Goal: Task Accomplishment & Management: Manage account settings

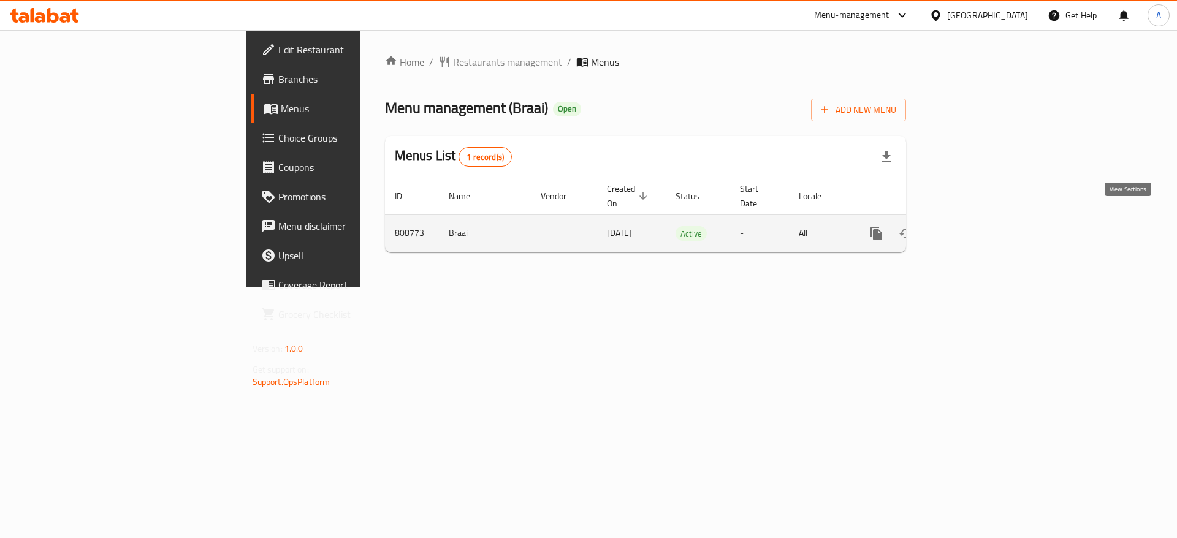
click at [972, 226] on icon "enhanced table" at bounding box center [964, 233] width 15 height 15
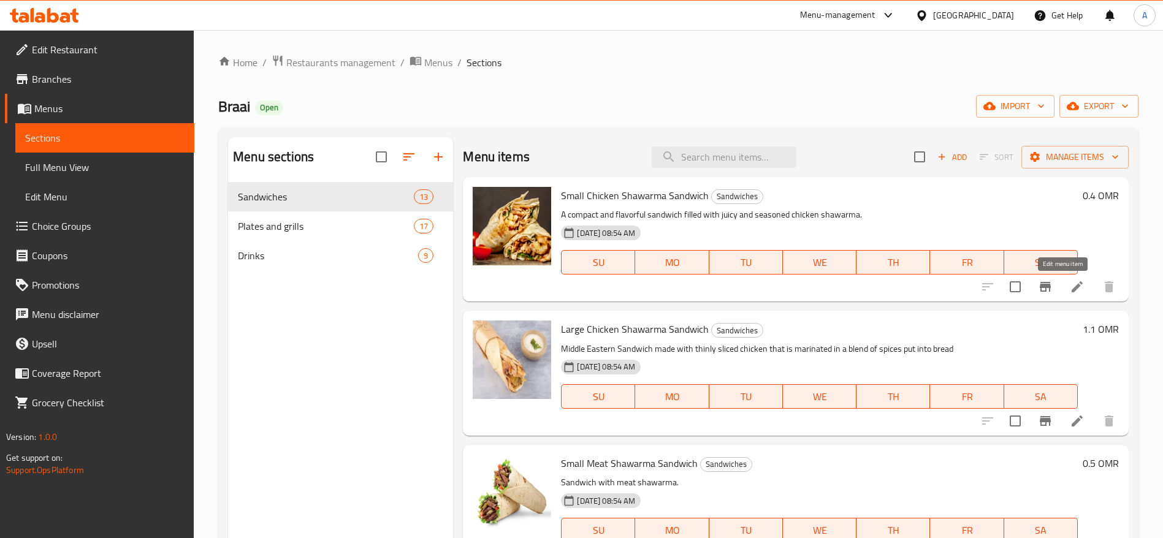
click at [1070, 284] on icon at bounding box center [1077, 286] width 15 height 15
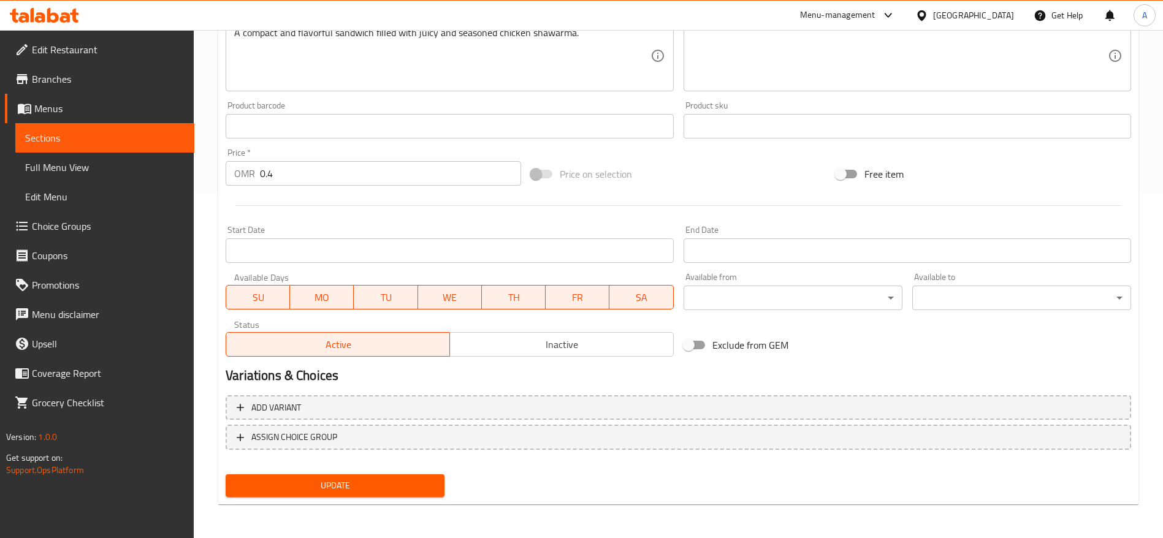
scroll to position [346, 0]
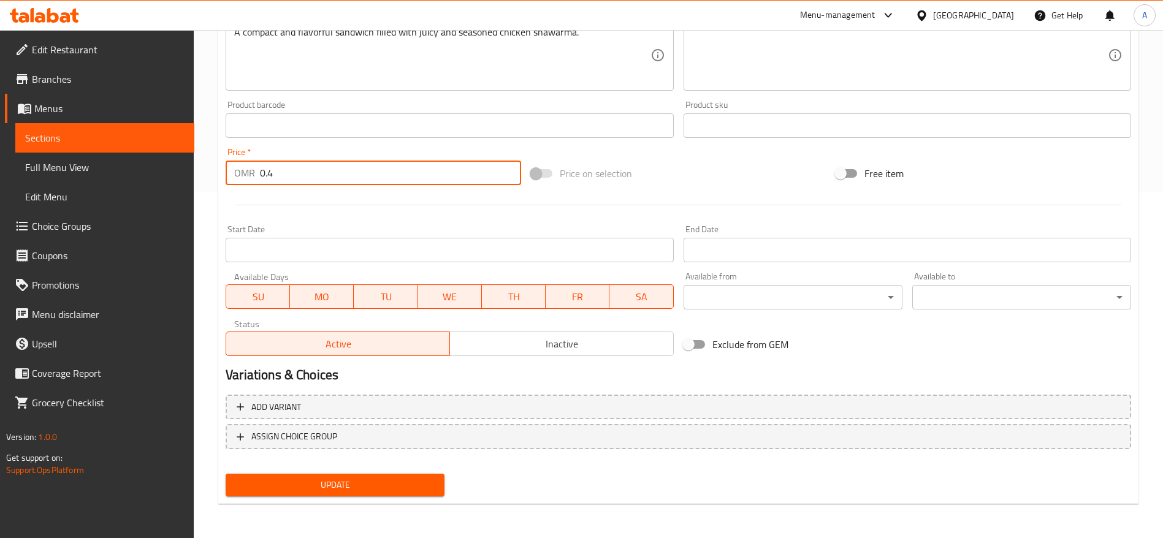
click at [324, 166] on input "0.4" at bounding box center [390, 173] width 261 height 25
type input "0.5"
click at [402, 487] on span "Update" at bounding box center [334, 484] width 199 height 15
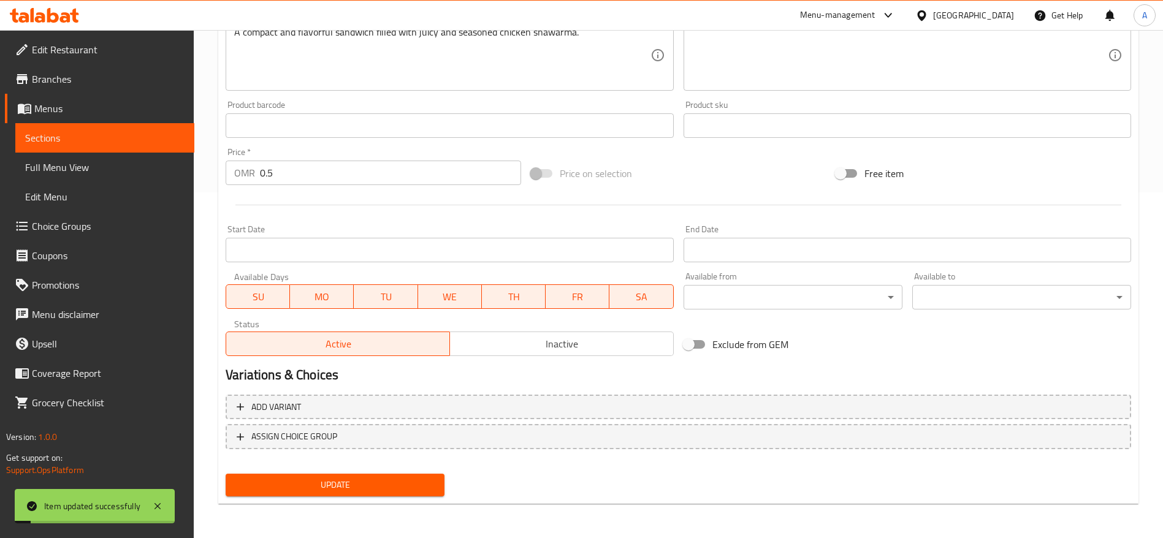
click at [135, 140] on span "Sections" at bounding box center [104, 138] width 159 height 15
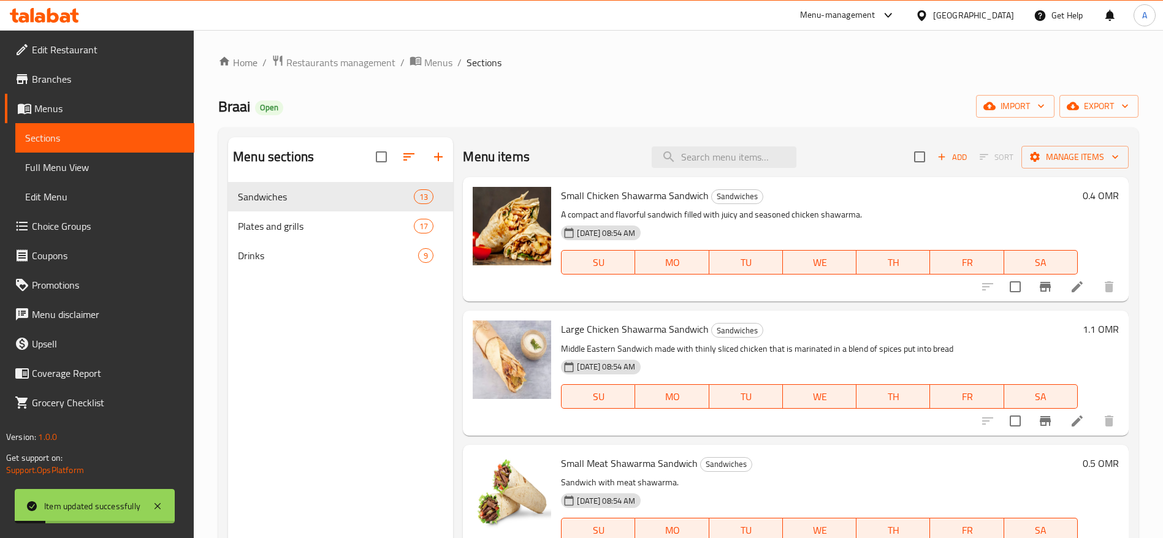
scroll to position [92, 0]
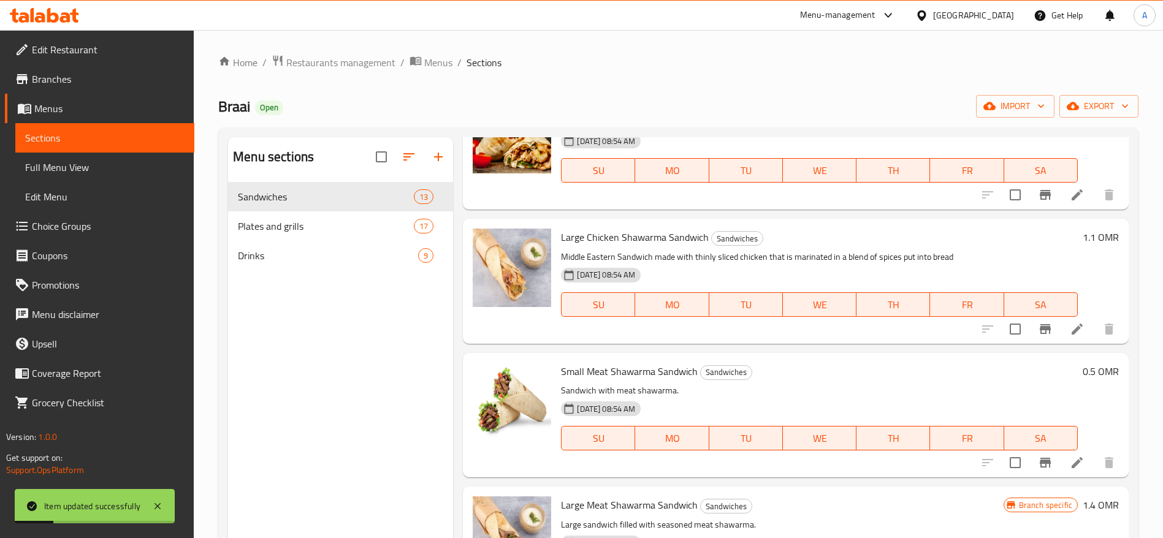
click at [1070, 324] on icon at bounding box center [1077, 329] width 15 height 15
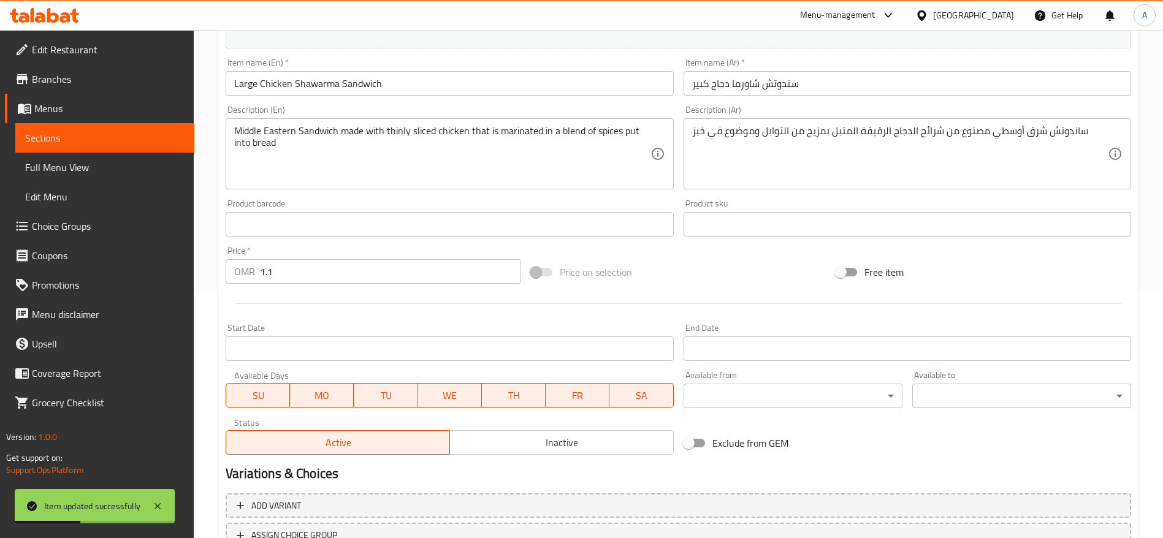
scroll to position [346, 0]
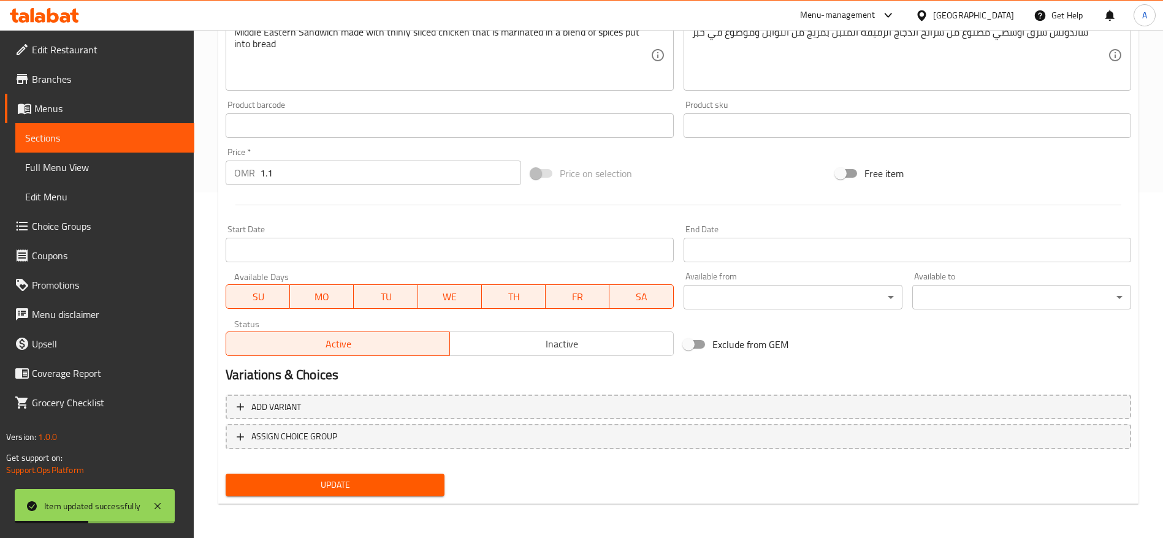
click at [344, 186] on div "Price   * OMR 1.1 Price *" at bounding box center [373, 166] width 305 height 47
click at [346, 173] on input "1.1" at bounding box center [390, 173] width 261 height 25
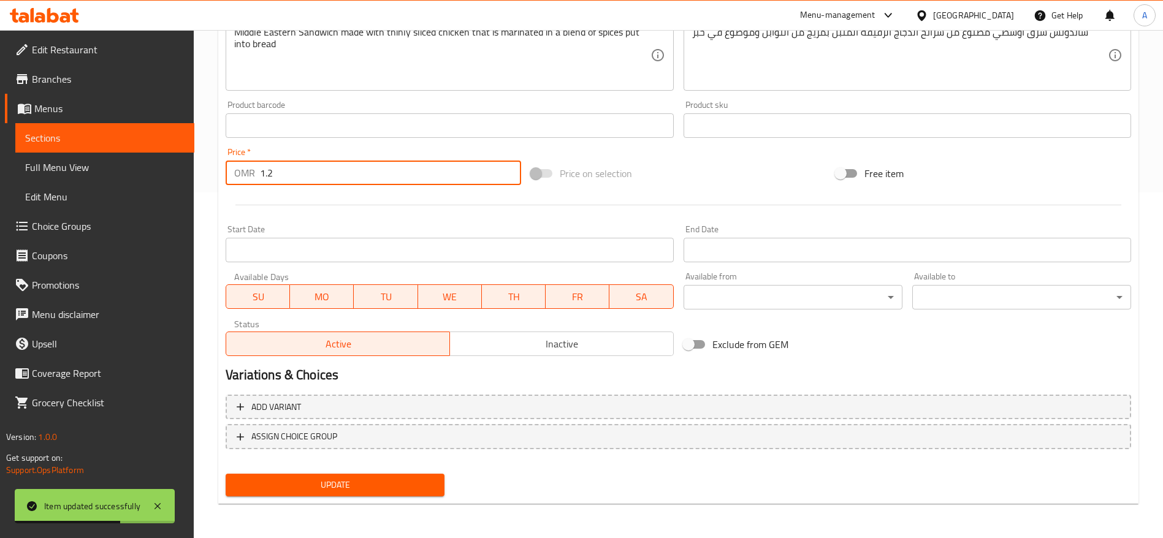
type input "1.2"
click at [365, 488] on span "Update" at bounding box center [334, 484] width 199 height 15
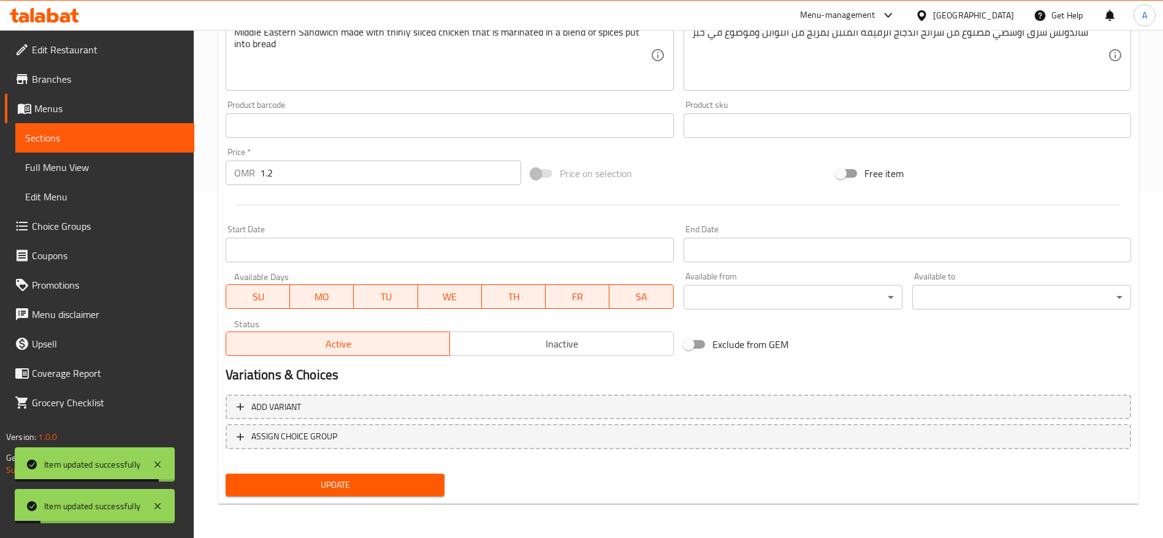
click at [115, 136] on span "Sections" at bounding box center [104, 138] width 159 height 15
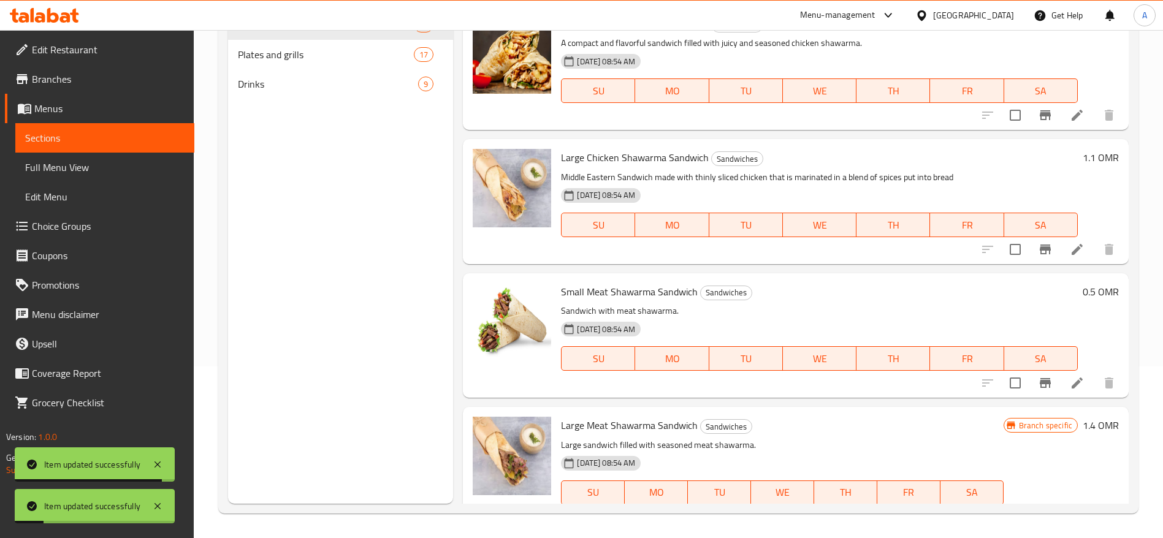
scroll to position [172, 0]
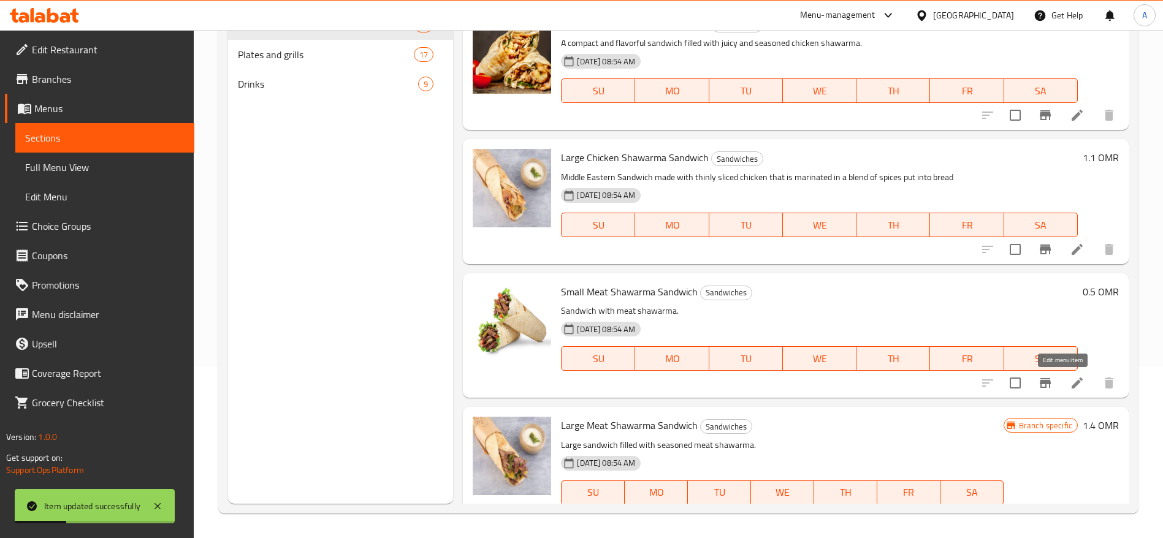
click at [1070, 382] on icon at bounding box center [1077, 383] width 15 height 15
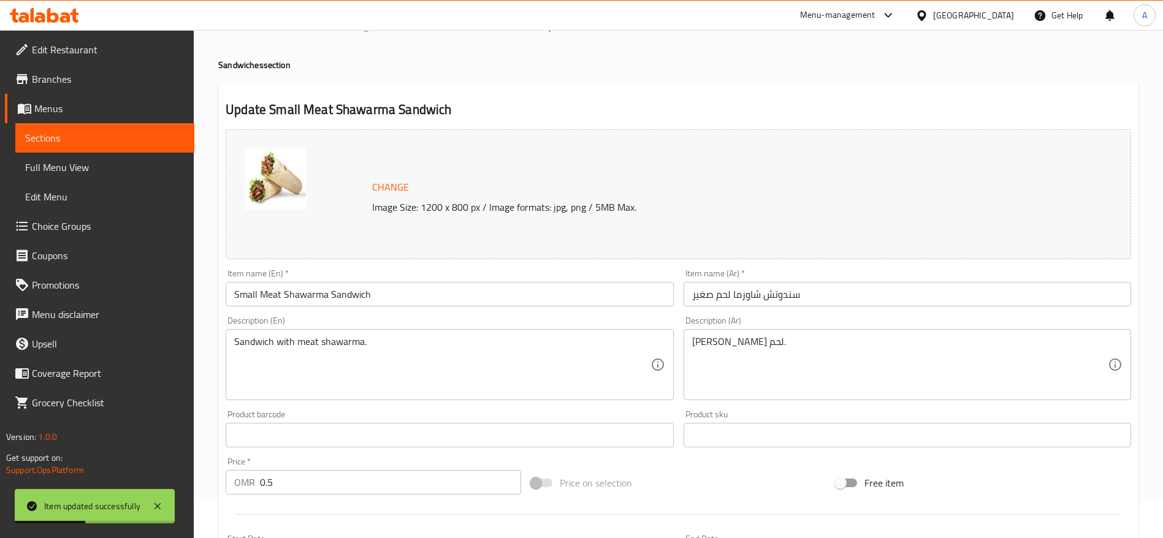
scroll to position [184, 0]
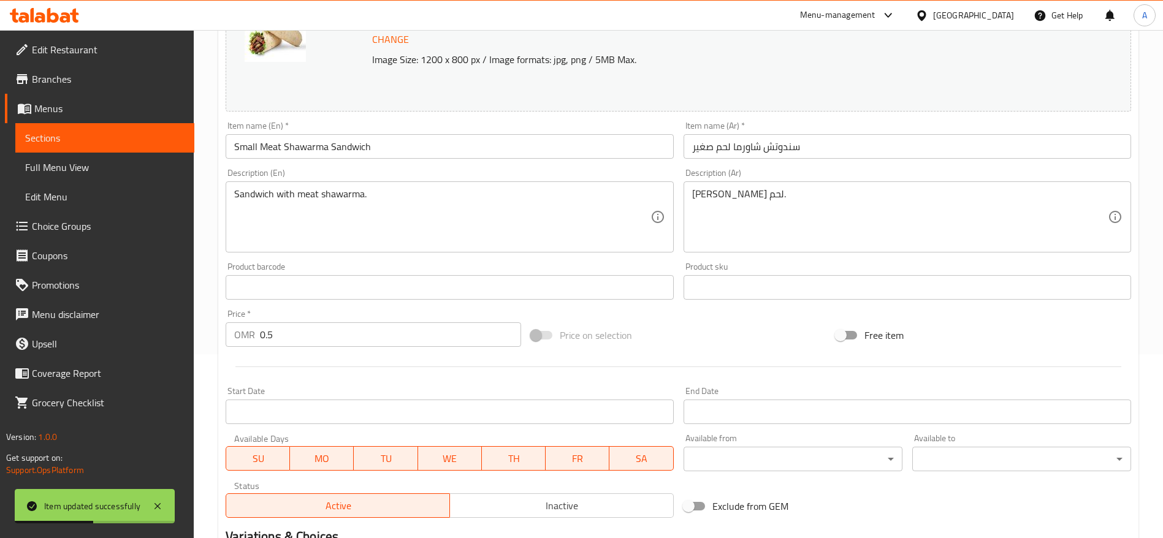
click at [362, 331] on input "0.5" at bounding box center [390, 334] width 261 height 25
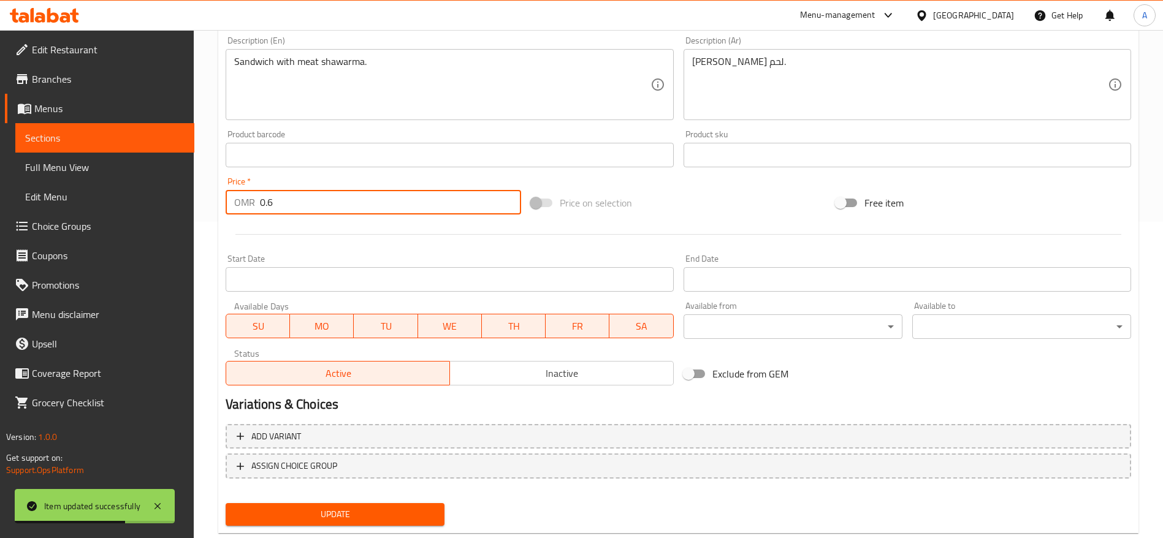
scroll to position [346, 0]
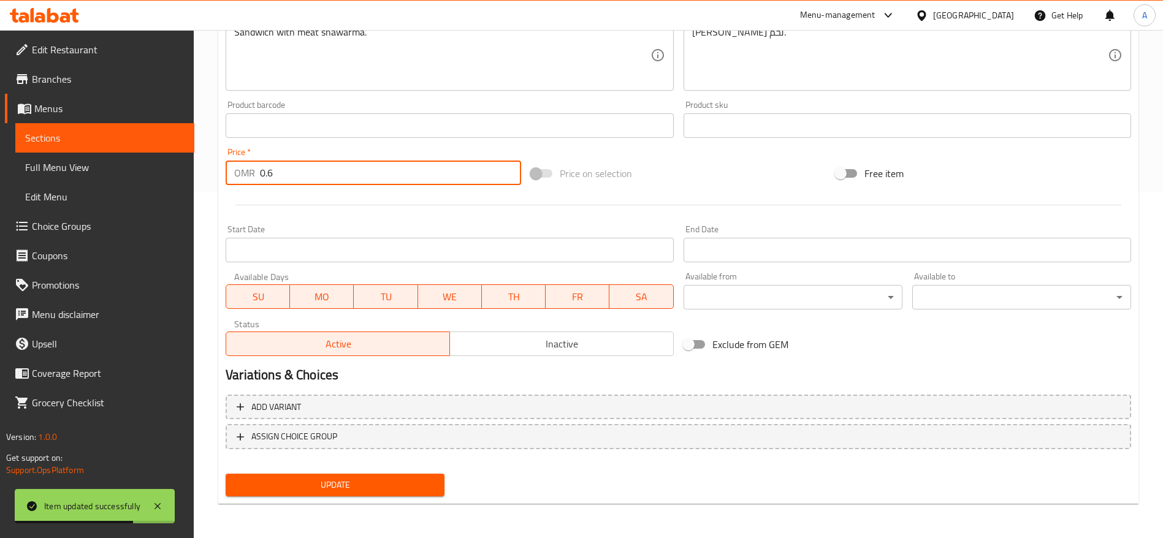
type input "0.6"
click at [311, 493] on button "Update" at bounding box center [335, 485] width 219 height 23
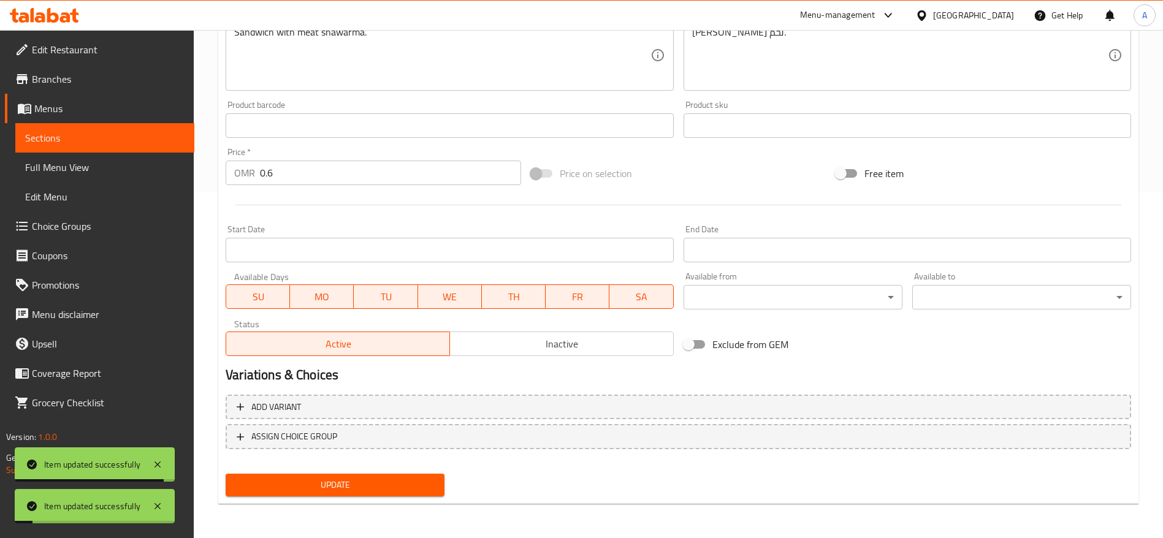
click at [115, 134] on span "Sections" at bounding box center [104, 138] width 159 height 15
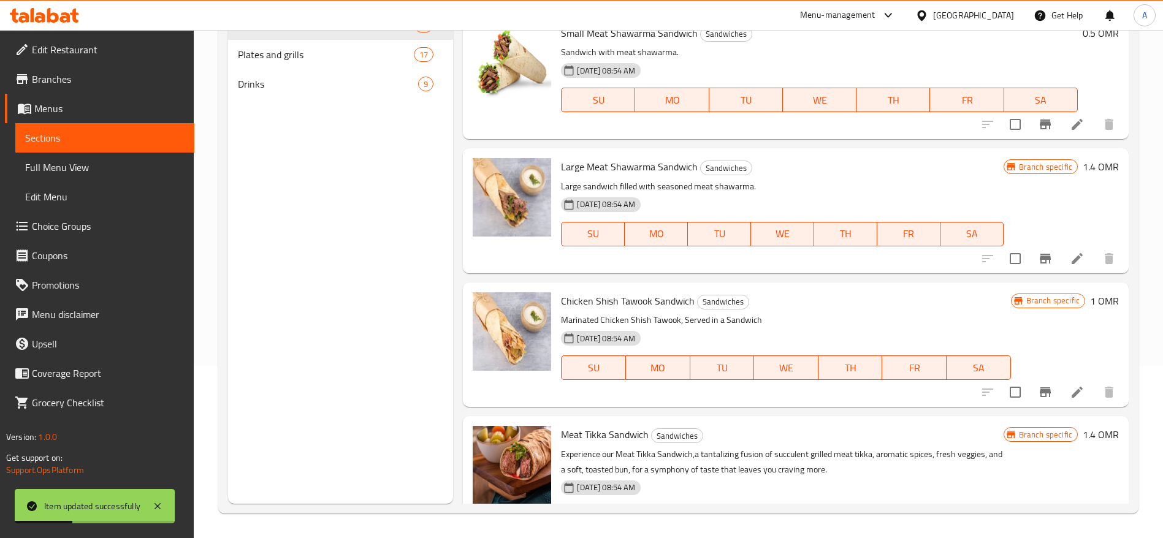
scroll to position [276, 0]
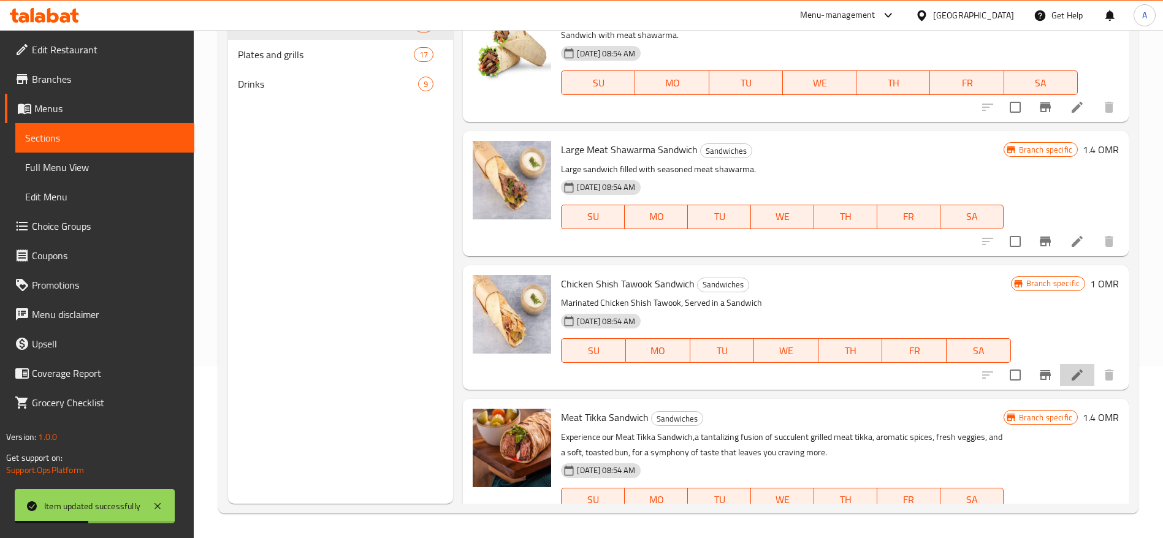
click at [1071, 373] on li at bounding box center [1077, 375] width 34 height 22
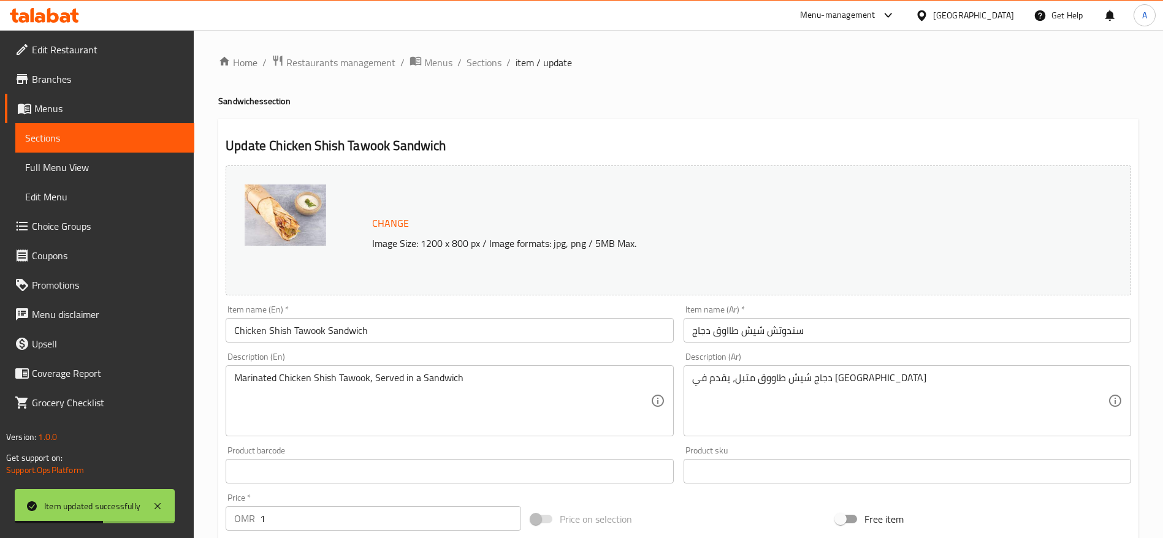
scroll to position [184, 0]
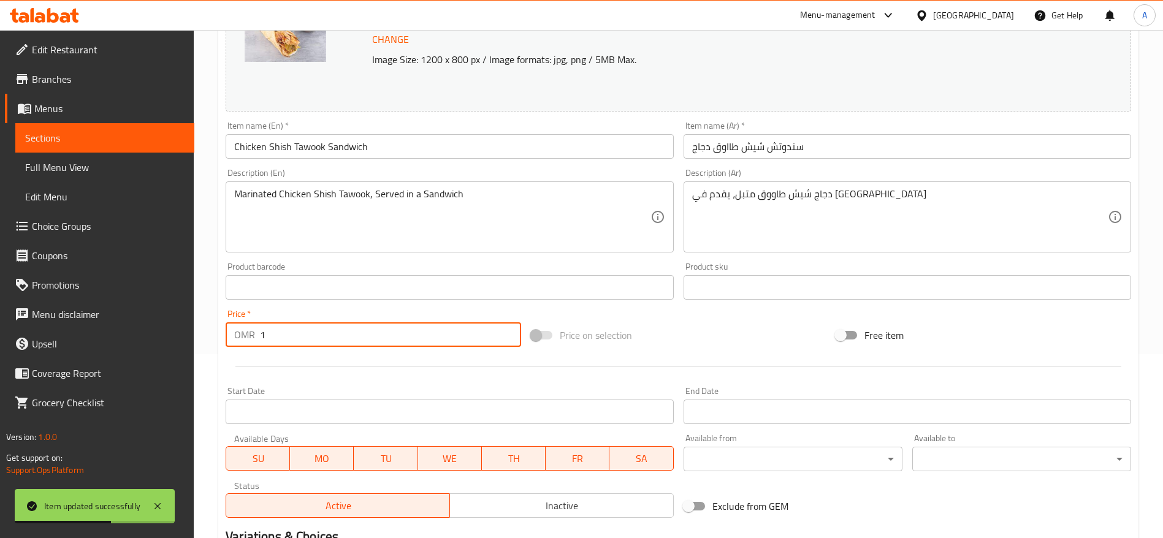
click at [347, 330] on input "1" at bounding box center [390, 334] width 261 height 25
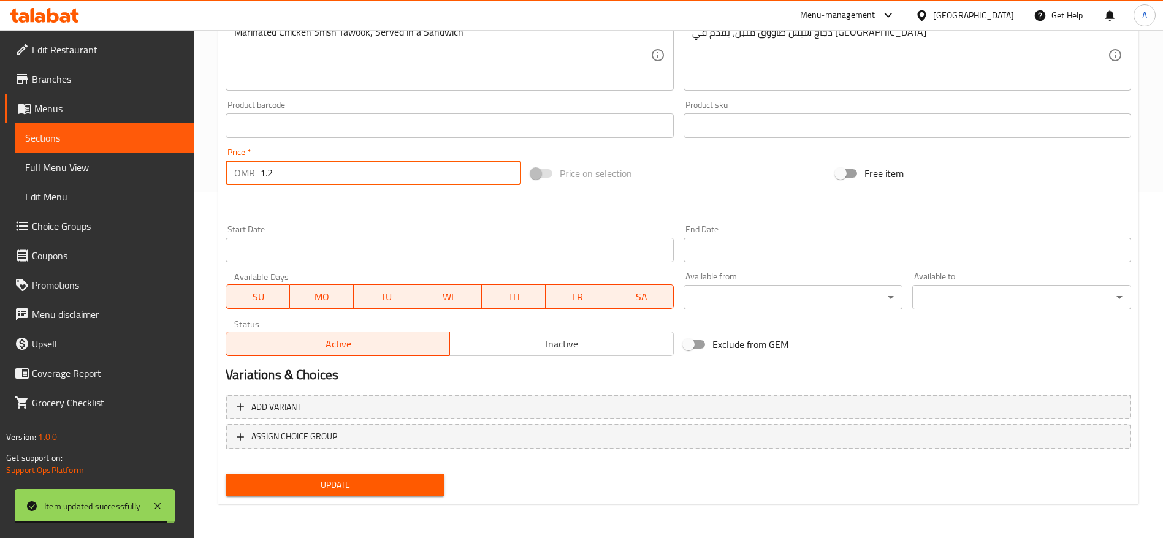
type input "1.2"
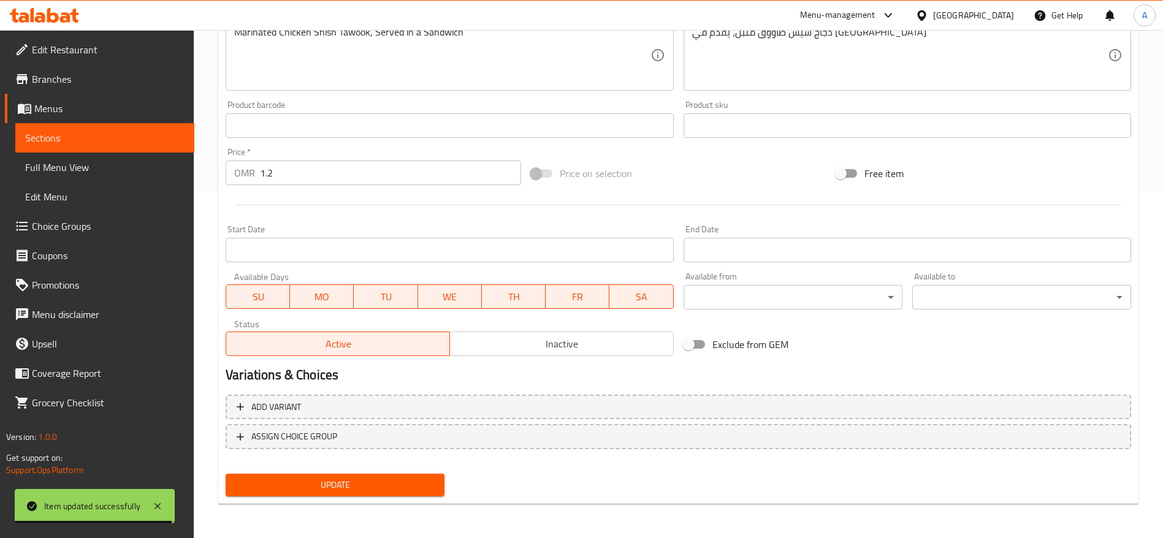
click at [332, 504] on div "Home / Restaurants management / Menus / Sections / item / update Sandwiches sec…" at bounding box center [678, 111] width 920 height 805
click at [341, 503] on div "Update Chicken Shish Tawook Sandwich Change Image Size: 1200 x 800 px / Image f…" at bounding box center [678, 138] width 920 height 731
click at [364, 469] on div "Update" at bounding box center [335, 485] width 229 height 32
click at [358, 482] on span "Update" at bounding box center [334, 484] width 199 height 15
click at [72, 143] on span "Sections" at bounding box center [104, 138] width 159 height 15
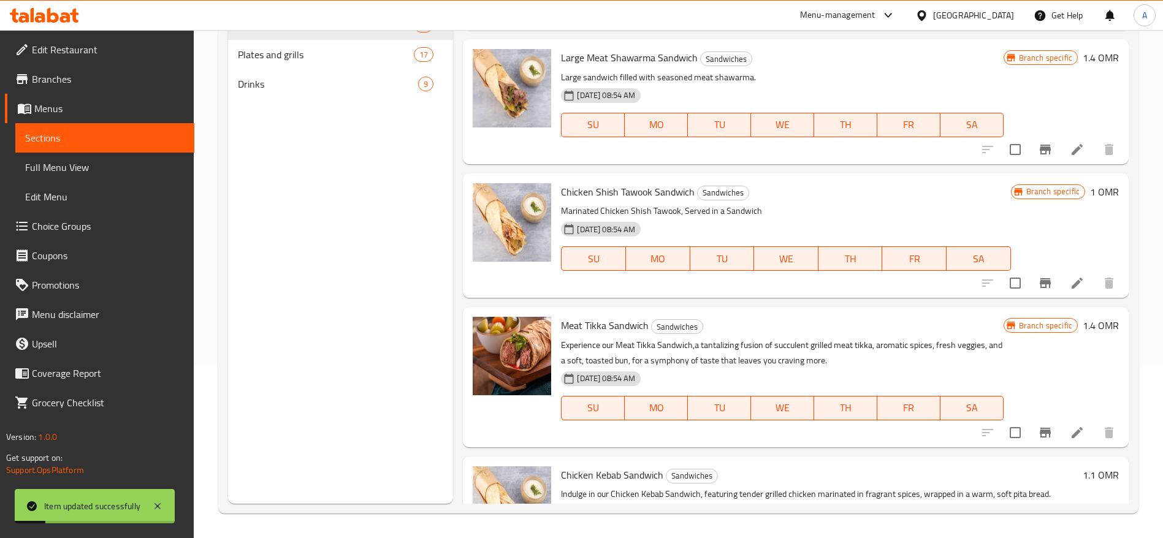
scroll to position [736, 0]
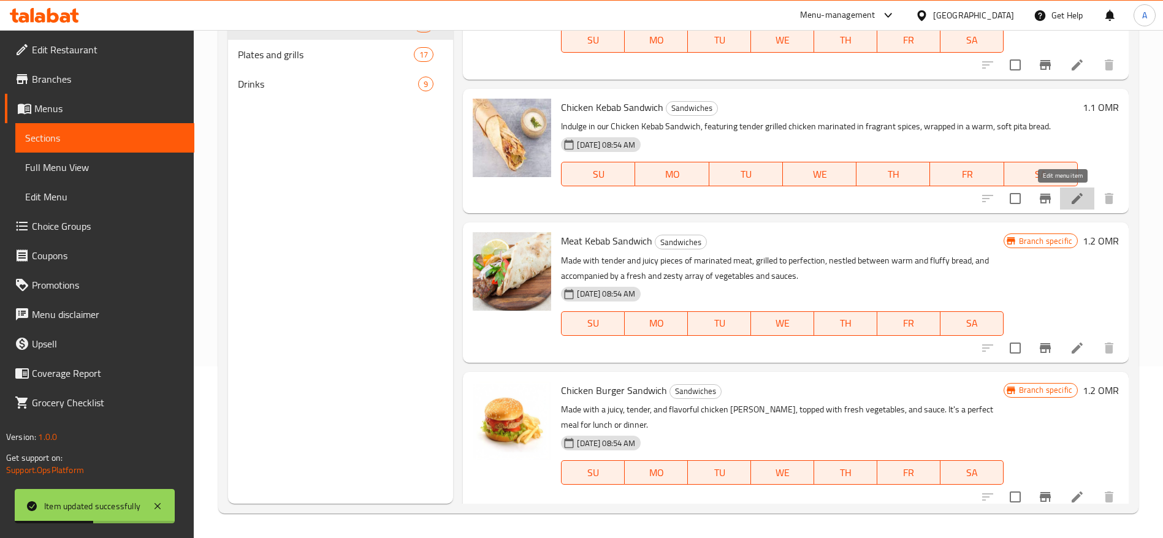
click at [1071, 200] on icon at bounding box center [1076, 198] width 11 height 11
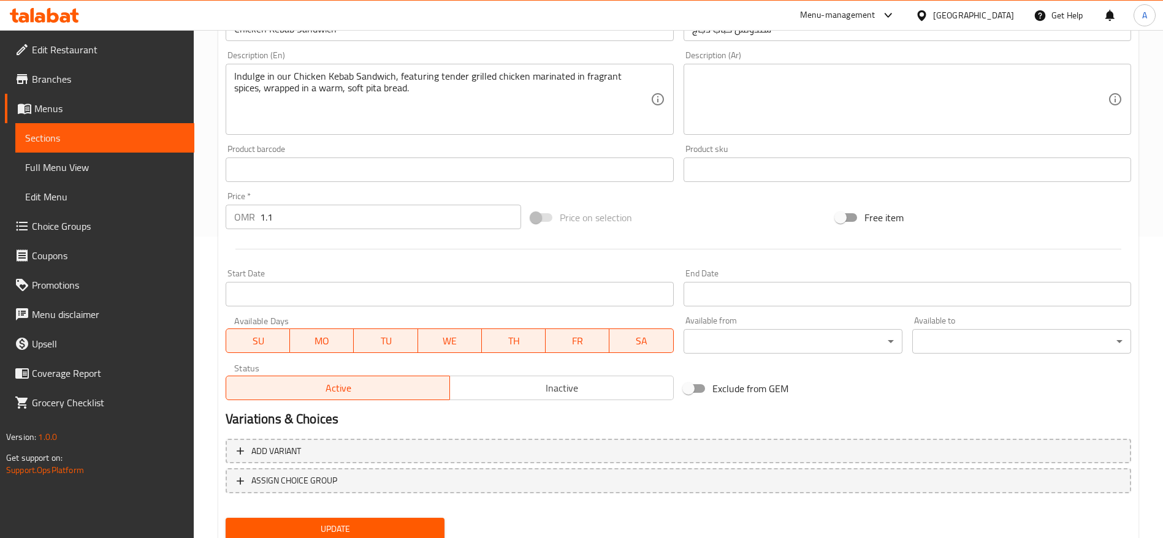
scroll to position [346, 0]
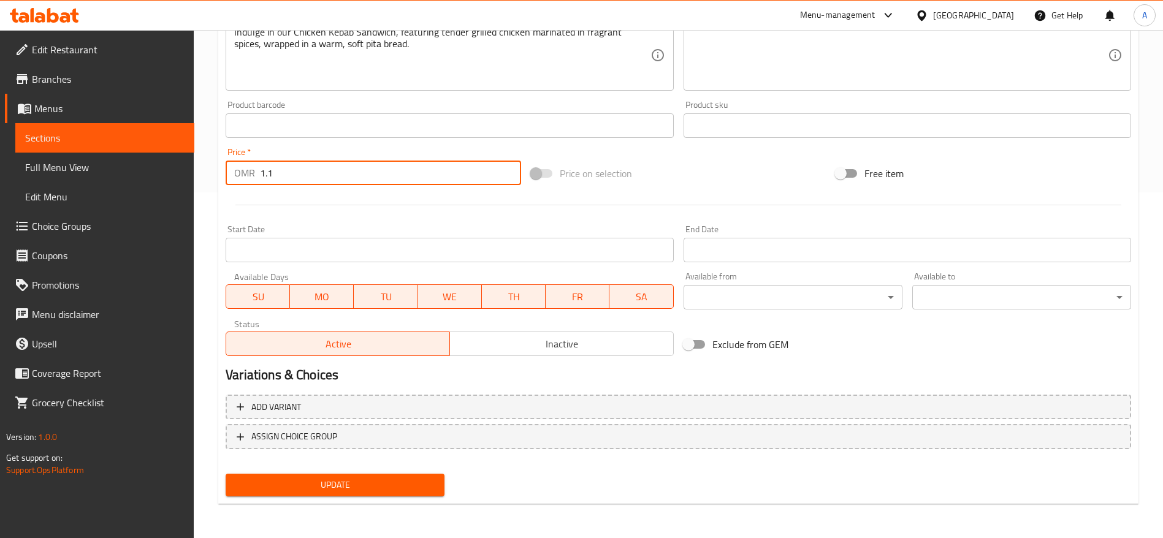
click at [292, 172] on input "1.1" at bounding box center [390, 173] width 261 height 25
type input "1.2"
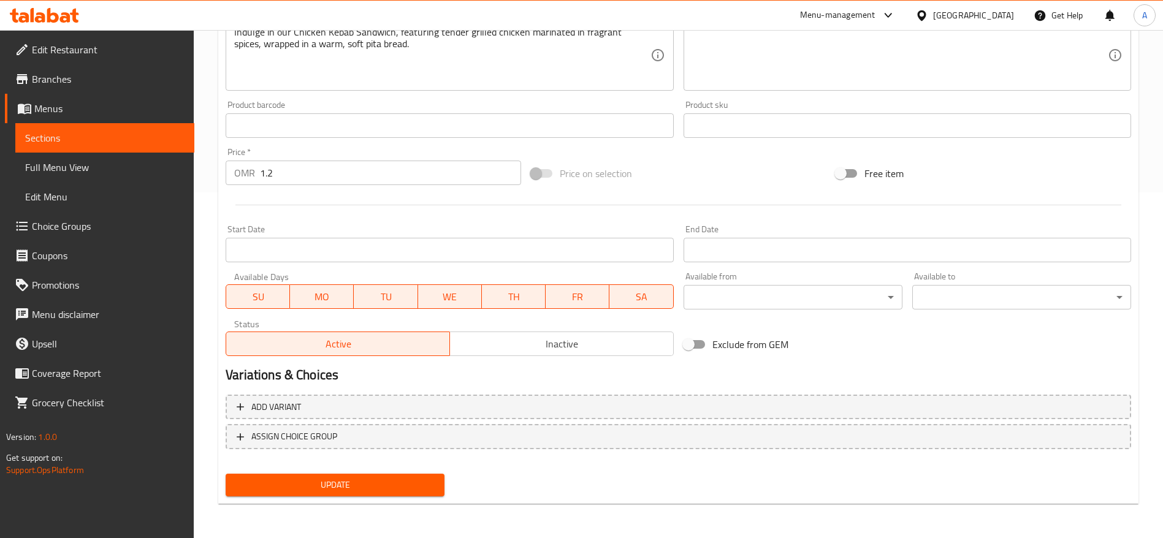
click at [317, 471] on div "Update" at bounding box center [335, 485] width 229 height 32
click at [321, 475] on button "Update" at bounding box center [335, 485] width 219 height 23
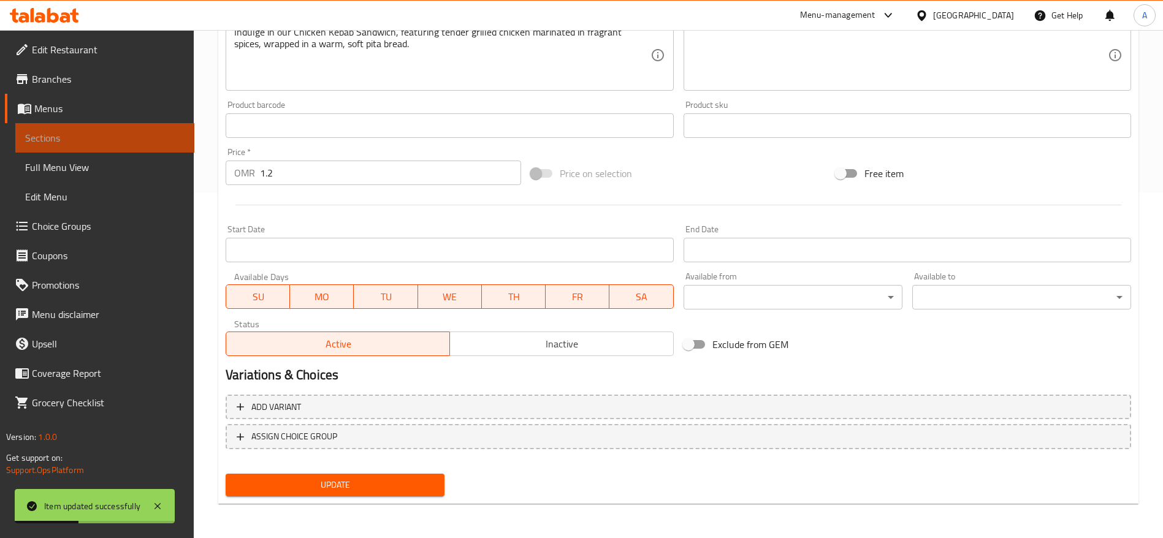
click at [70, 142] on span "Sections" at bounding box center [104, 138] width 159 height 15
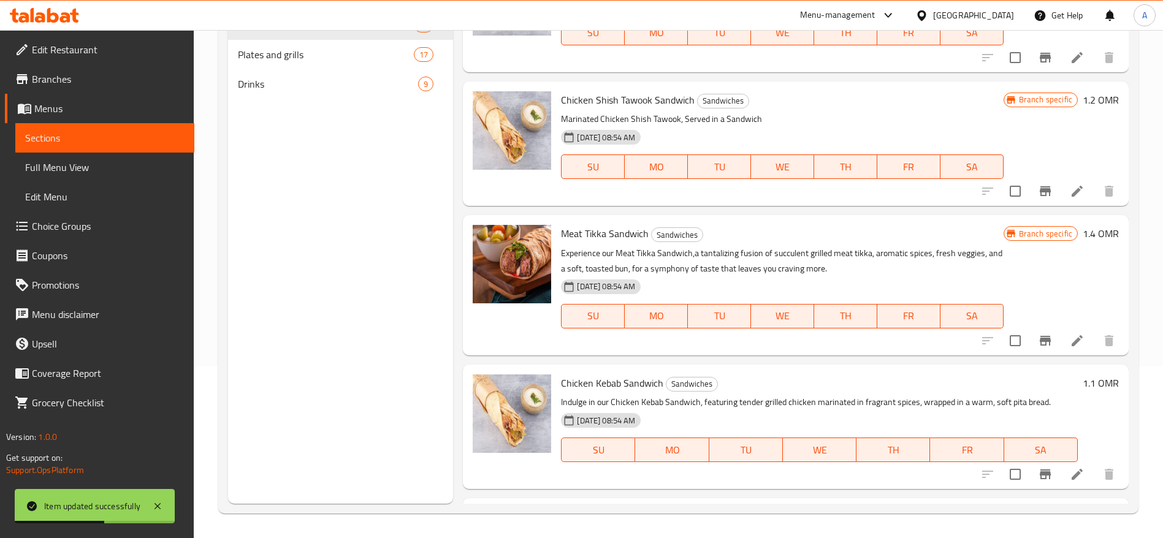
scroll to position [644, 0]
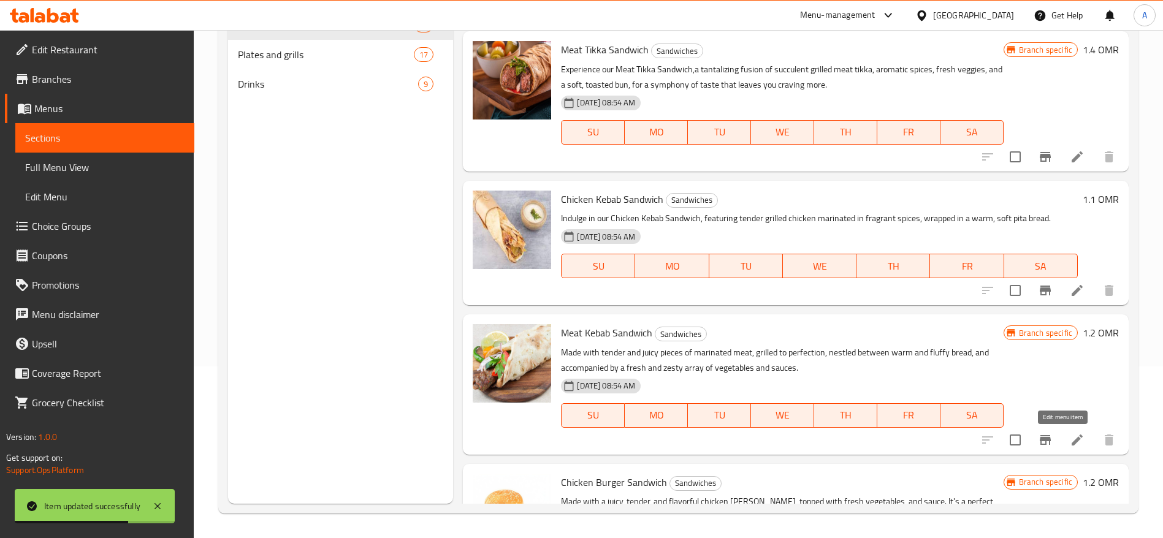
click at [1070, 439] on icon at bounding box center [1077, 440] width 15 height 15
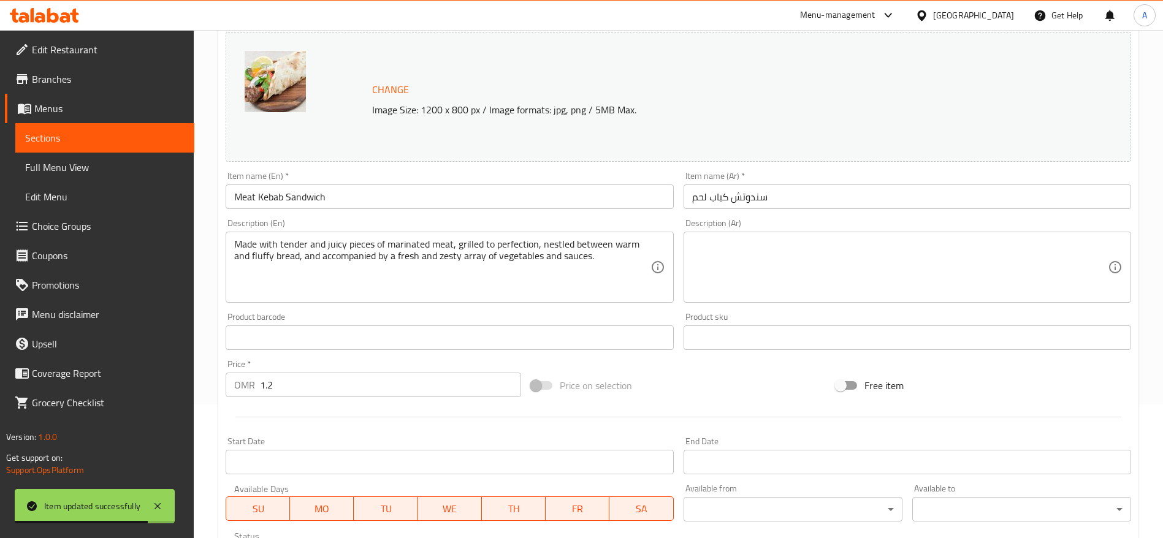
scroll to position [184, 0]
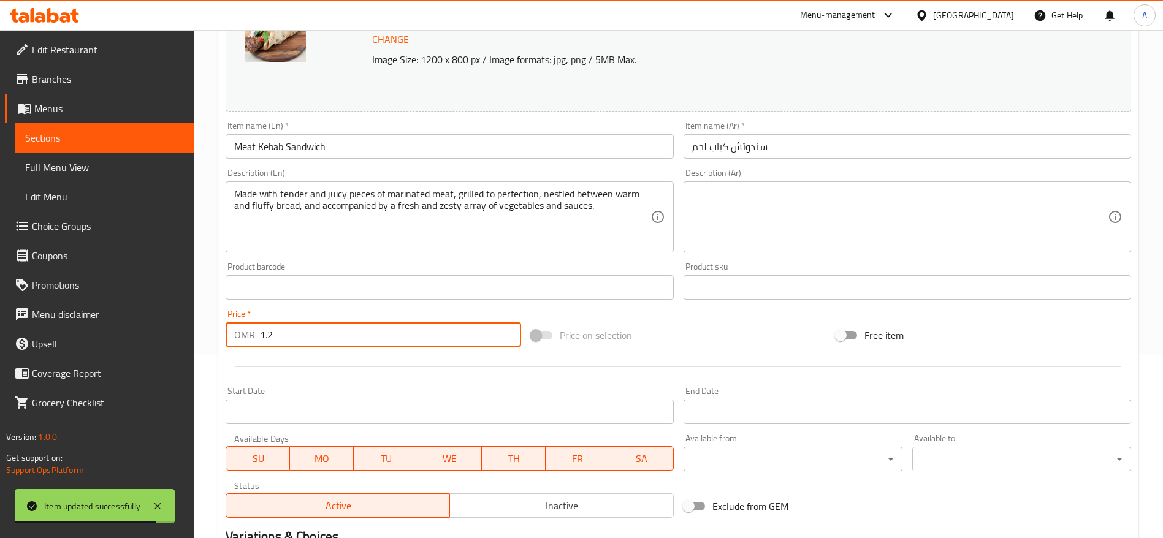
click at [346, 341] on input "1.2" at bounding box center [390, 334] width 261 height 25
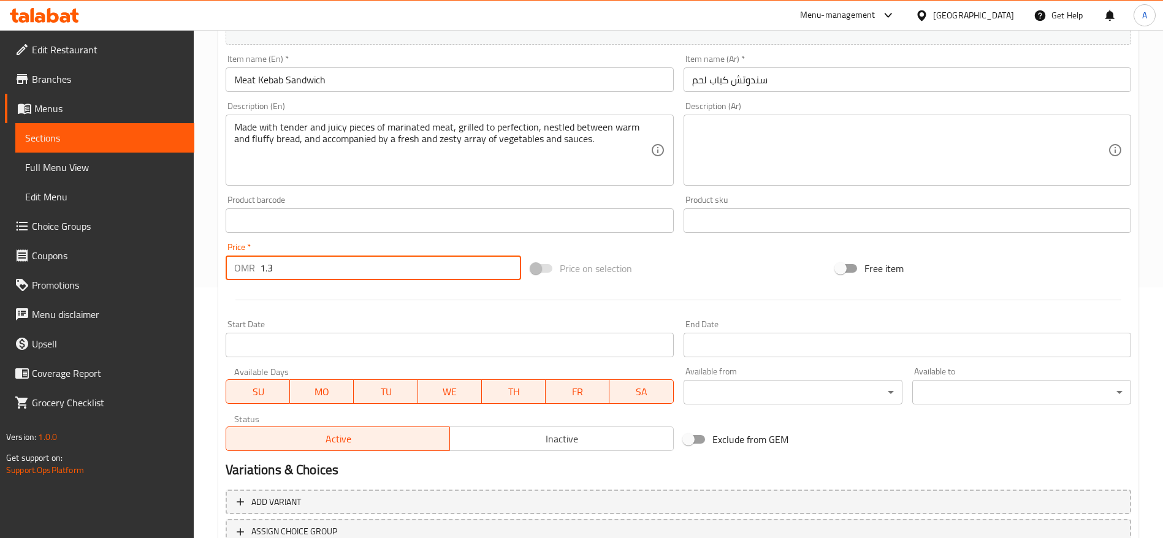
scroll to position [346, 0]
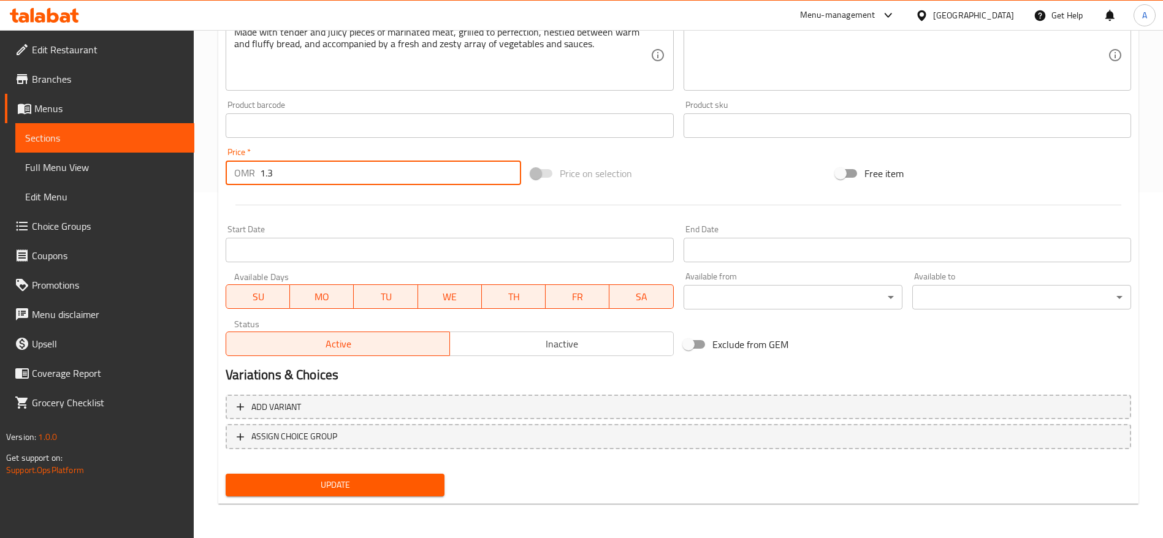
type input "1.3"
click at [403, 489] on span "Update" at bounding box center [334, 484] width 199 height 15
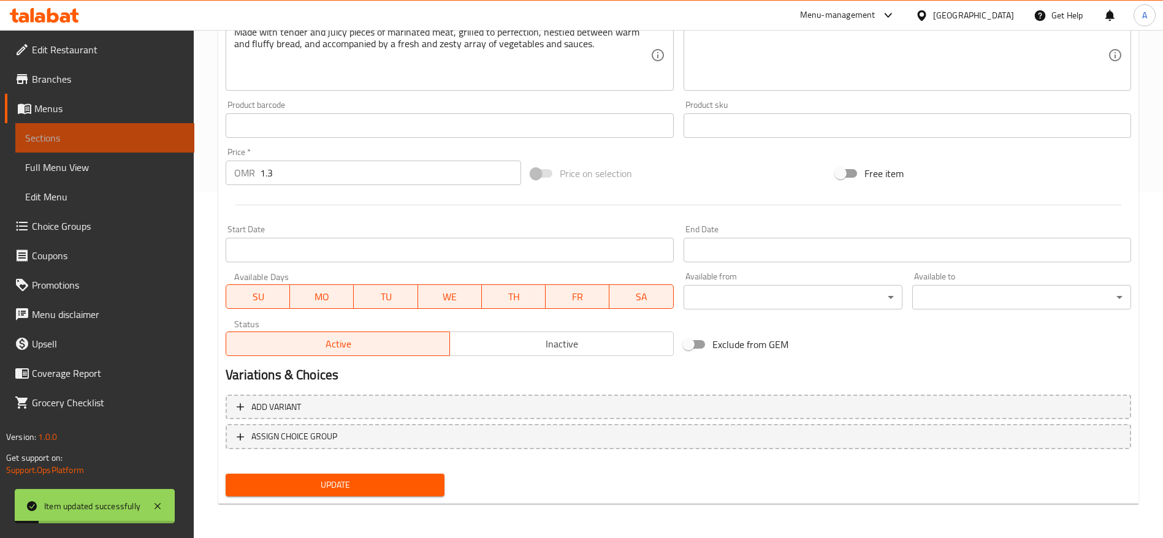
click at [107, 129] on link "Sections" at bounding box center [104, 137] width 179 height 29
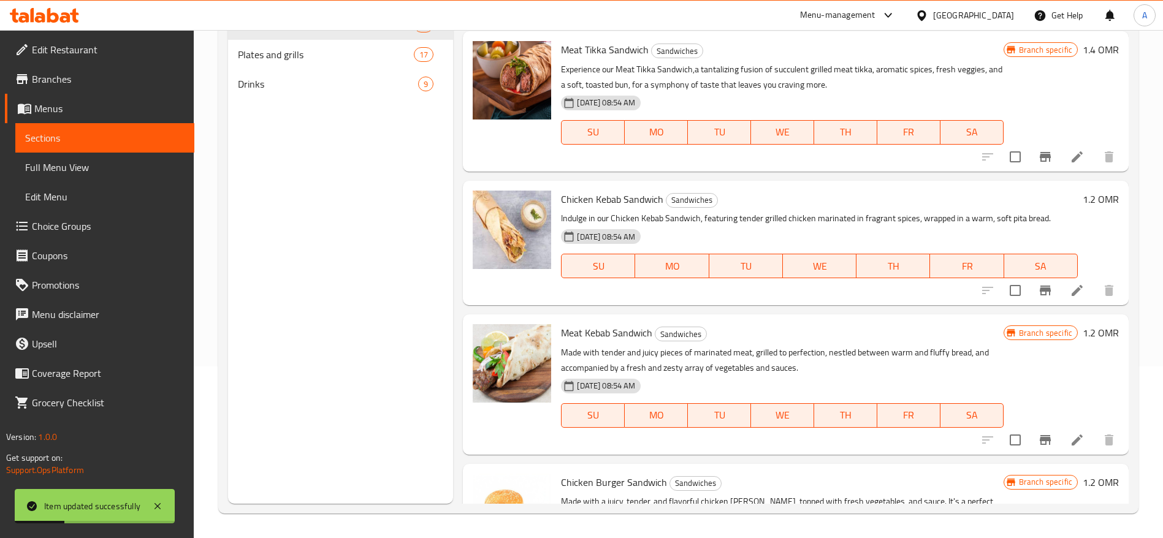
scroll to position [1011, 0]
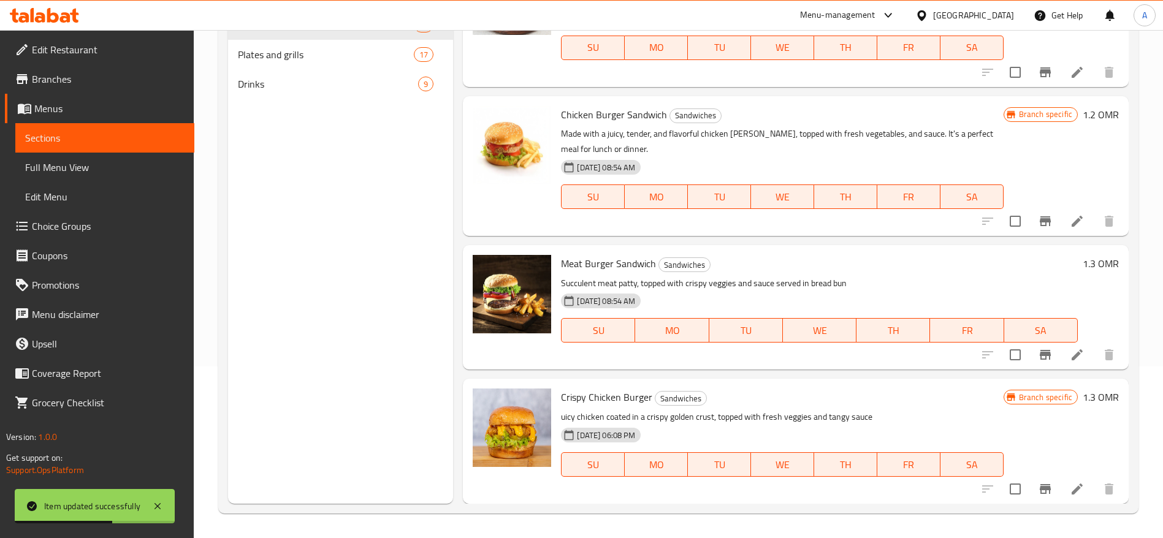
click at [1075, 360] on li at bounding box center [1077, 355] width 34 height 22
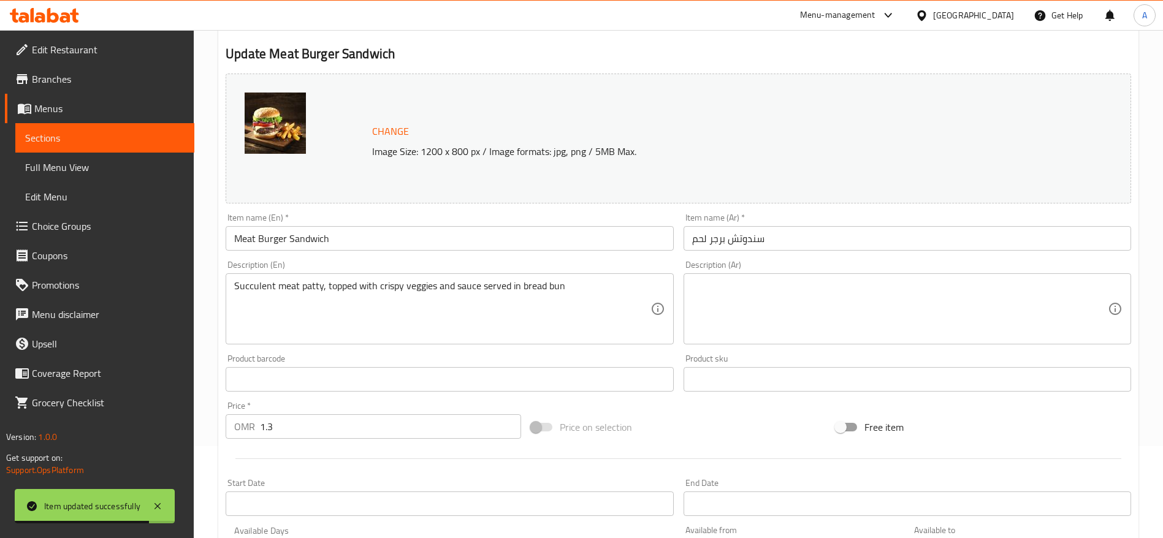
scroll to position [346, 0]
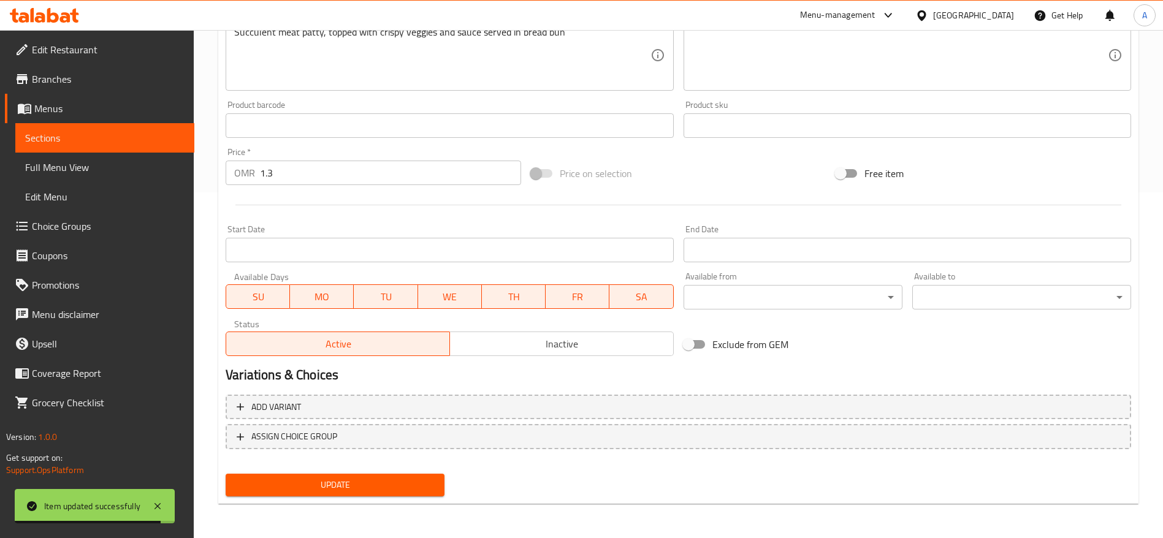
drag, startPoint x: 298, startPoint y: 193, endPoint x: 303, endPoint y: 179, distance: 14.9
click at [298, 192] on div at bounding box center [678, 205] width 915 height 30
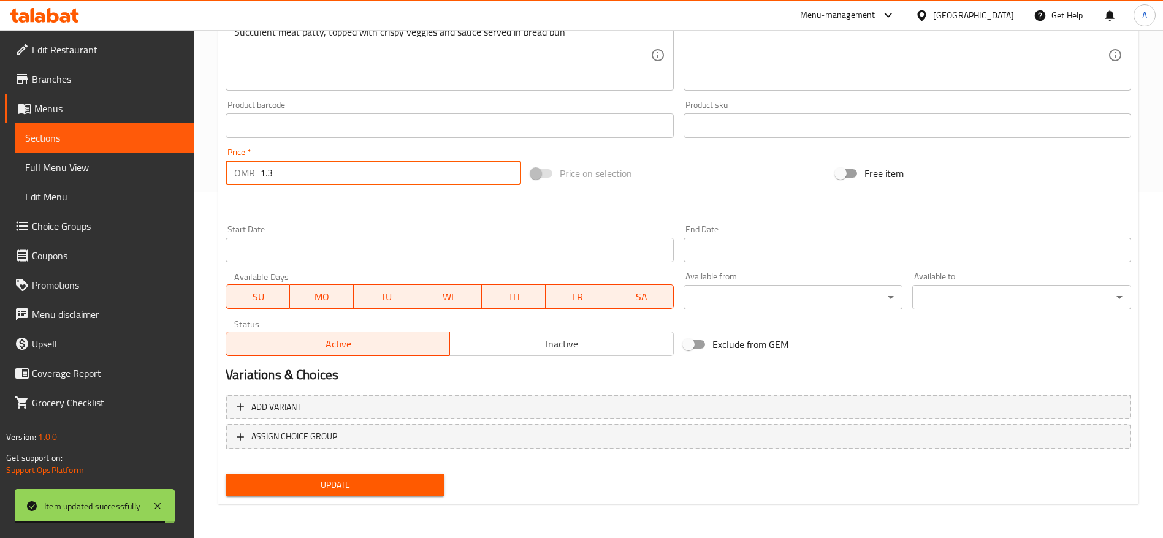
click at [303, 179] on input "1.3" at bounding box center [390, 173] width 261 height 25
type input "1.4"
click at [265, 481] on span "Update" at bounding box center [334, 484] width 199 height 15
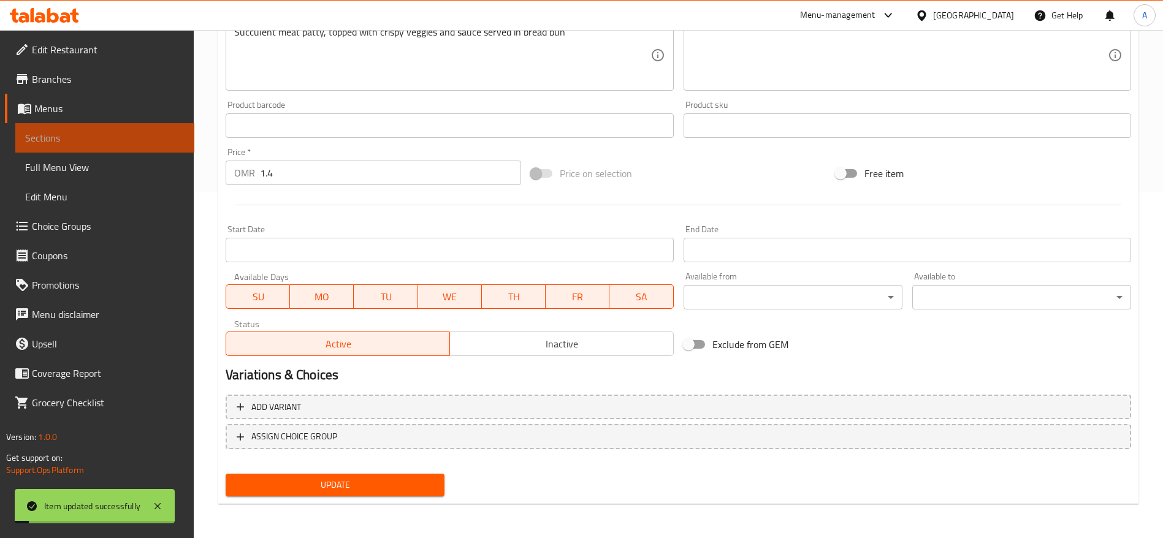
click at [97, 129] on link "Sections" at bounding box center [104, 137] width 179 height 29
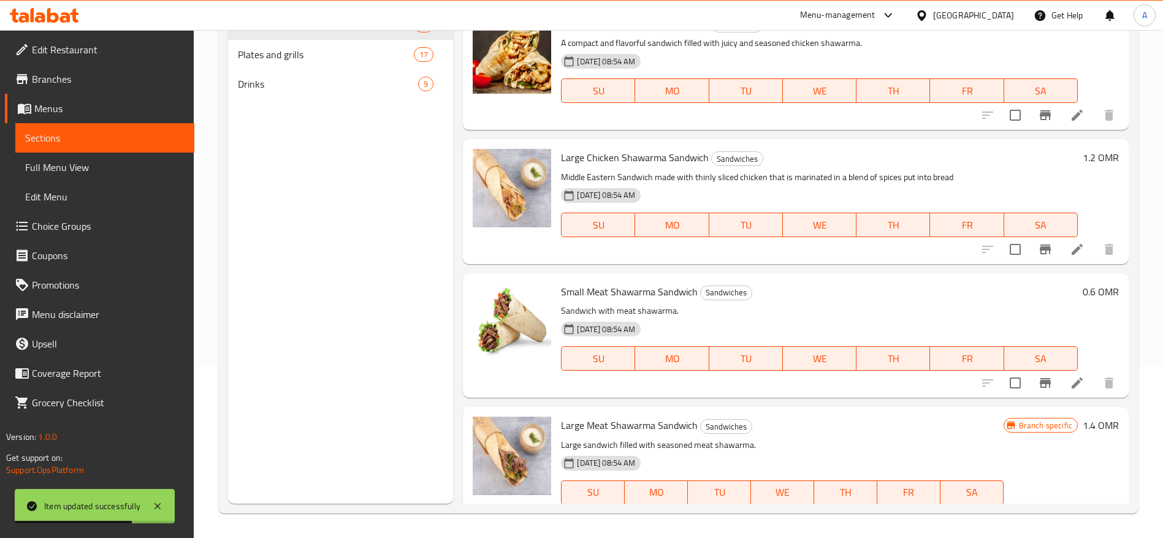
scroll to position [1060, 0]
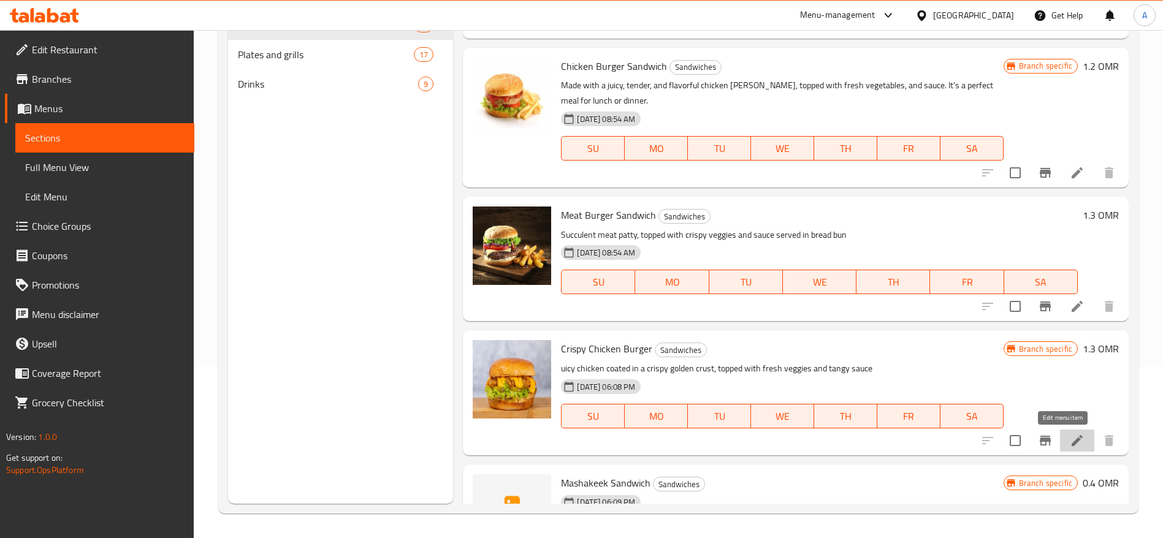
click at [1071, 438] on icon at bounding box center [1076, 440] width 11 height 11
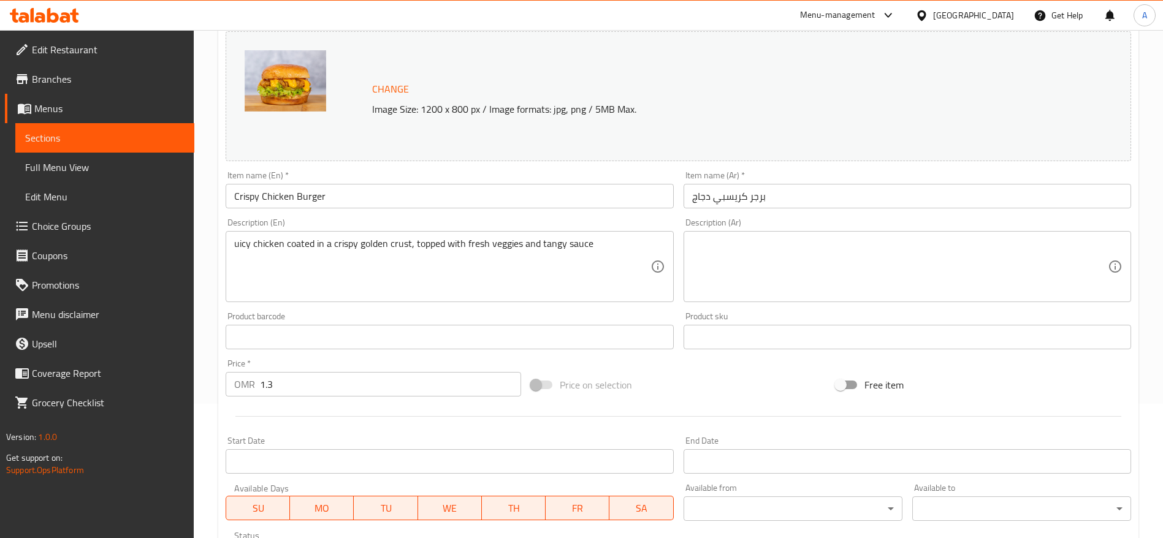
scroll to position [346, 0]
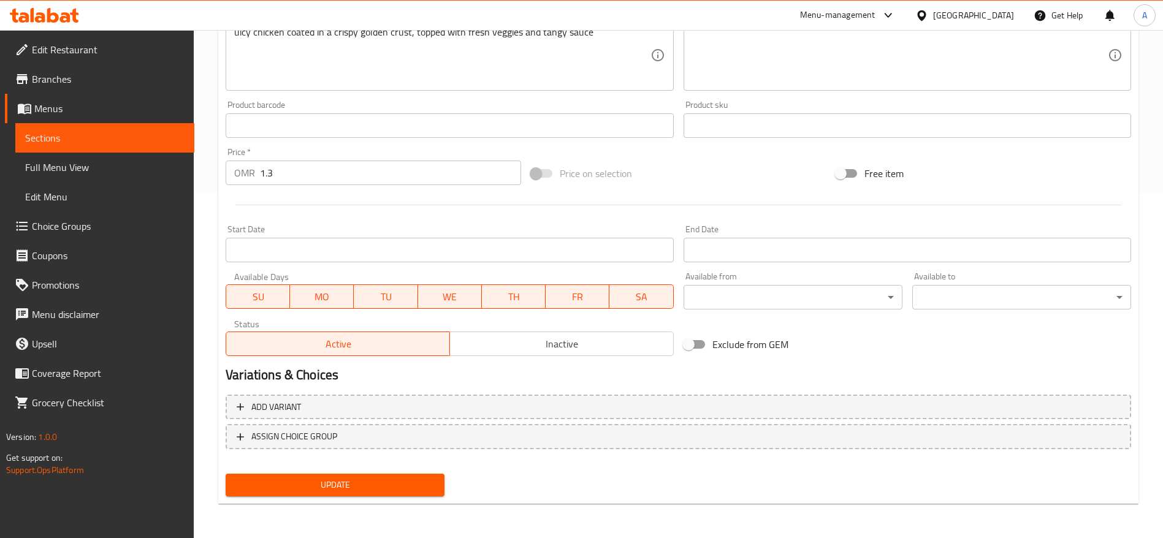
click at [350, 179] on input "1.3" at bounding box center [390, 173] width 261 height 25
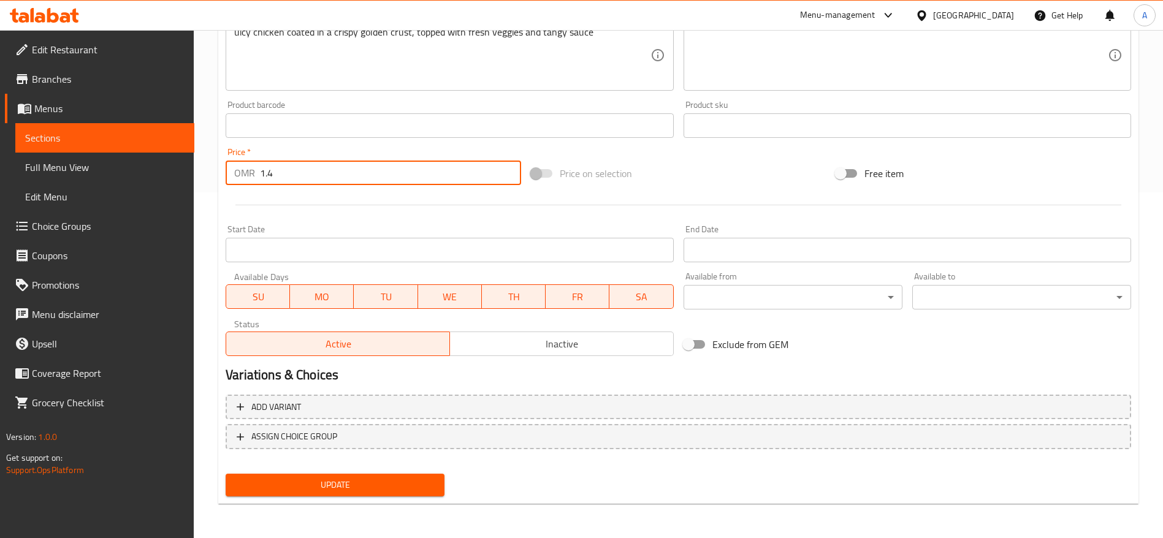
type input "1.4"
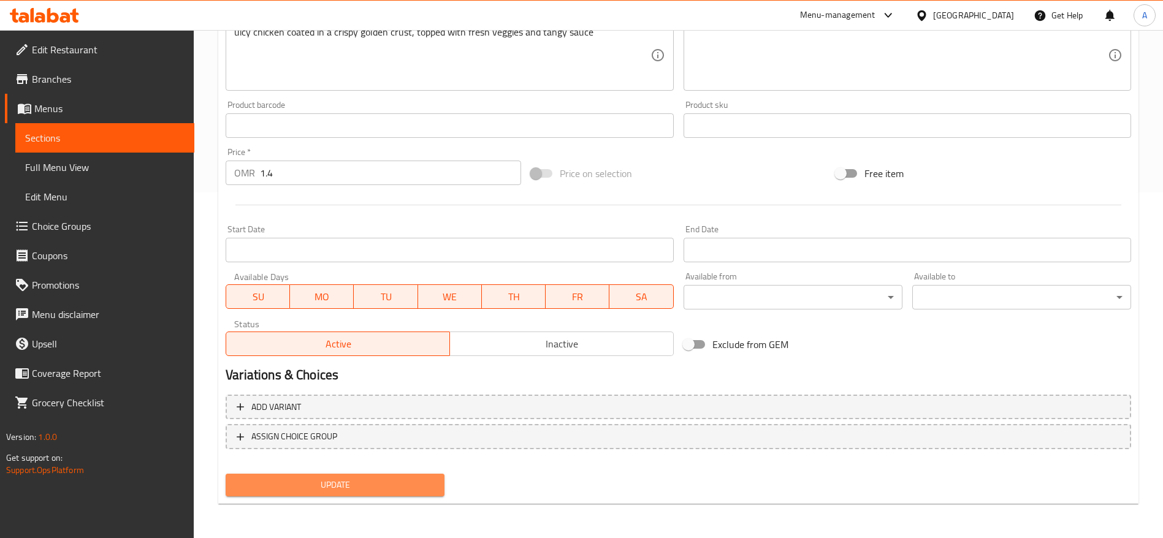
click at [381, 479] on span "Update" at bounding box center [334, 484] width 199 height 15
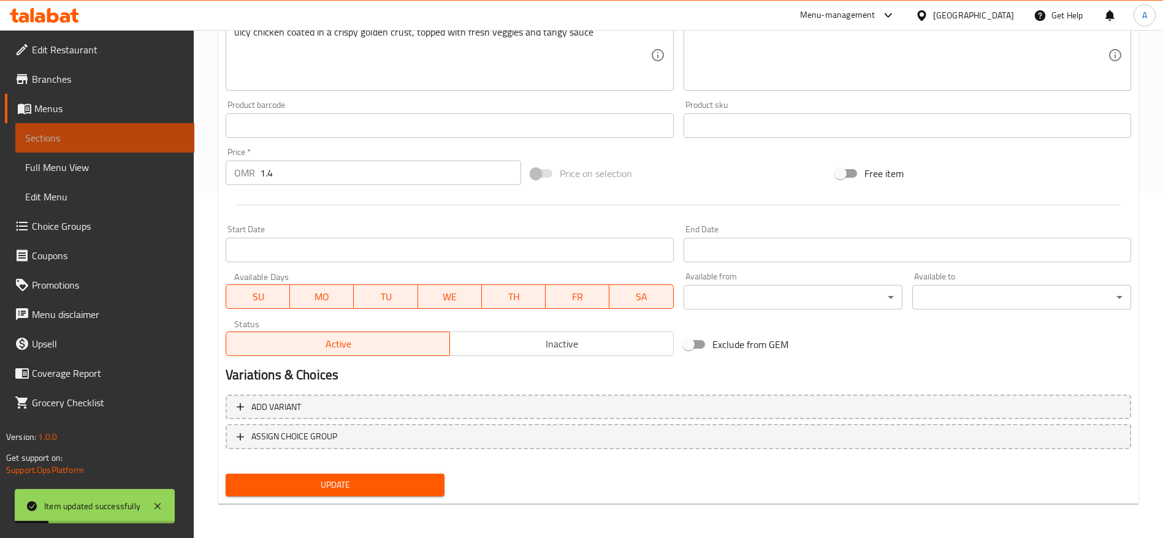
click at [148, 132] on span "Sections" at bounding box center [104, 138] width 159 height 15
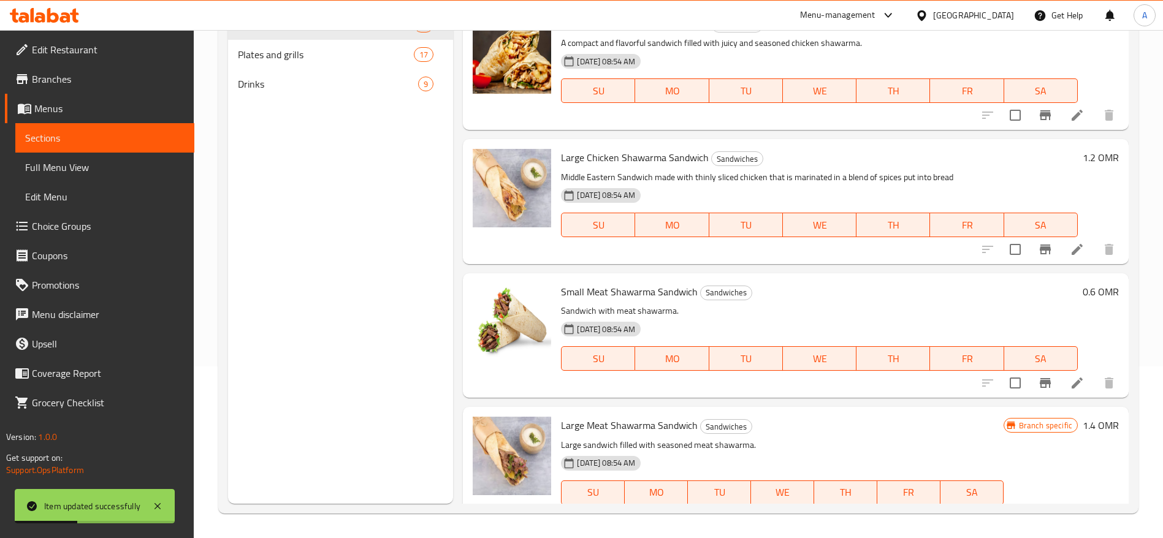
scroll to position [1276, 0]
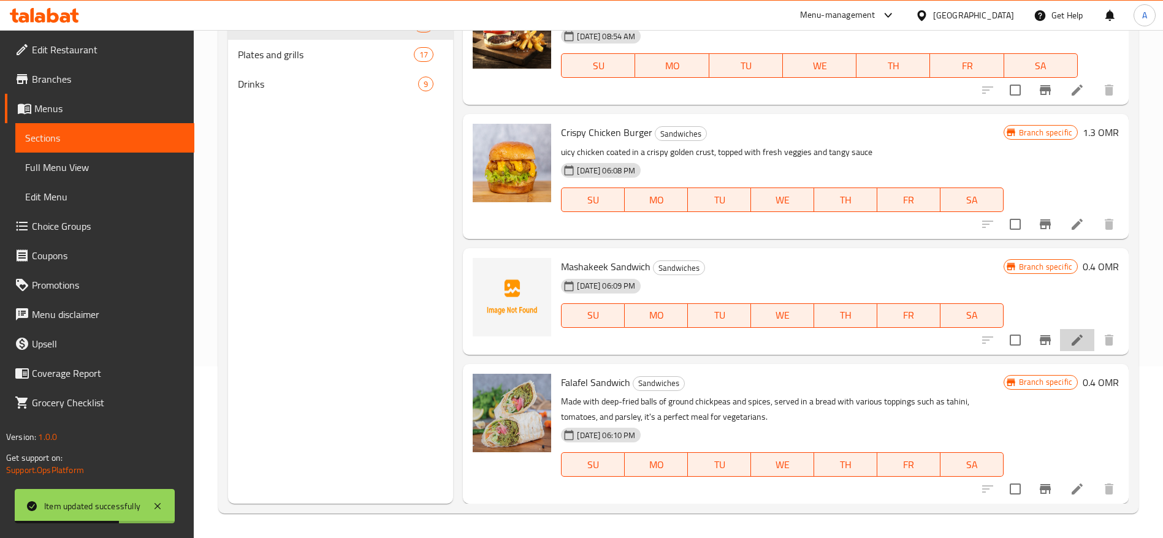
click at [1072, 341] on li at bounding box center [1077, 340] width 34 height 22
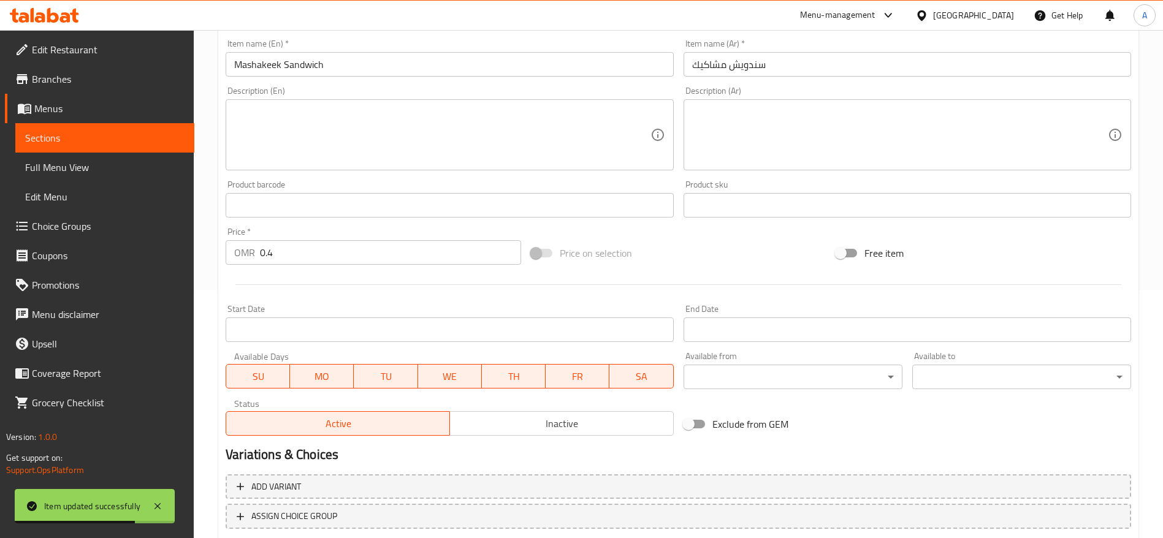
scroll to position [260, 0]
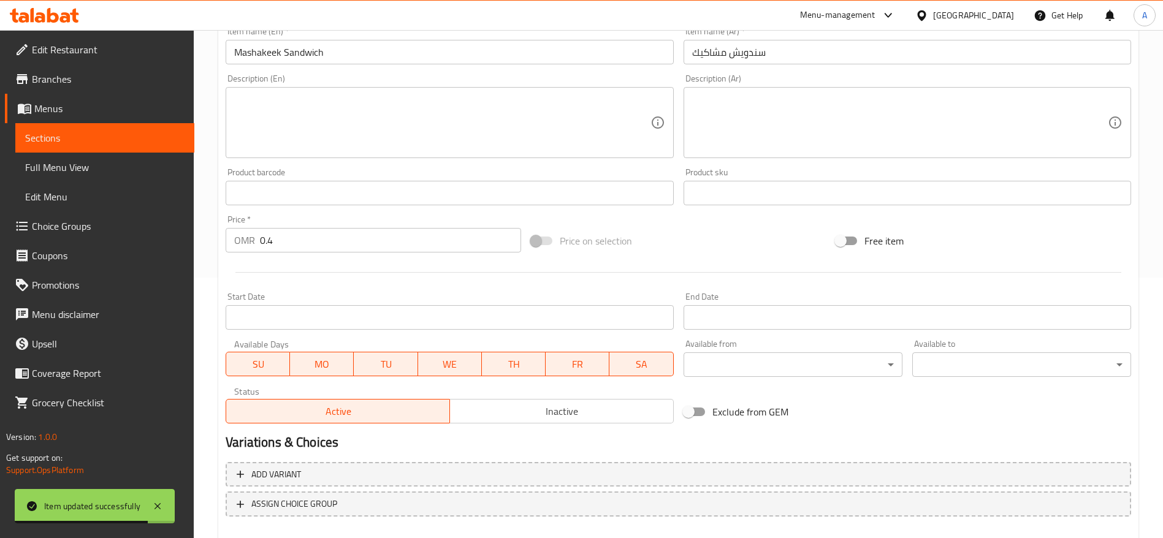
click at [305, 231] on input "0.4" at bounding box center [390, 240] width 261 height 25
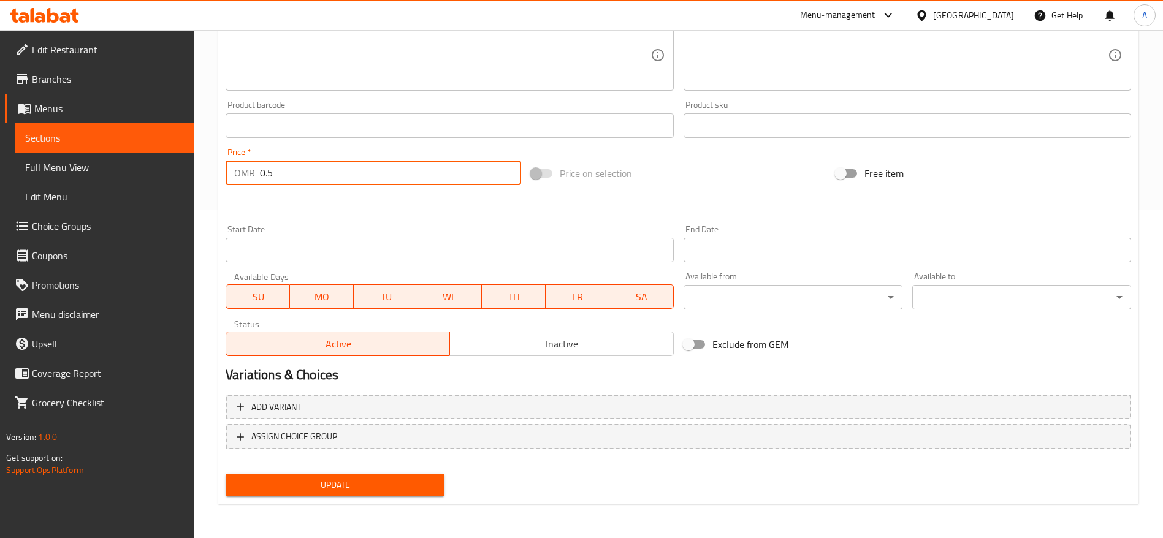
type input "0.5"
click at [330, 493] on button "Update" at bounding box center [335, 485] width 219 height 23
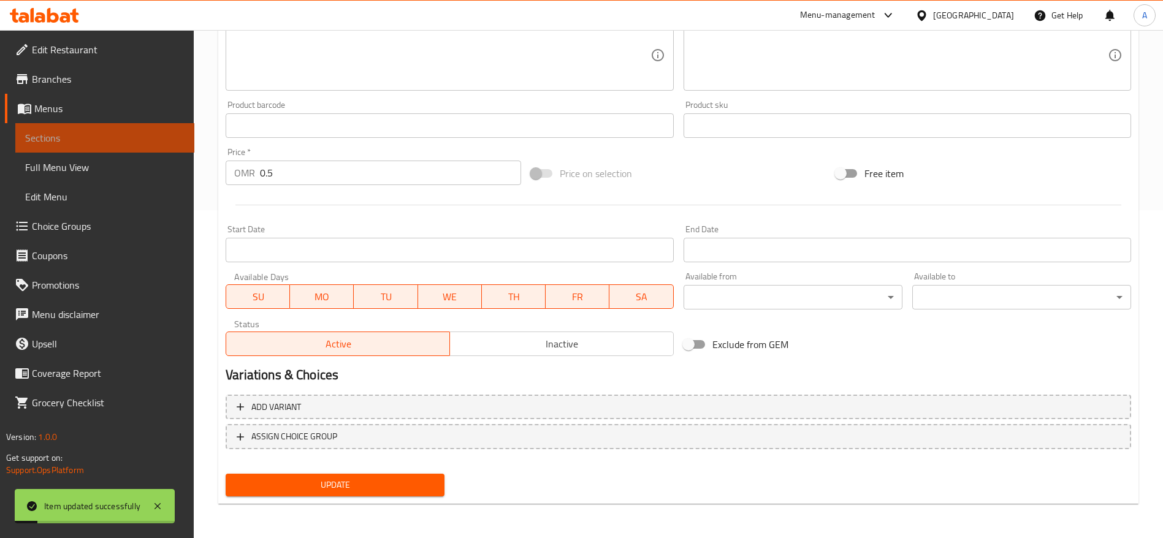
click at [101, 127] on link "Sections" at bounding box center [104, 137] width 179 height 29
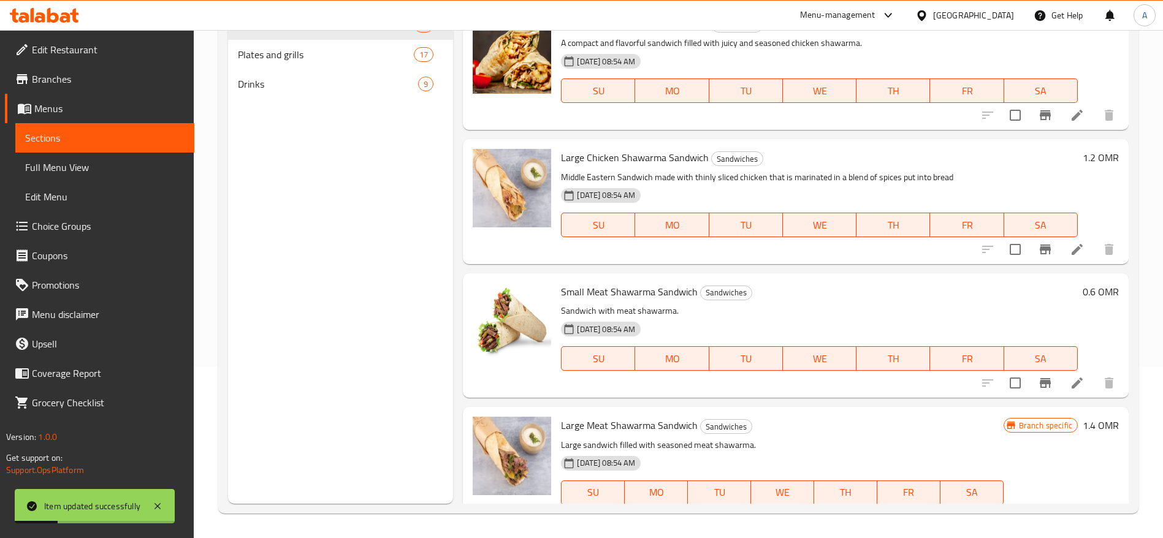
scroll to position [1276, 0]
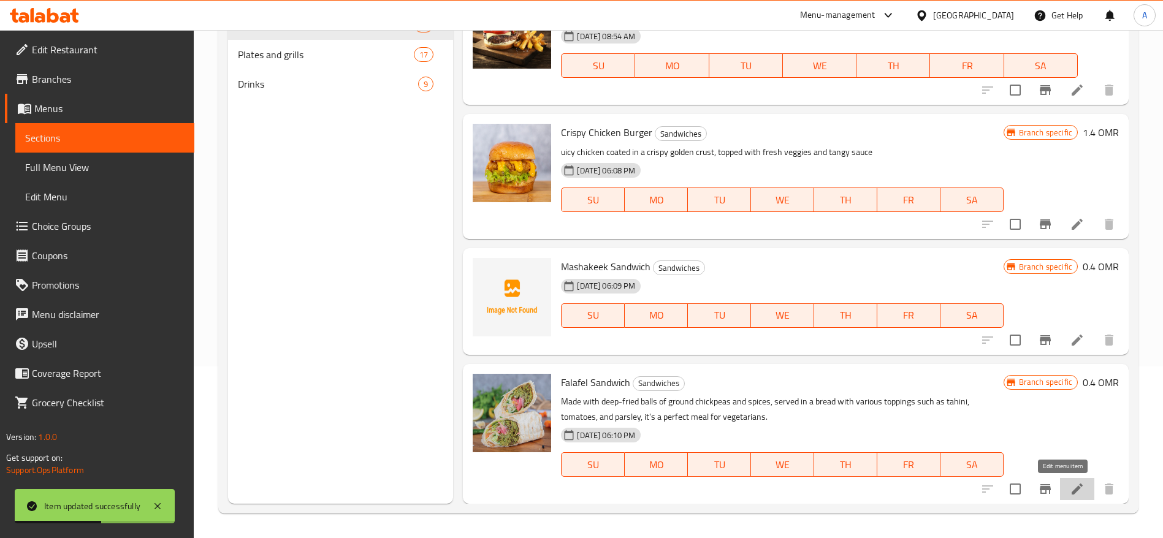
click at [1070, 491] on icon at bounding box center [1077, 489] width 15 height 15
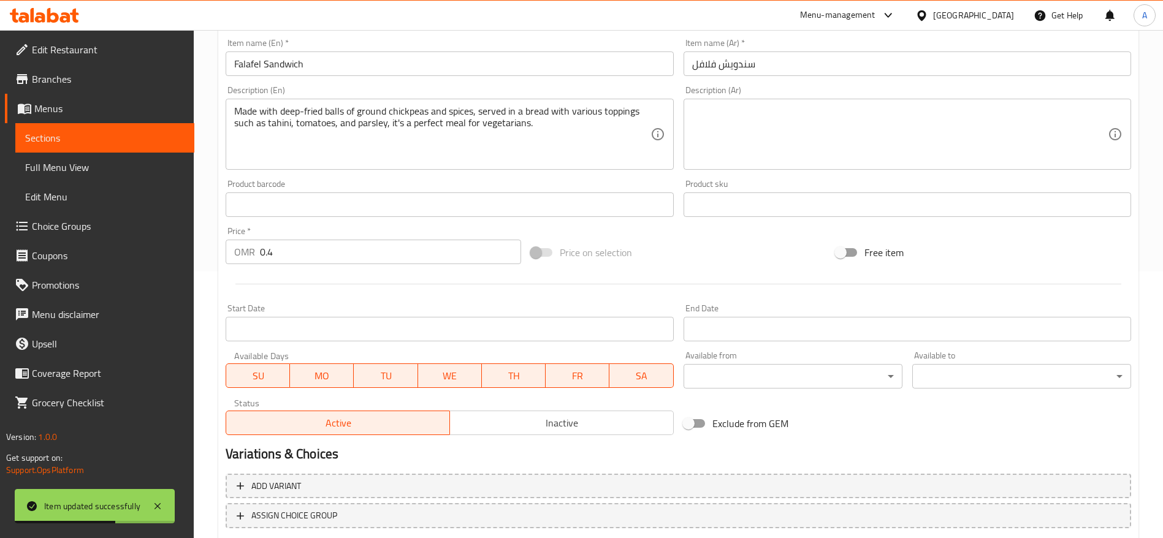
scroll to position [346, 0]
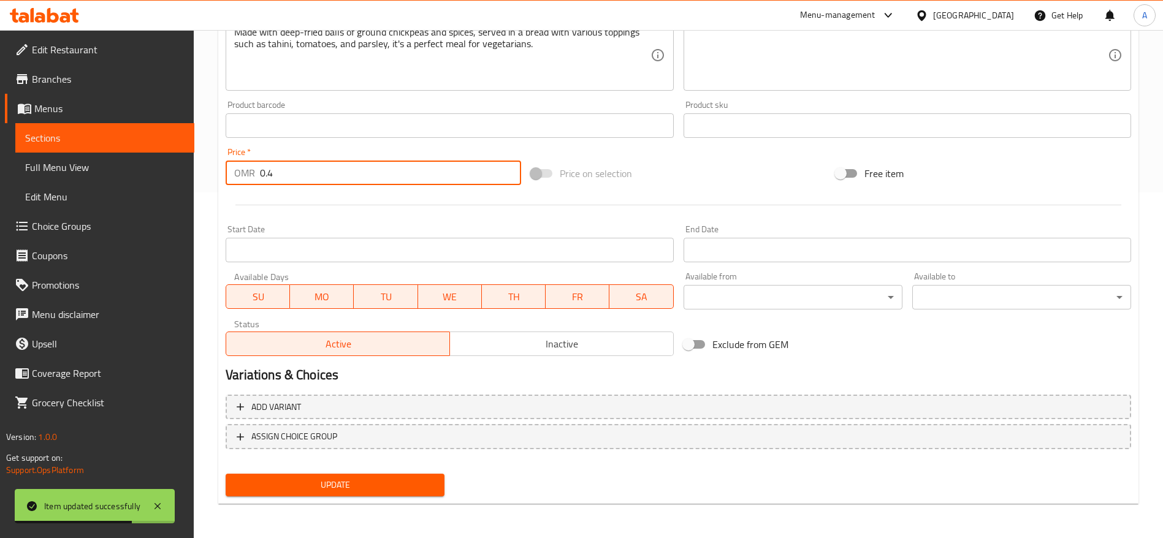
click at [337, 177] on input "0.4" at bounding box center [390, 173] width 261 height 25
type input "0.5"
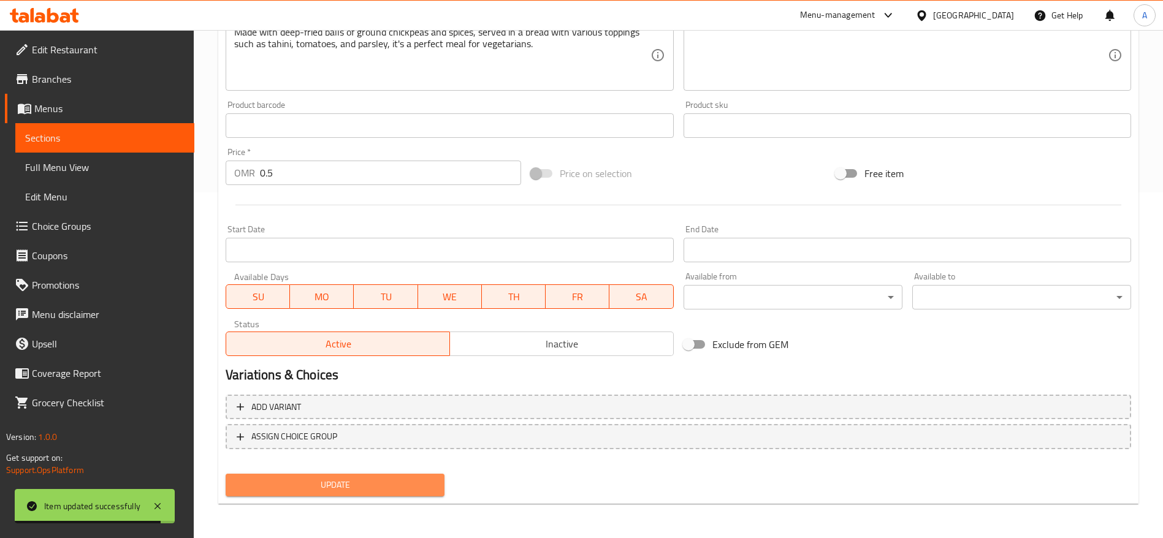
click at [310, 493] on button "Update" at bounding box center [335, 485] width 219 height 23
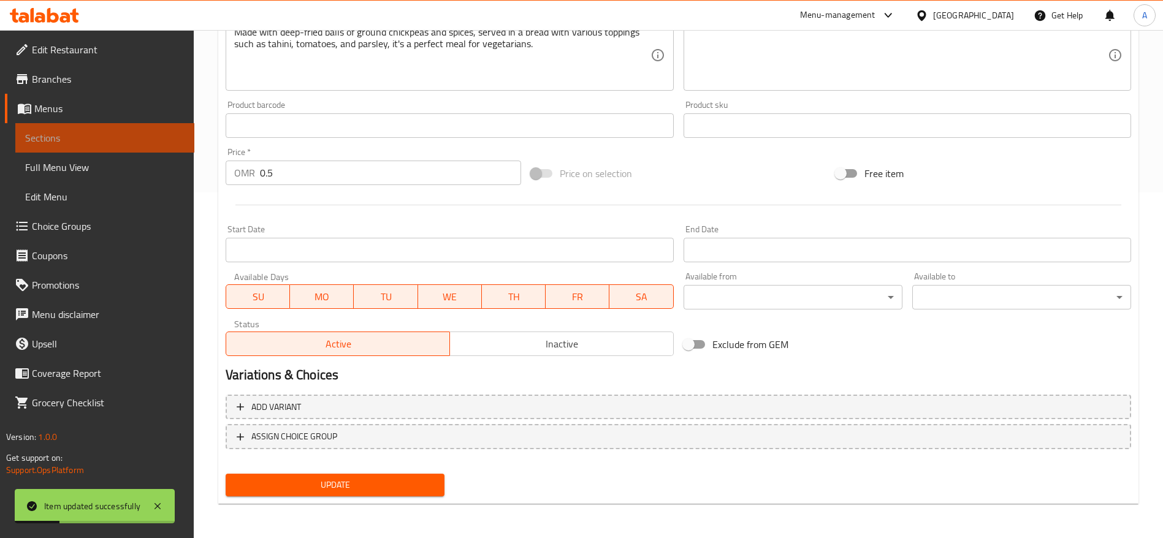
click at [52, 140] on span "Sections" at bounding box center [104, 138] width 159 height 15
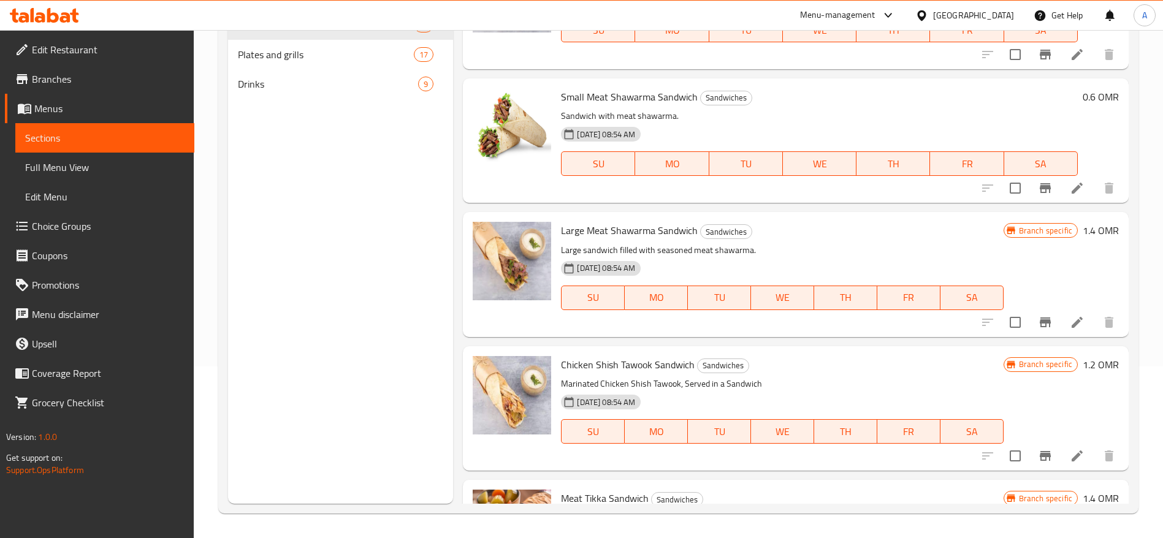
scroll to position [76, 0]
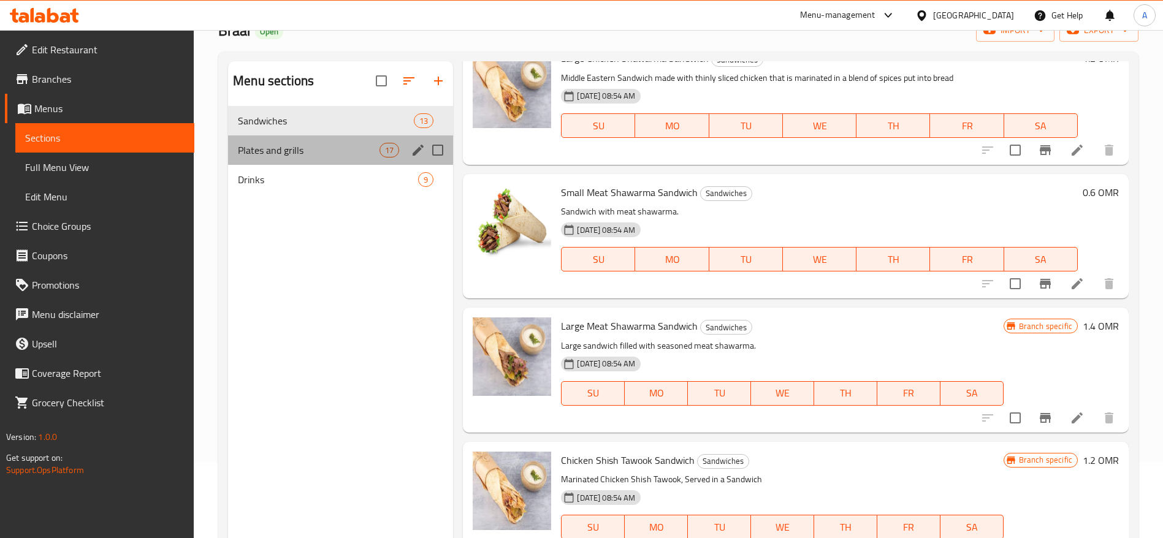
click at [321, 158] on div "Plates and grills 17" at bounding box center [340, 149] width 225 height 29
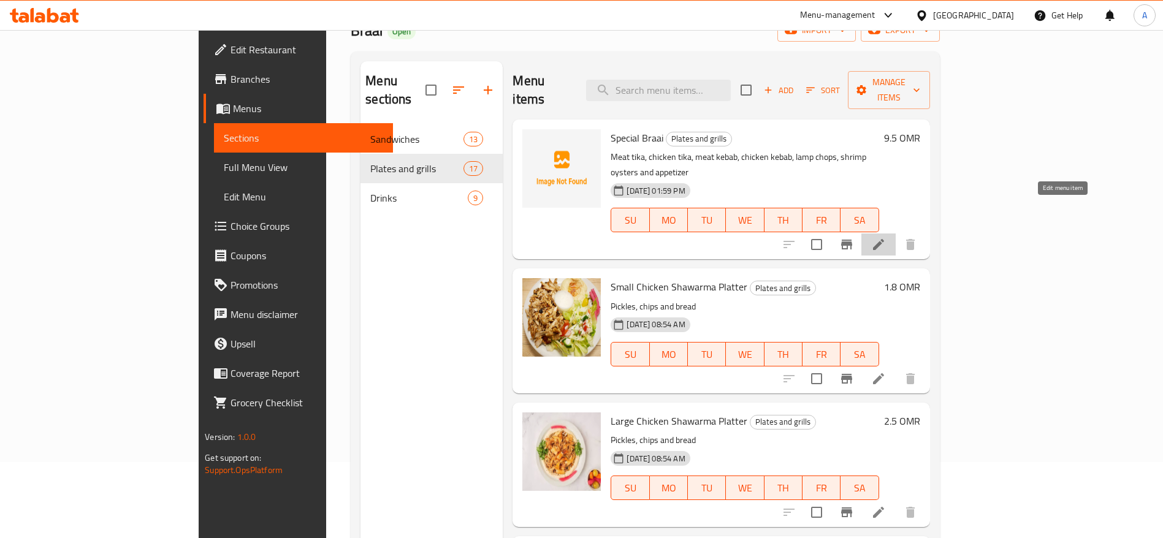
click at [886, 237] on icon at bounding box center [878, 244] width 15 height 15
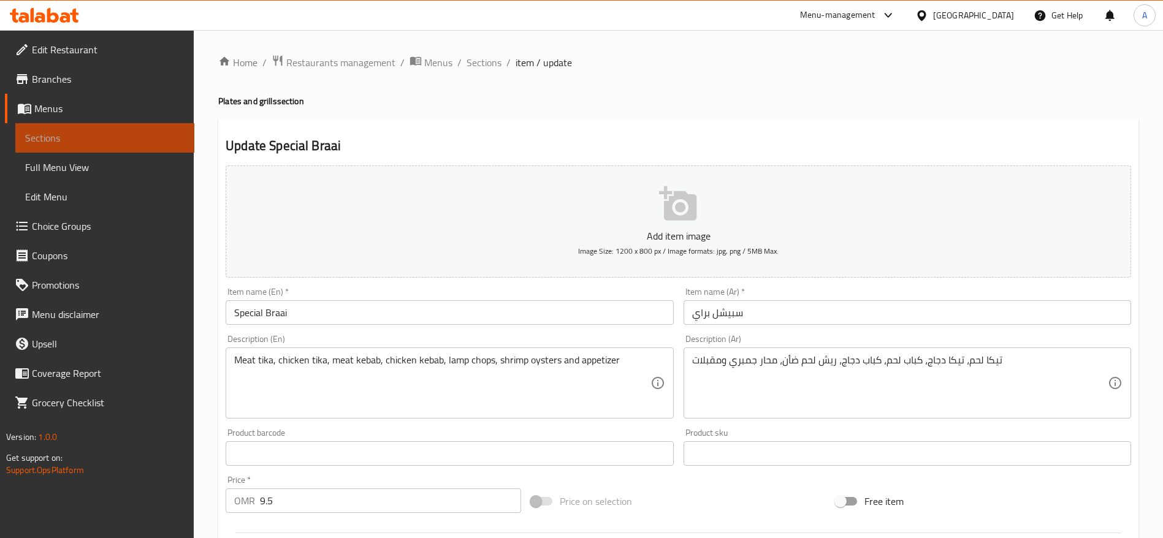
click at [84, 129] on link "Sections" at bounding box center [104, 137] width 179 height 29
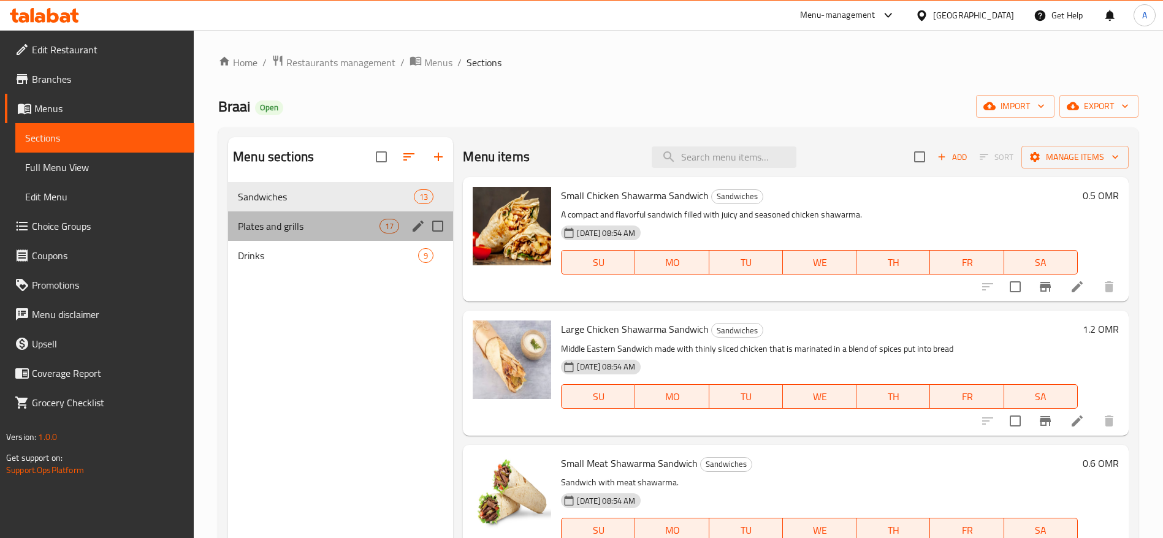
click at [352, 215] on div "Plates and grills 17" at bounding box center [340, 225] width 225 height 29
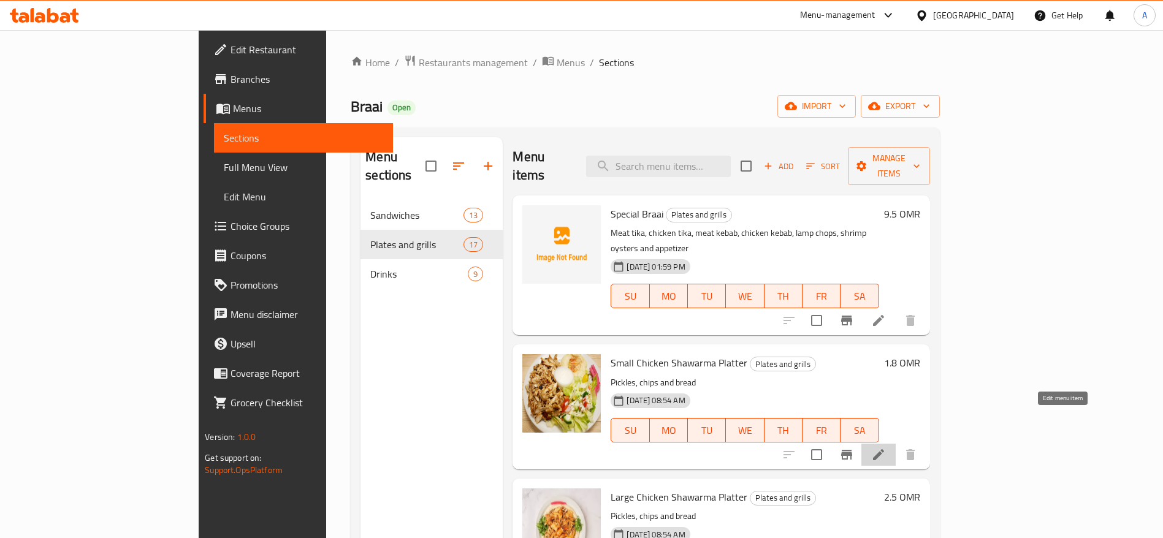
click at [886, 447] on icon at bounding box center [878, 454] width 15 height 15
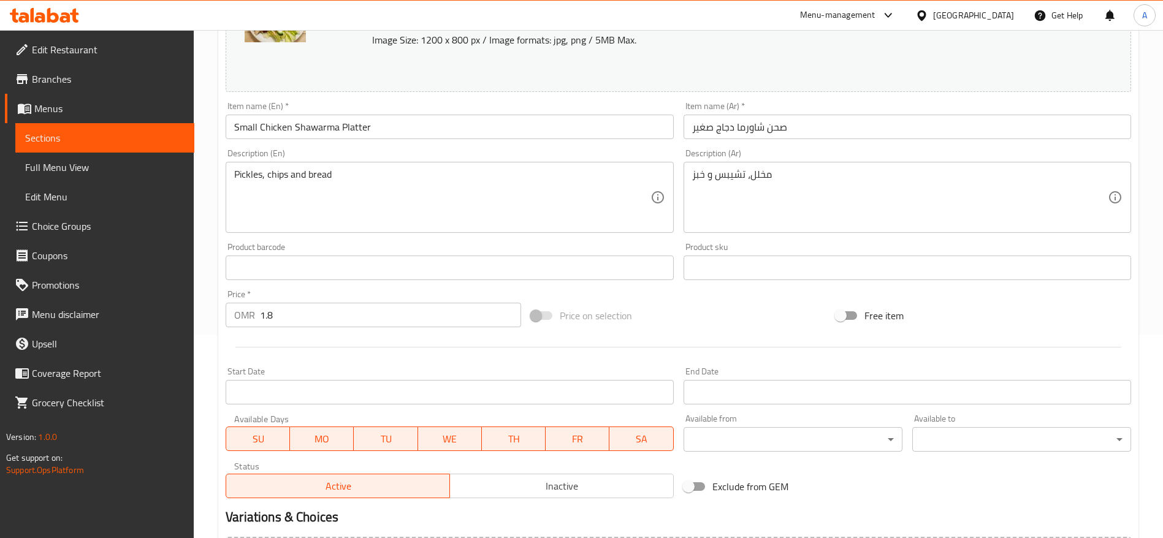
scroll to position [218, 0]
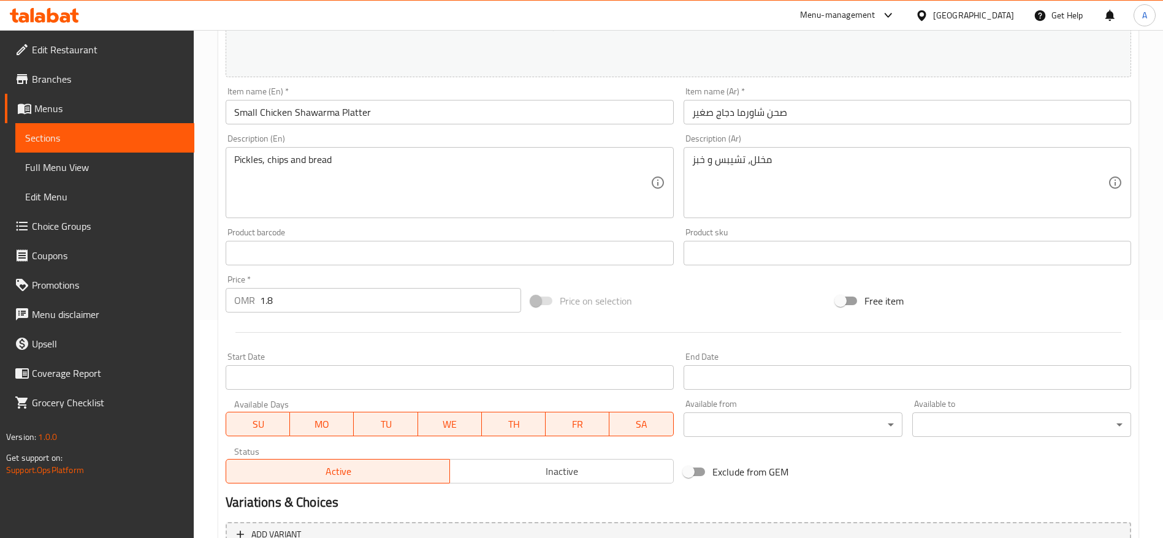
click at [335, 297] on input "1.8" at bounding box center [390, 300] width 261 height 25
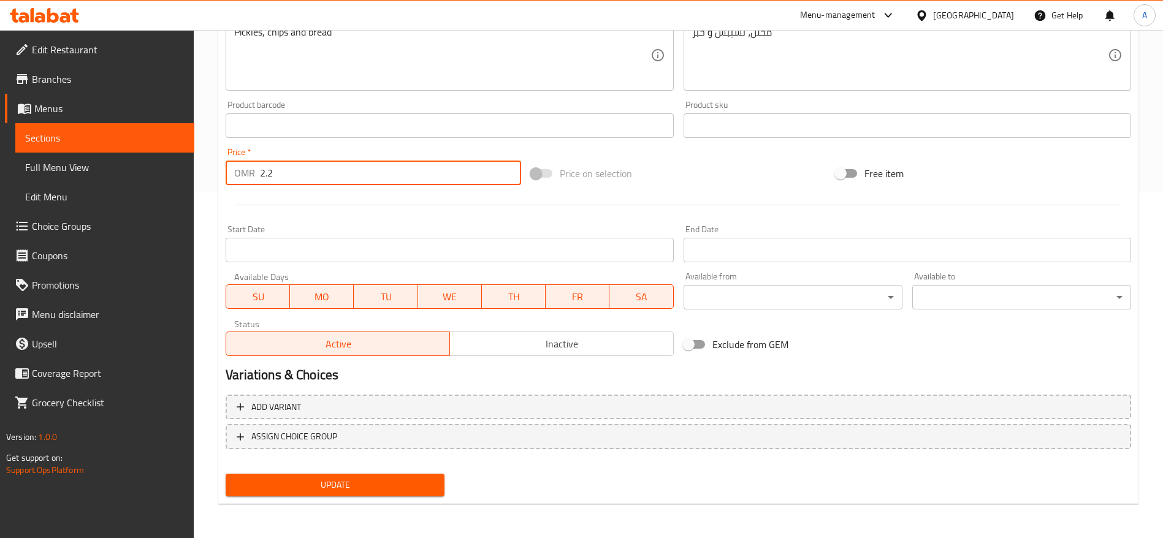
type input "2.2"
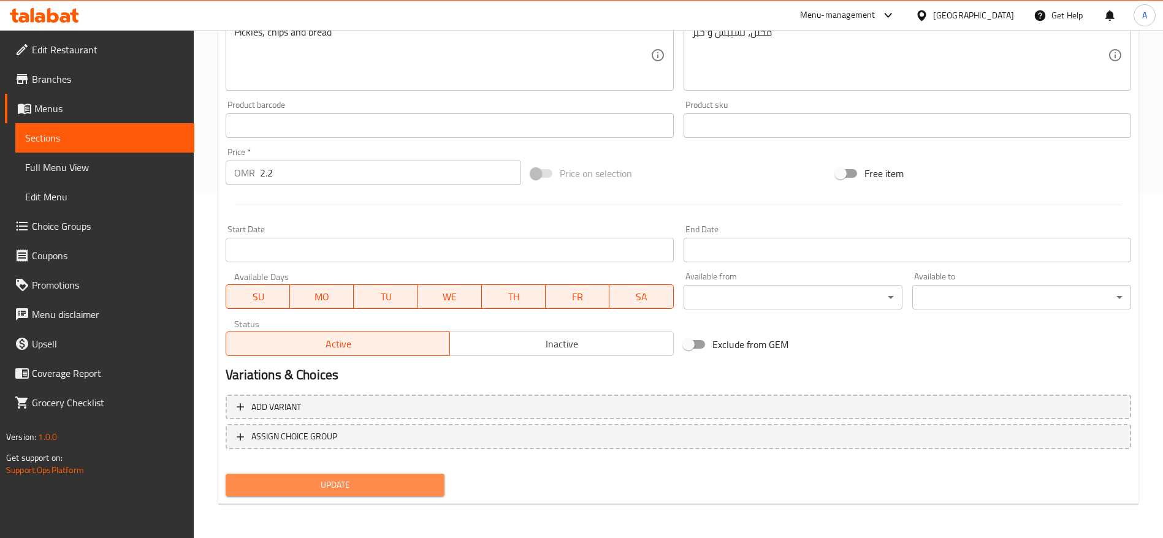
click at [367, 474] on button "Update" at bounding box center [335, 485] width 219 height 23
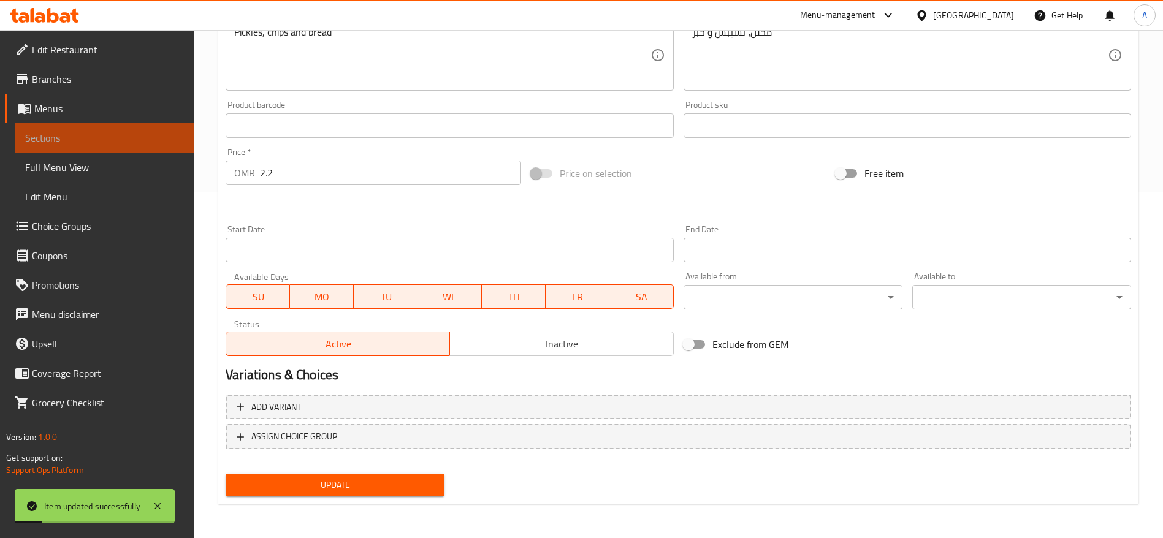
click at [104, 139] on span "Sections" at bounding box center [104, 138] width 159 height 15
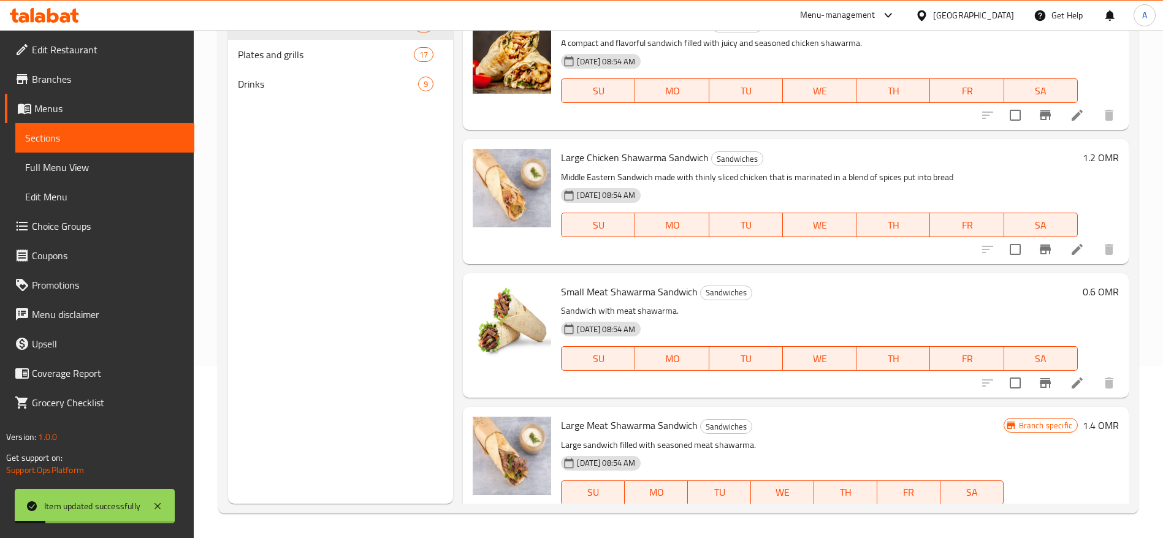
scroll to position [172, 0]
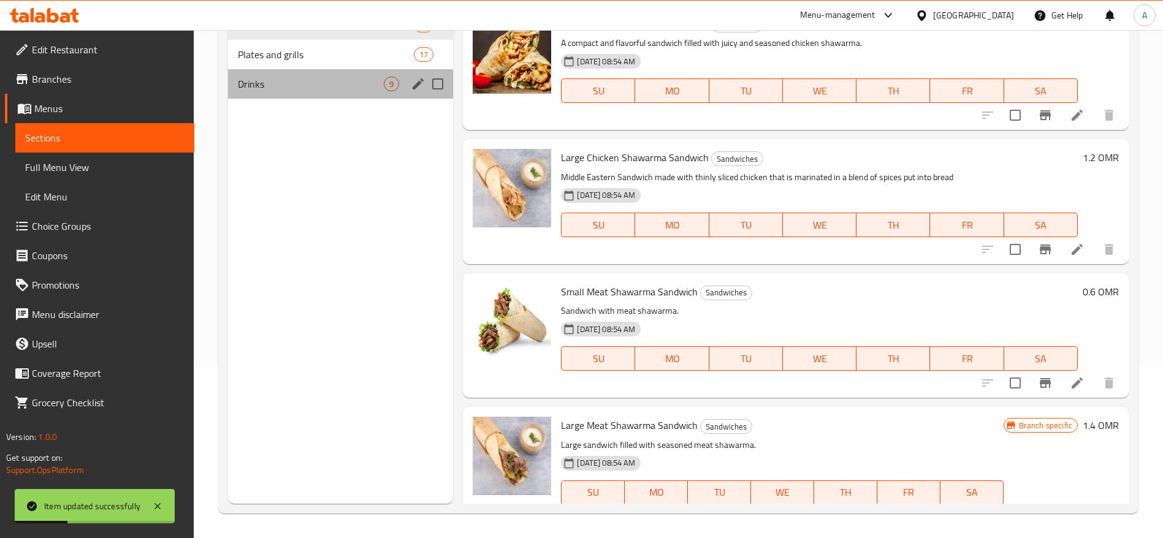
click at [286, 69] on div "Drinks 9" at bounding box center [340, 83] width 225 height 29
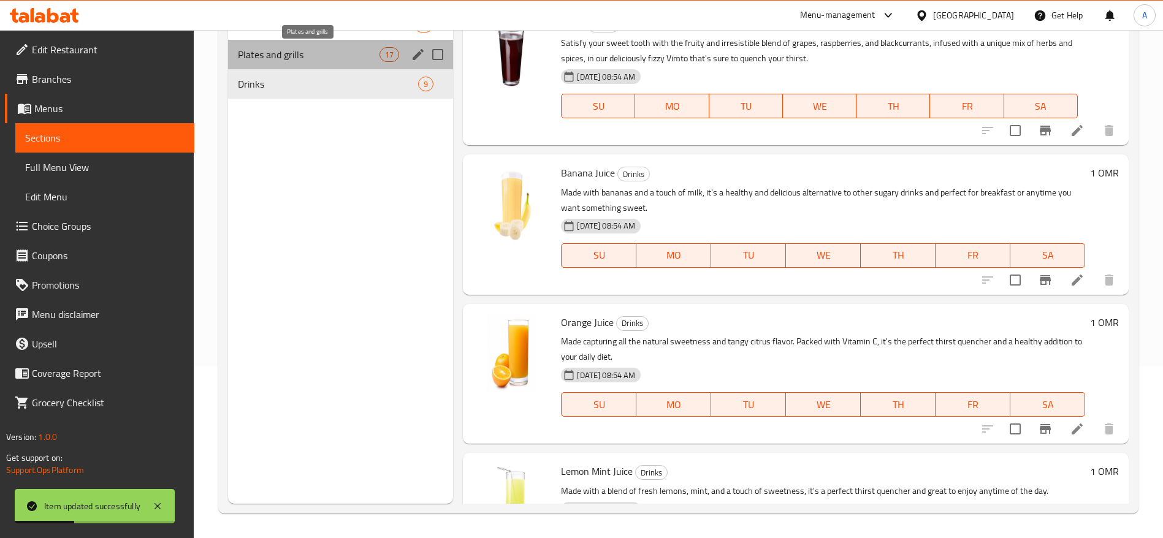
click at [285, 53] on span "Plates and grills" at bounding box center [309, 54] width 142 height 15
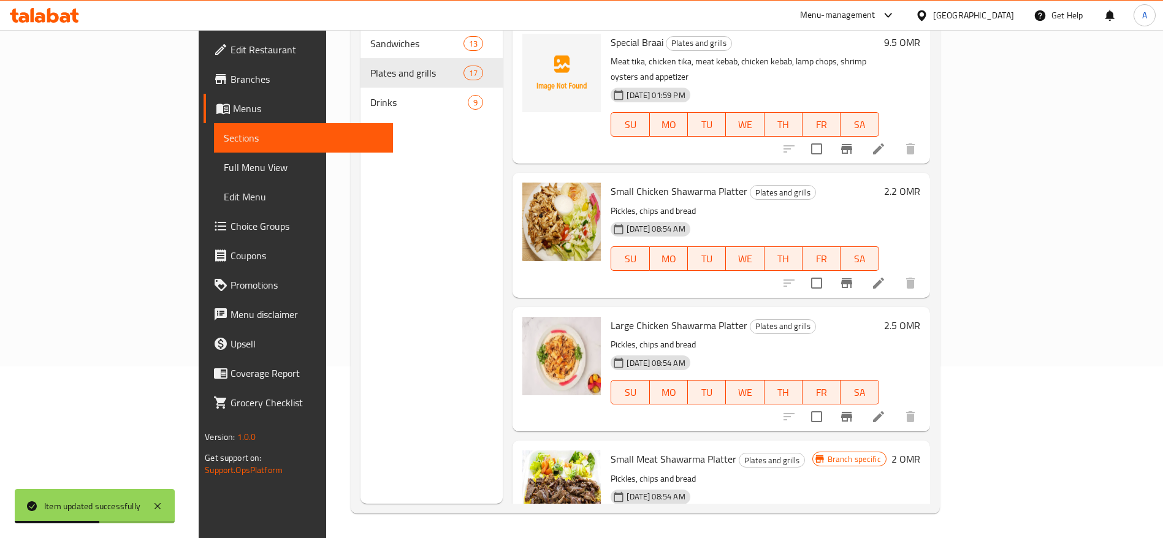
scroll to position [51, 0]
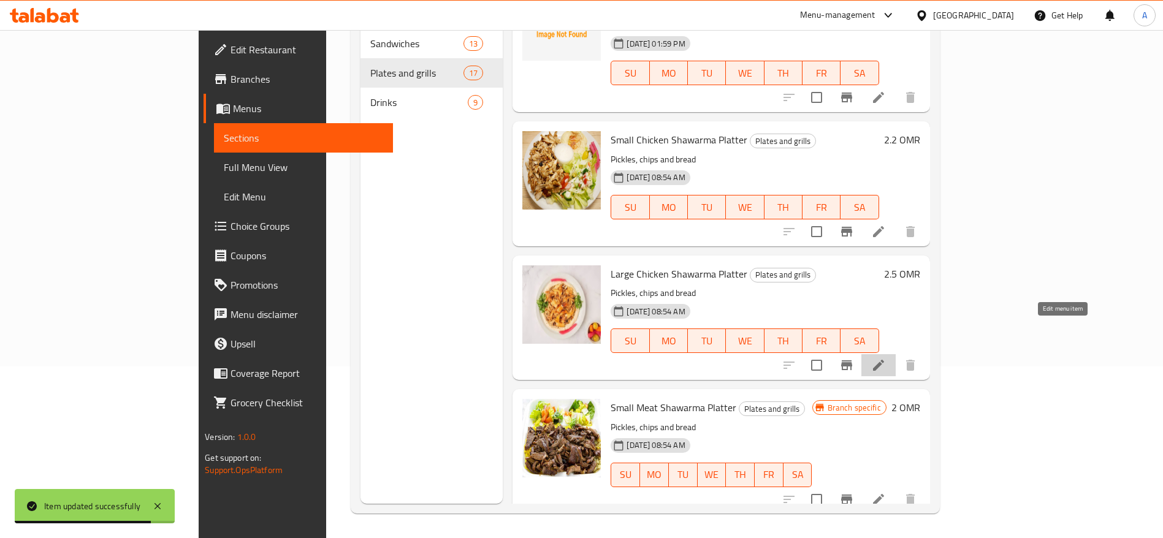
click at [886, 358] on icon at bounding box center [878, 365] width 15 height 15
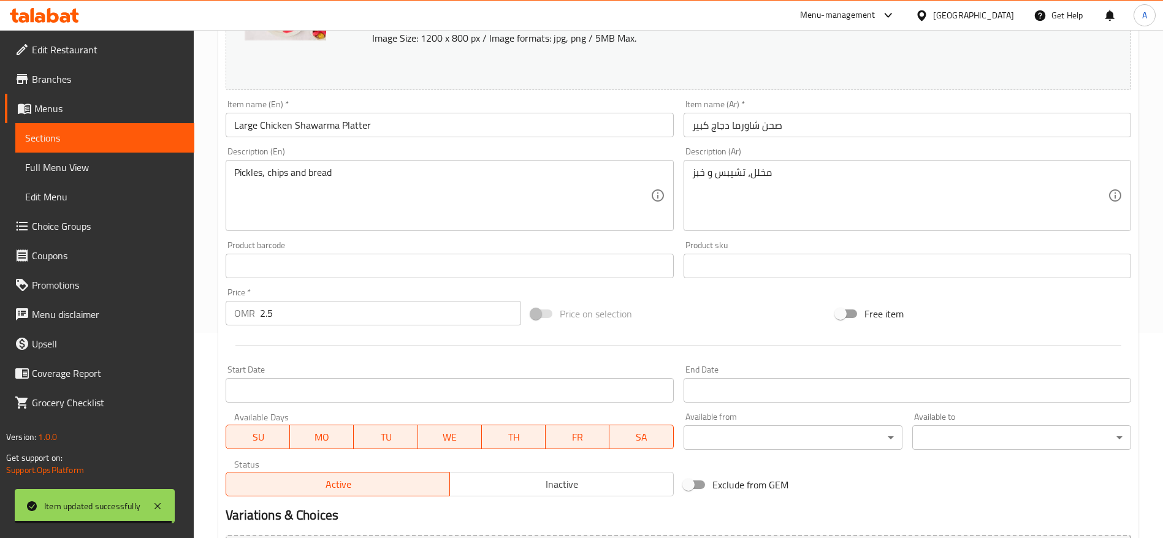
scroll to position [287, 0]
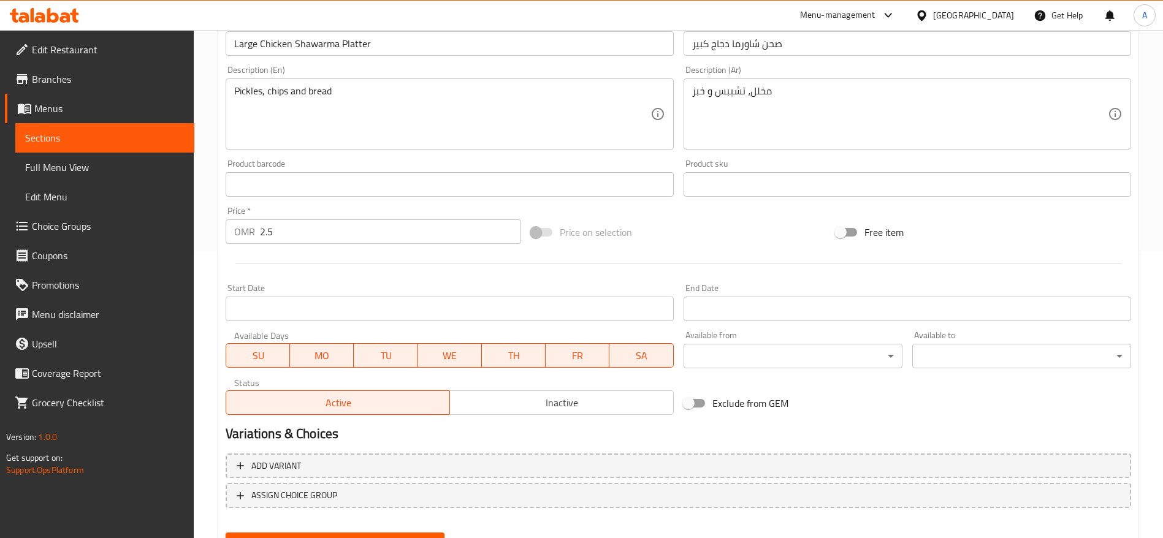
click at [308, 228] on input "2.5" at bounding box center [390, 231] width 261 height 25
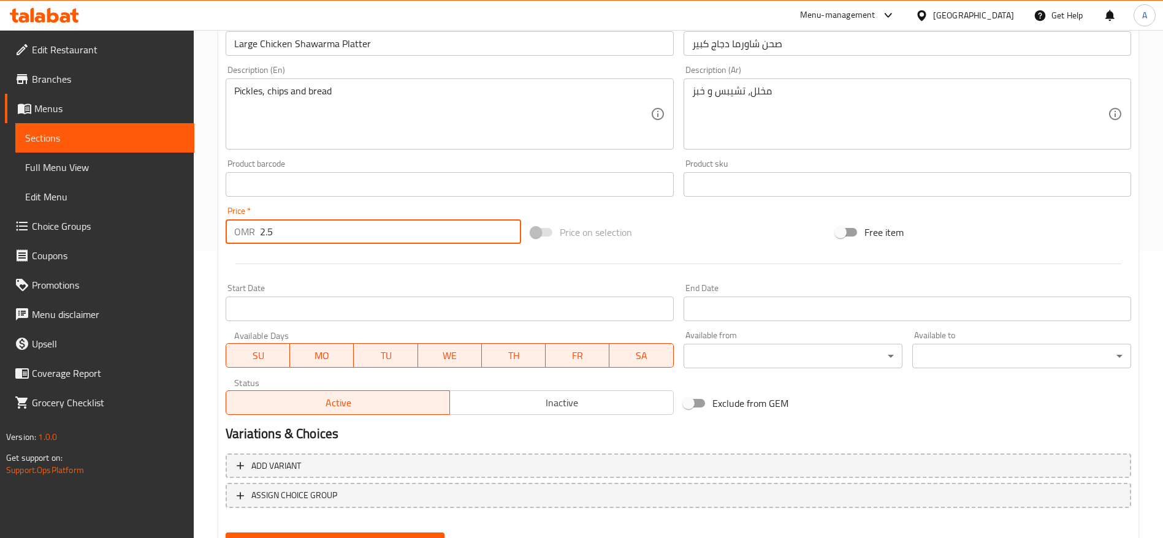
click at [308, 228] on input "2.5" at bounding box center [390, 231] width 261 height 25
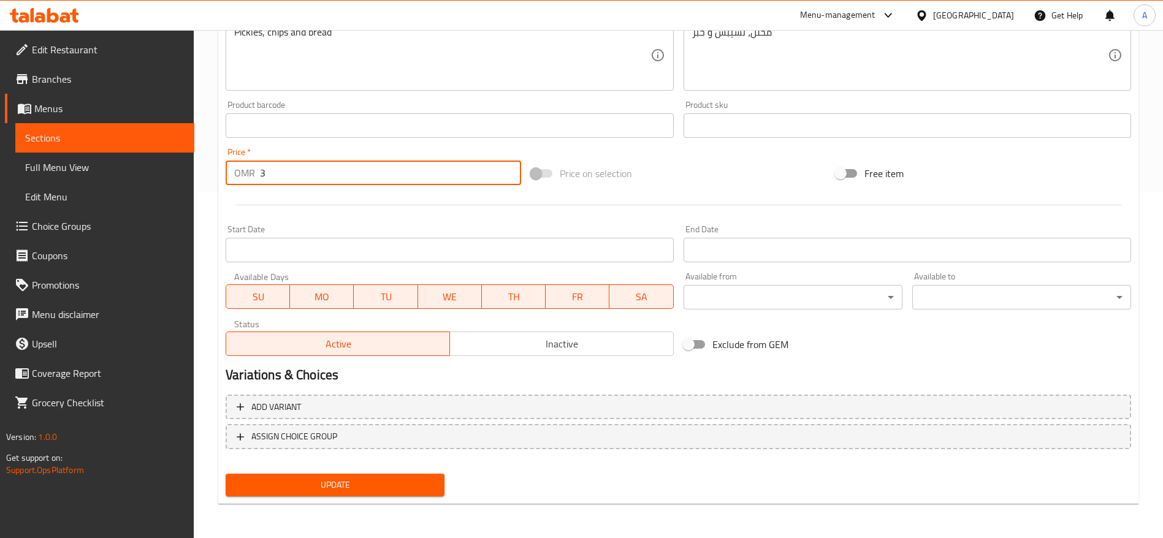
type input "3"
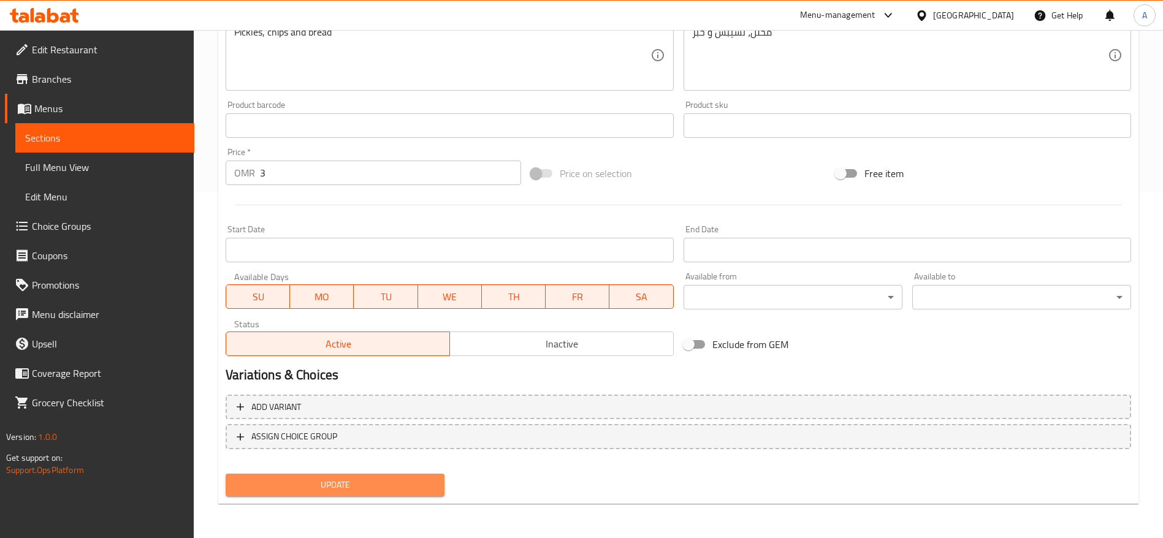
click at [308, 478] on span "Update" at bounding box center [334, 484] width 199 height 15
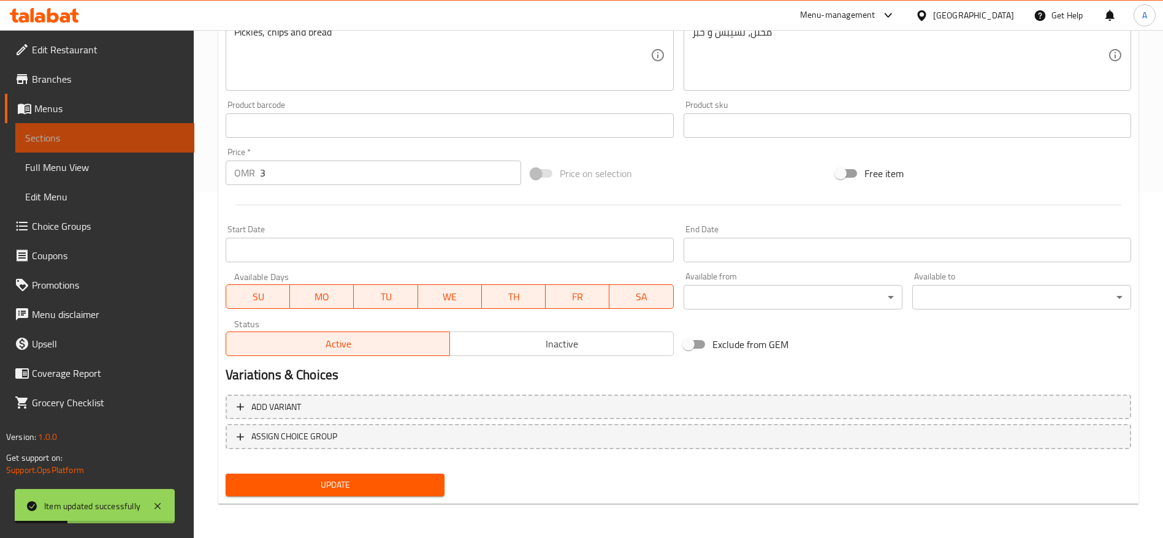
click at [78, 134] on span "Sections" at bounding box center [104, 138] width 159 height 15
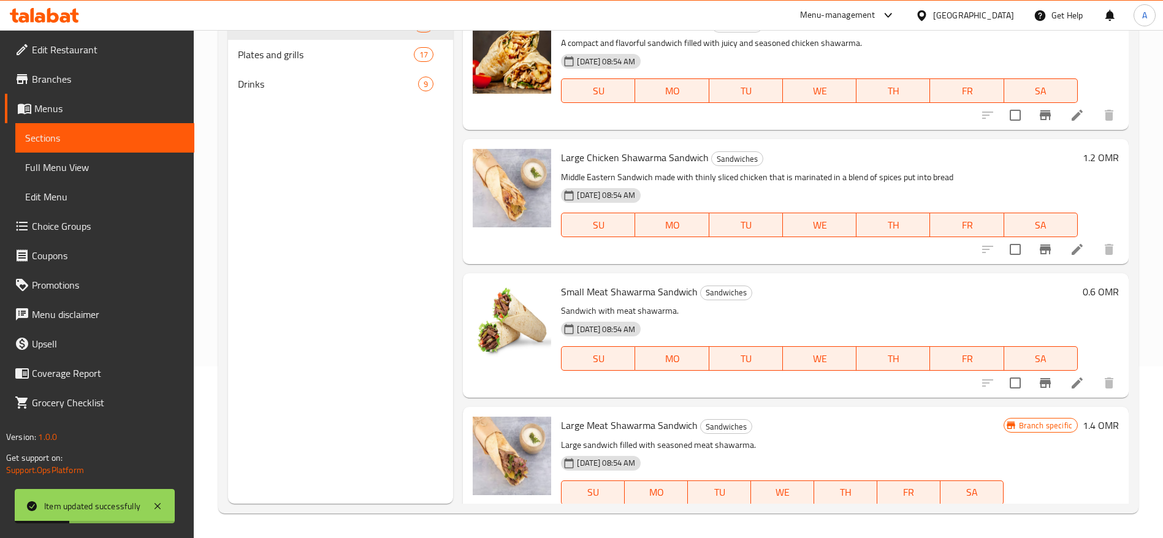
scroll to position [172, 0]
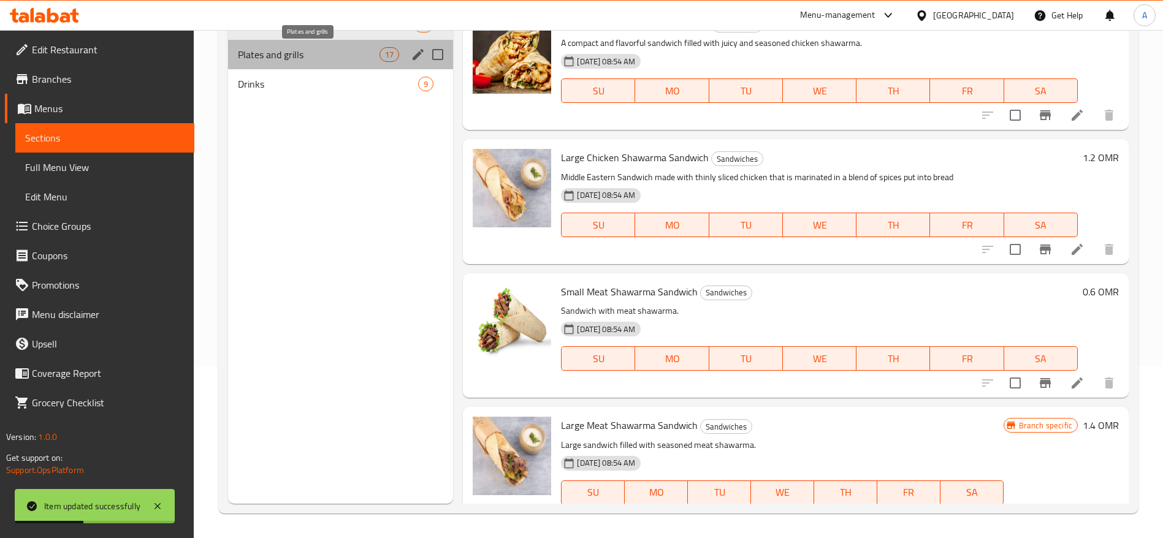
click at [303, 61] on span "Plates and grills" at bounding box center [309, 54] width 142 height 15
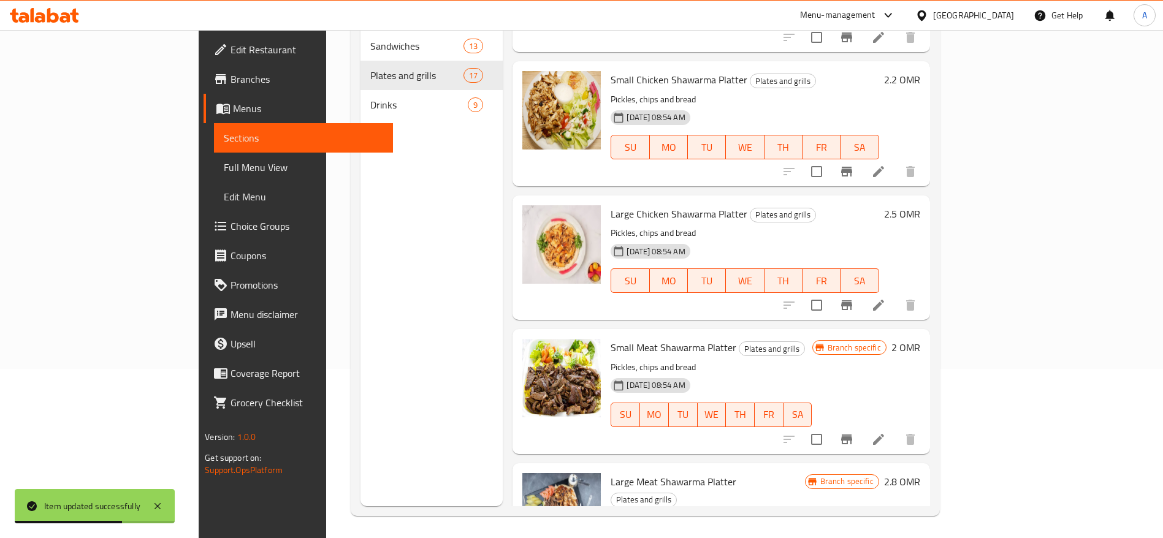
scroll to position [115, 0]
click at [886, 431] on icon at bounding box center [878, 438] width 15 height 15
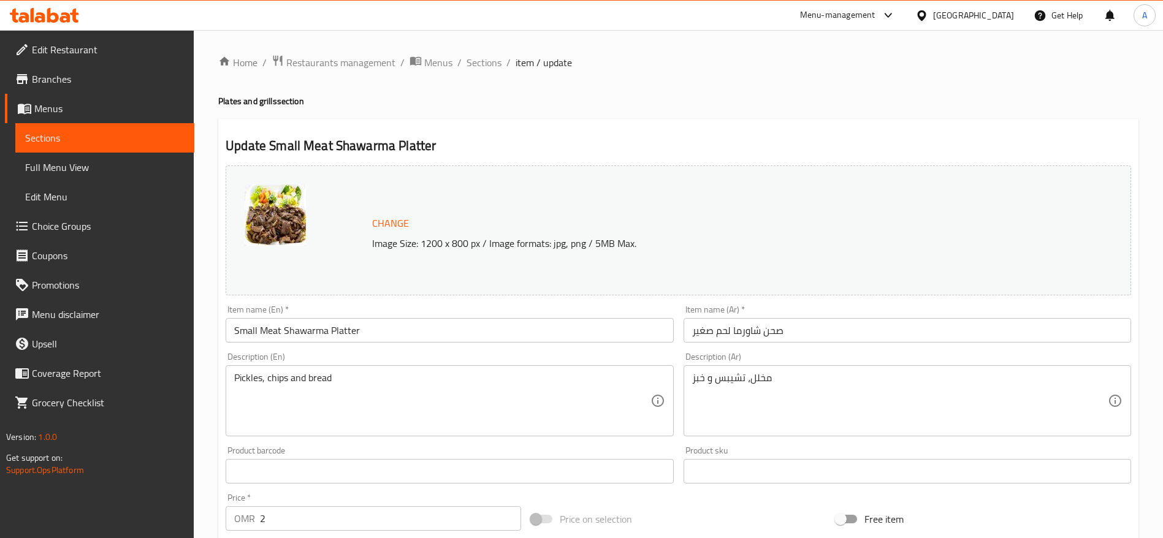
scroll to position [346, 0]
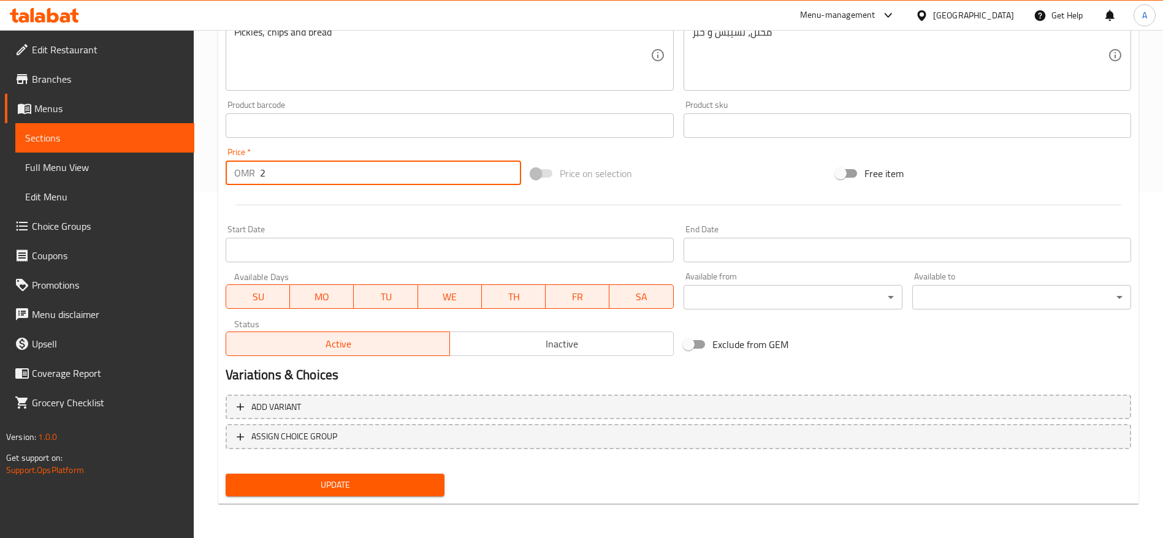
click at [325, 181] on input "2" at bounding box center [390, 173] width 261 height 25
type input "2.2"
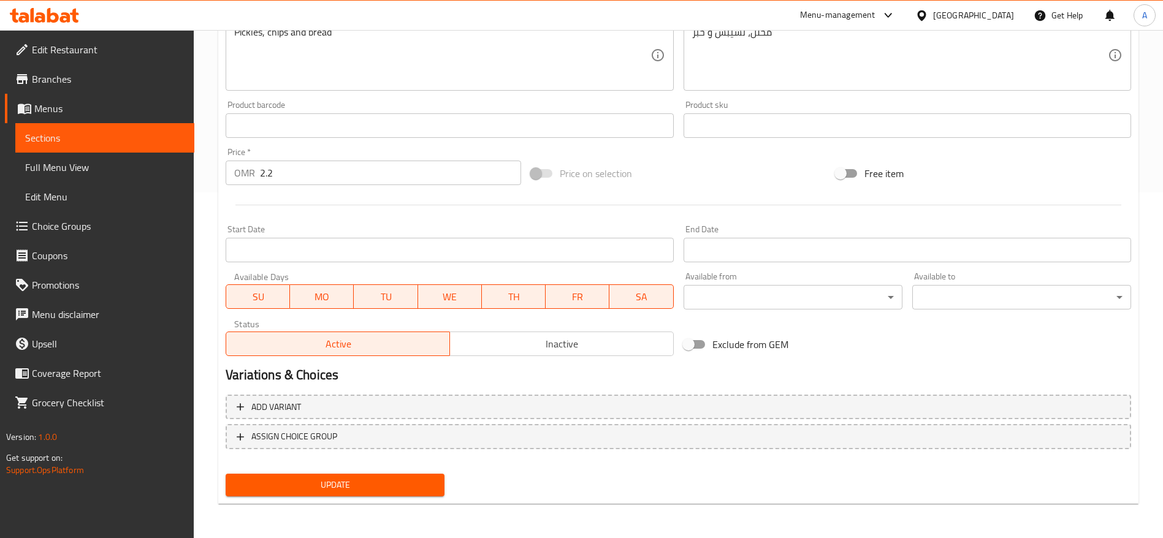
click at [330, 496] on div "Update" at bounding box center [335, 485] width 229 height 32
click at [330, 489] on span "Update" at bounding box center [334, 484] width 199 height 15
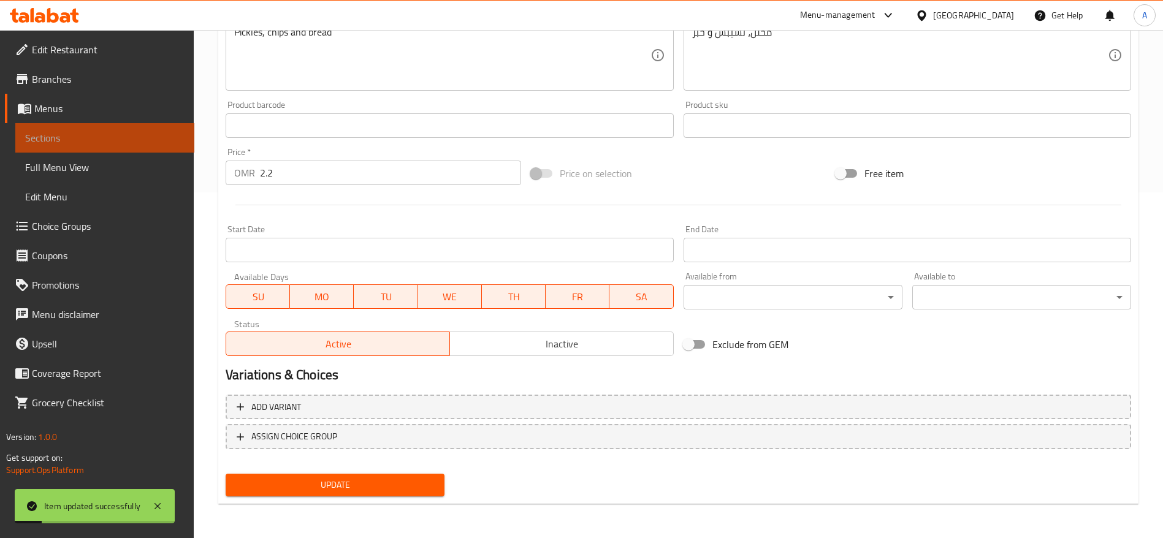
click at [19, 140] on link "Sections" at bounding box center [104, 137] width 179 height 29
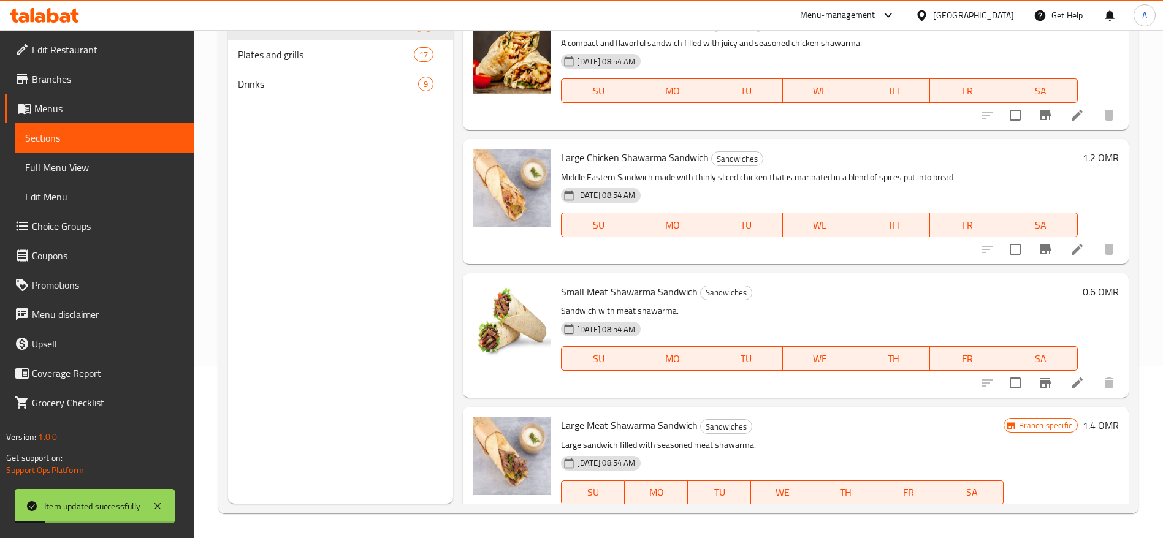
scroll to position [172, 0]
click at [841, 305] on p "Sandwich with meat shawarma." at bounding box center [819, 310] width 517 height 15
click at [316, 59] on span "Plates and grills" at bounding box center [309, 54] width 142 height 15
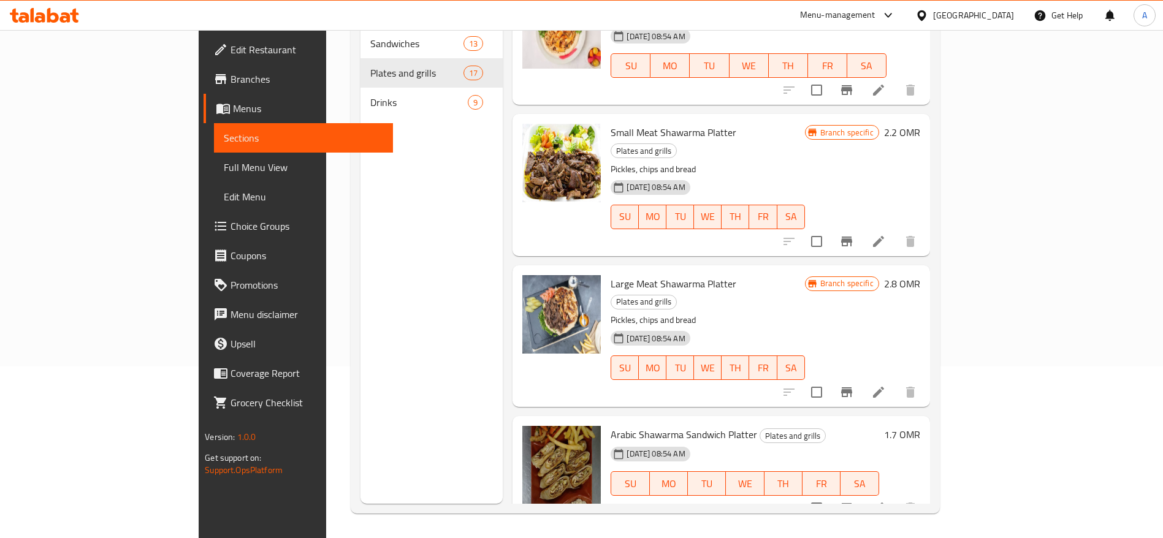
scroll to position [330, 0]
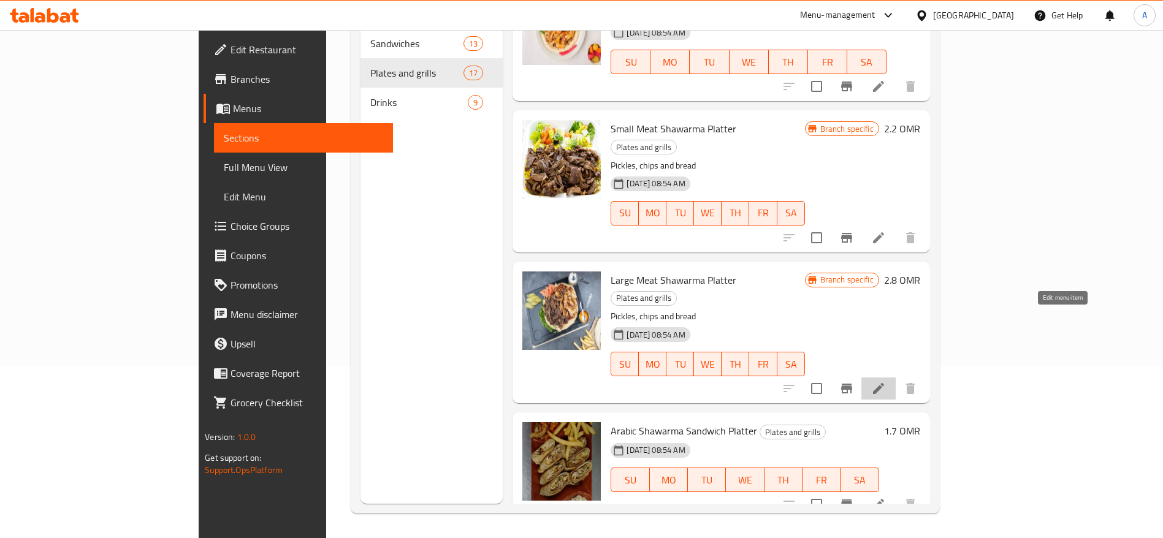
click at [886, 381] on icon at bounding box center [878, 388] width 15 height 15
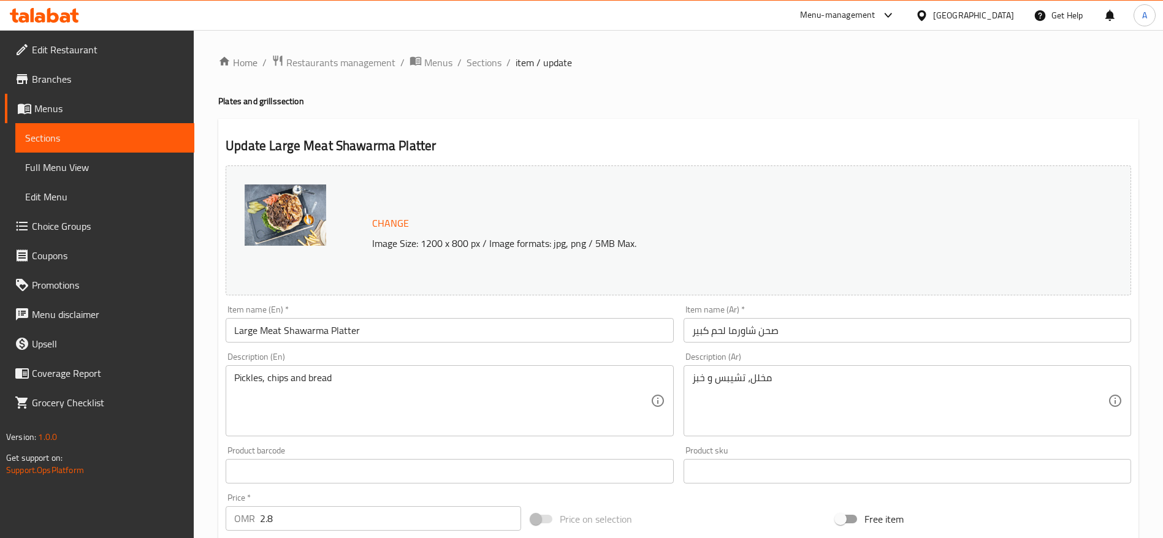
scroll to position [346, 0]
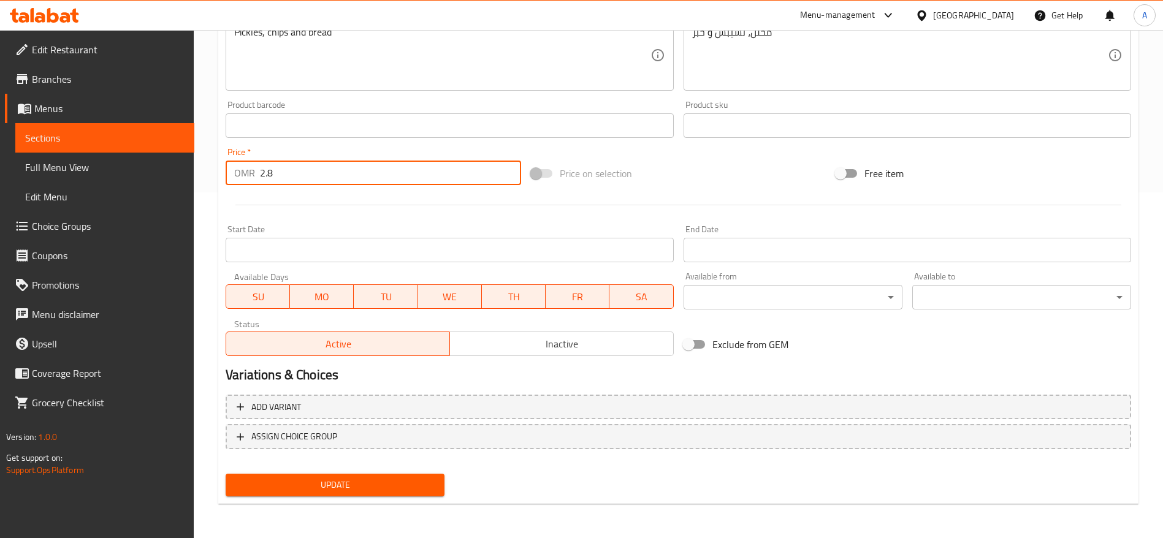
click at [296, 177] on input "2.8" at bounding box center [390, 173] width 261 height 25
drag, startPoint x: 296, startPoint y: 177, endPoint x: 166, endPoint y: 181, distance: 130.0
click at [166, 181] on div "Edit Restaurant Branches Menus Sections Full Menu View Edit Menu Choice Groups …" at bounding box center [581, 111] width 1163 height 854
type input "3.2"
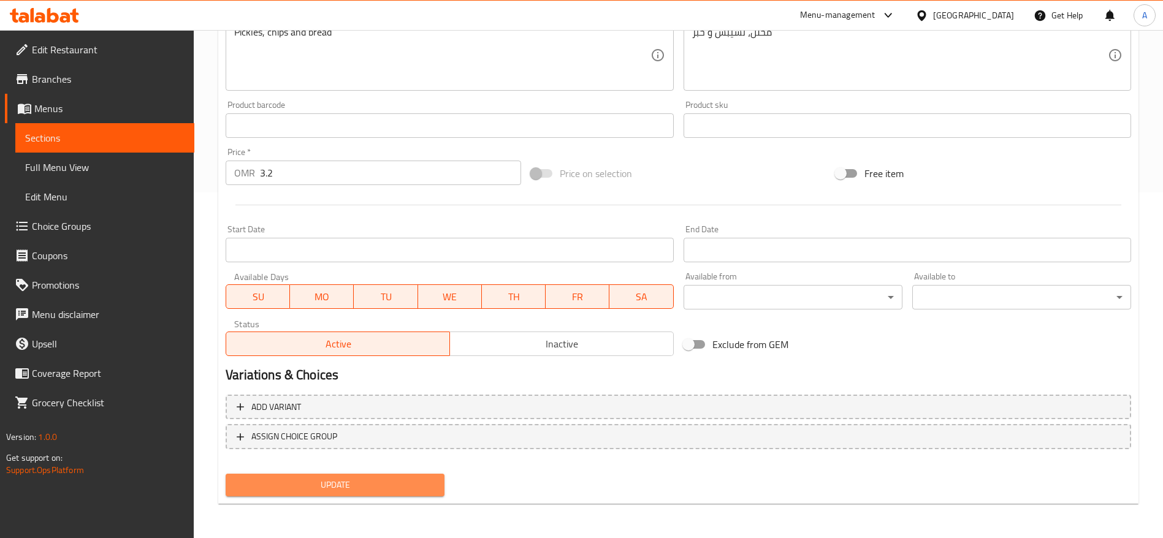
click at [386, 482] on span "Update" at bounding box center [334, 484] width 199 height 15
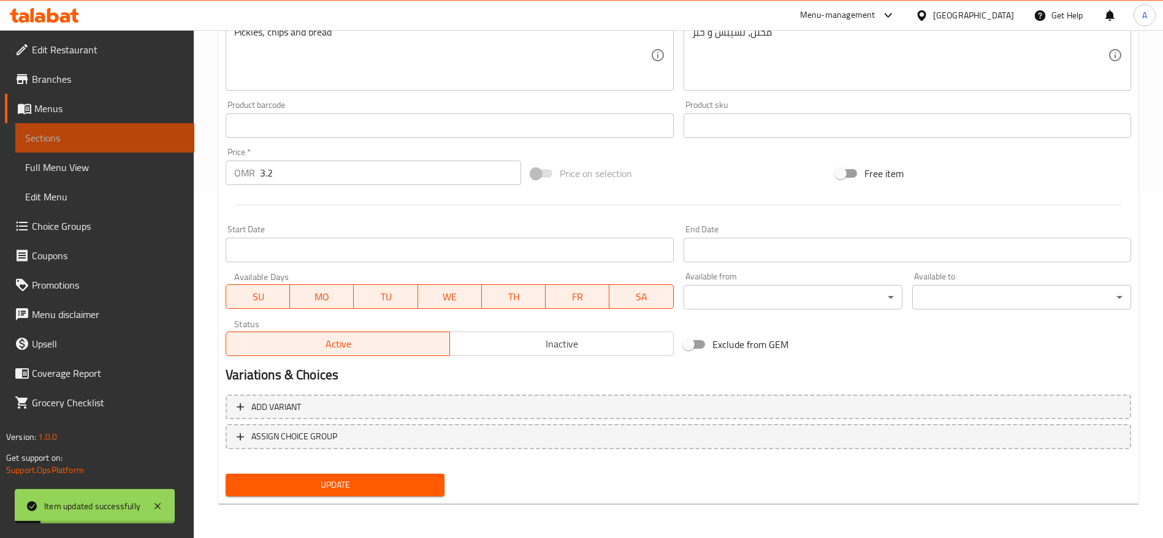
click at [89, 145] on span "Sections" at bounding box center [104, 138] width 159 height 15
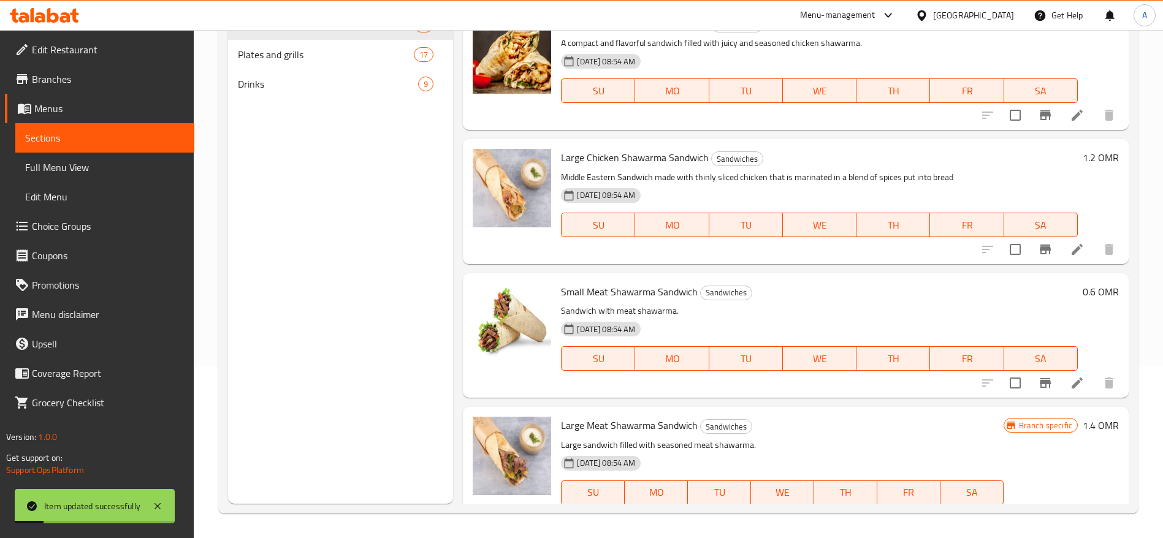
scroll to position [172, 0]
click at [295, 65] on div "Plates and grills 17" at bounding box center [340, 54] width 225 height 29
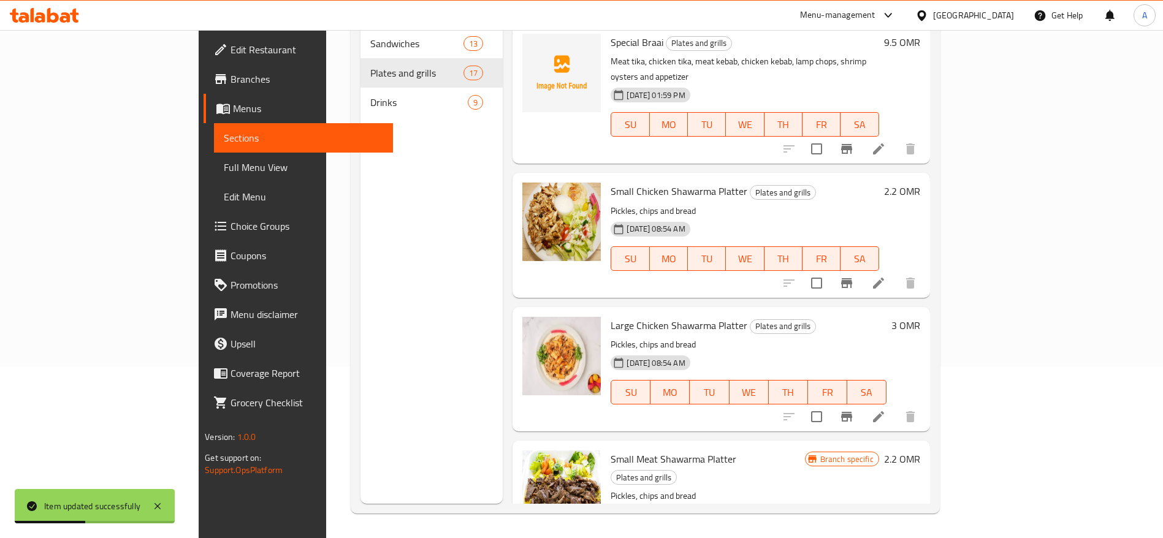
scroll to position [574, 0]
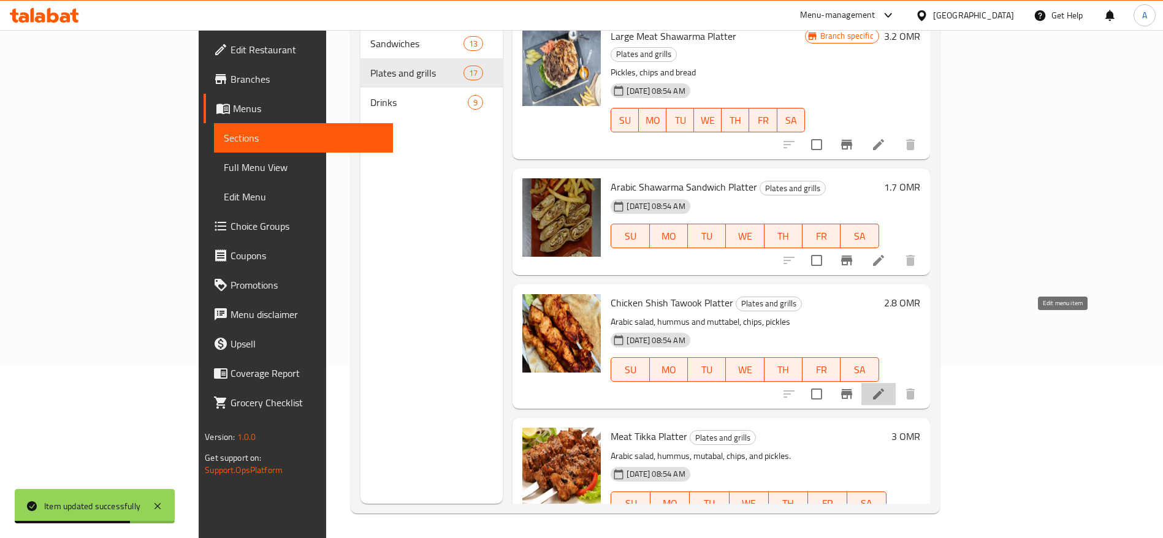
click at [886, 387] on icon at bounding box center [878, 394] width 15 height 15
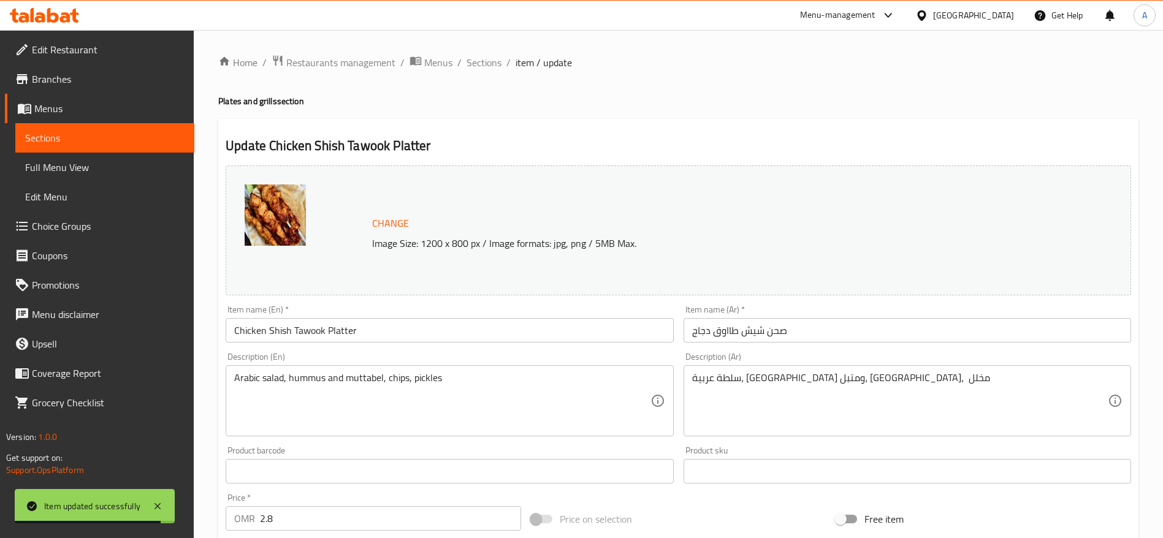
scroll to position [346, 0]
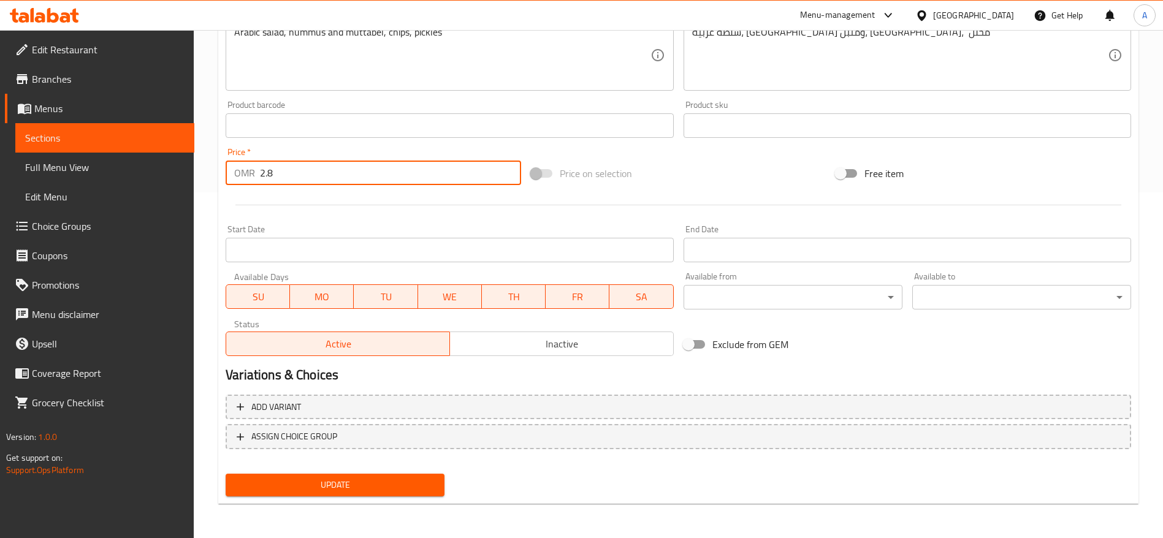
drag, startPoint x: 297, startPoint y: 169, endPoint x: 117, endPoint y: 185, distance: 180.9
click at [117, 185] on div "Edit Restaurant Branches Menus Sections Full Menu View Edit Menu Choice Groups …" at bounding box center [581, 111] width 1163 height 854
type input "3"
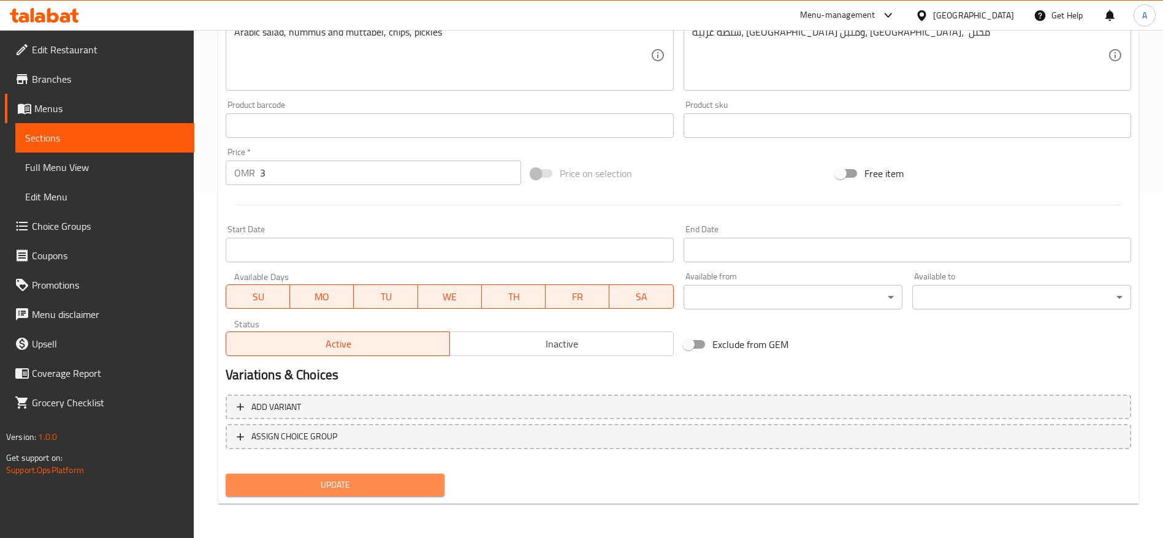
click at [319, 476] on button "Update" at bounding box center [335, 485] width 219 height 23
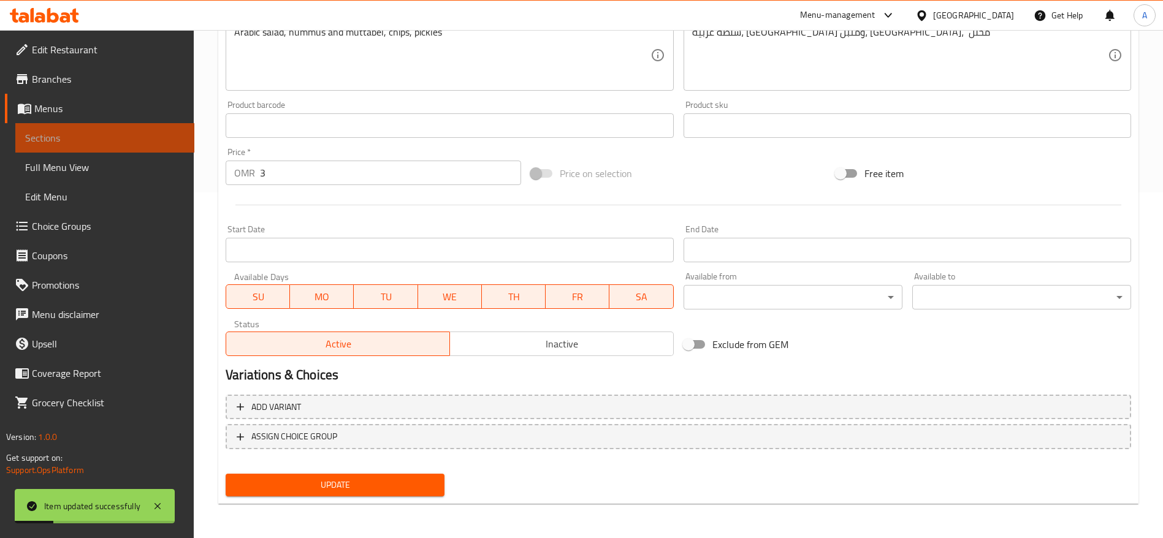
click at [145, 139] on span "Sections" at bounding box center [104, 138] width 159 height 15
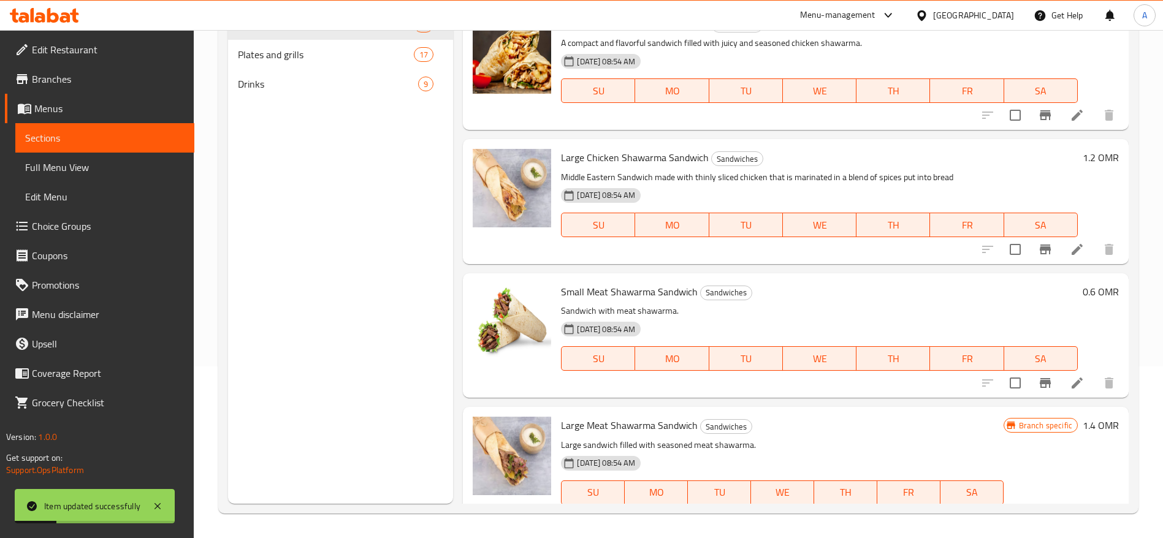
scroll to position [172, 0]
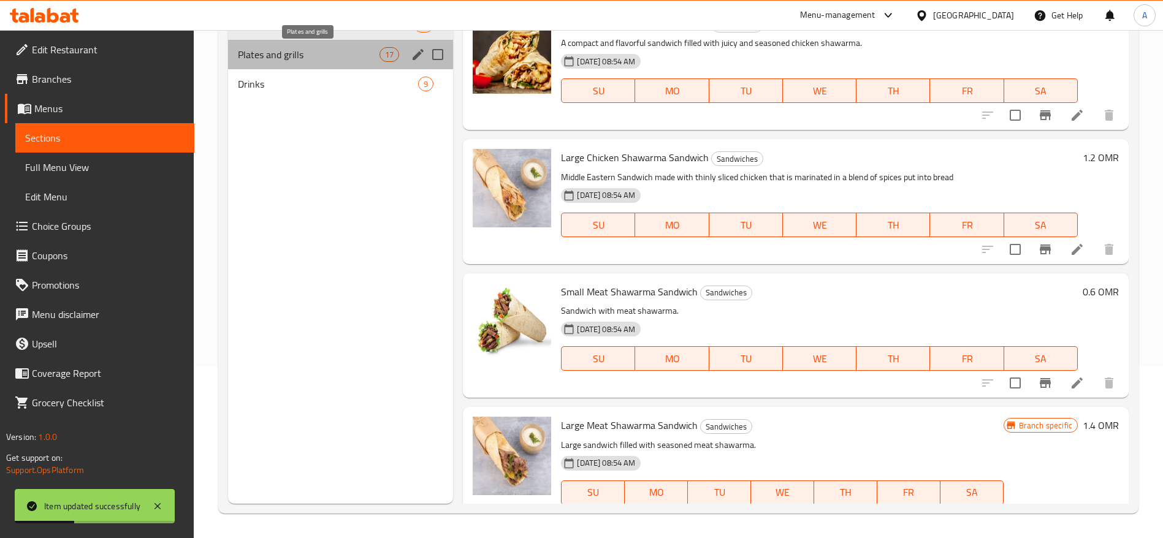
click at [317, 54] on span "Plates and grills" at bounding box center [309, 54] width 142 height 15
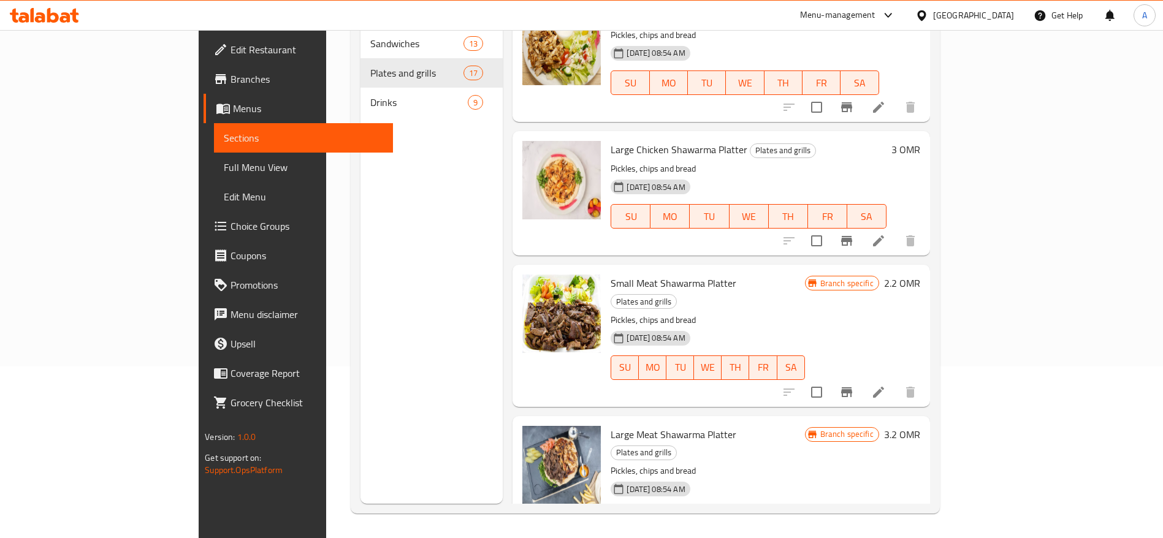
scroll to position [709, 0]
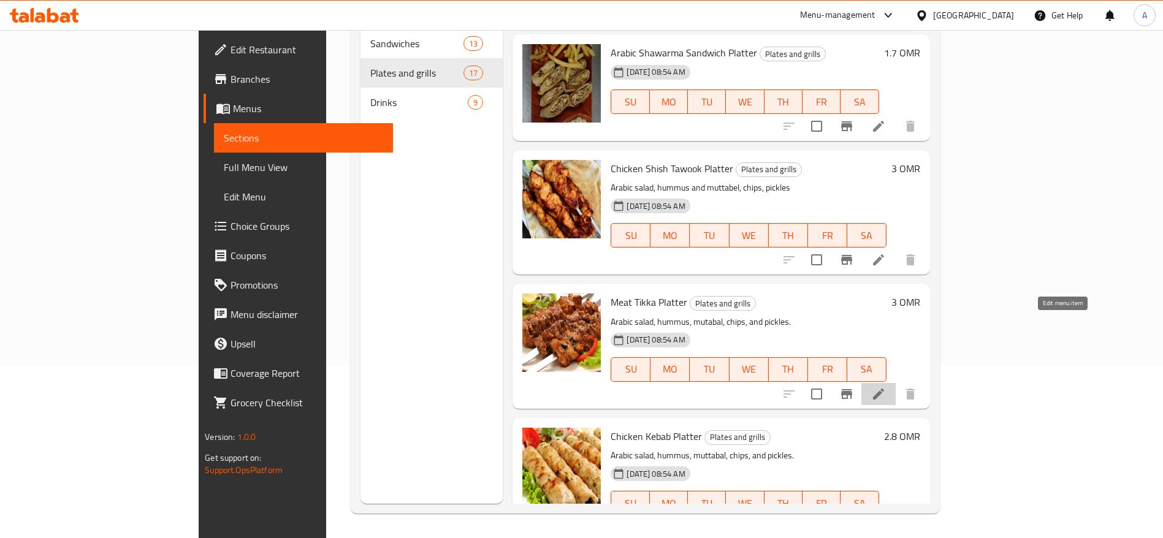
click at [884, 389] on icon at bounding box center [878, 394] width 11 height 11
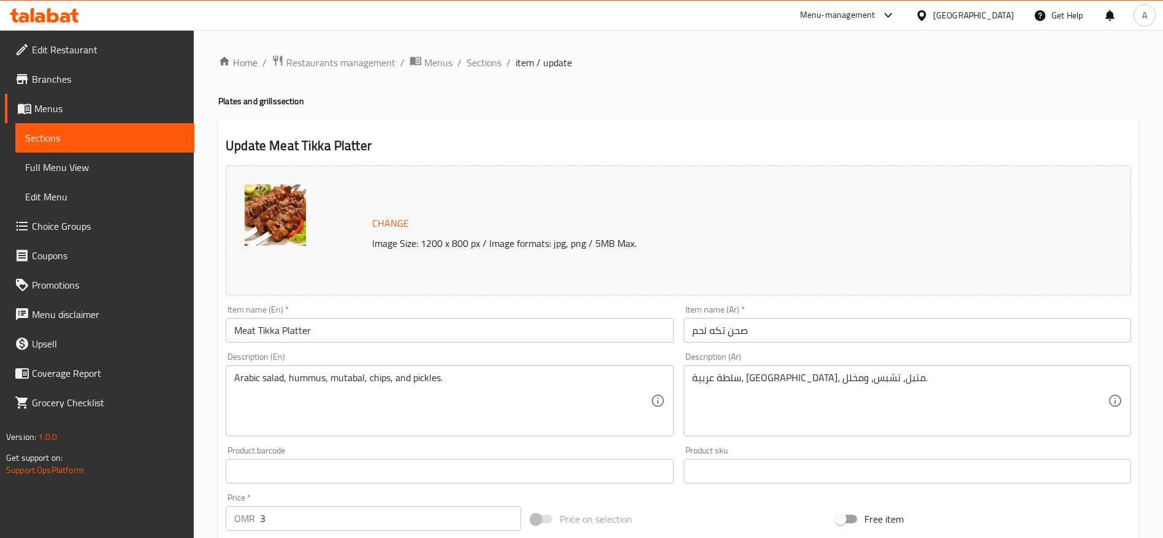
scroll to position [346, 0]
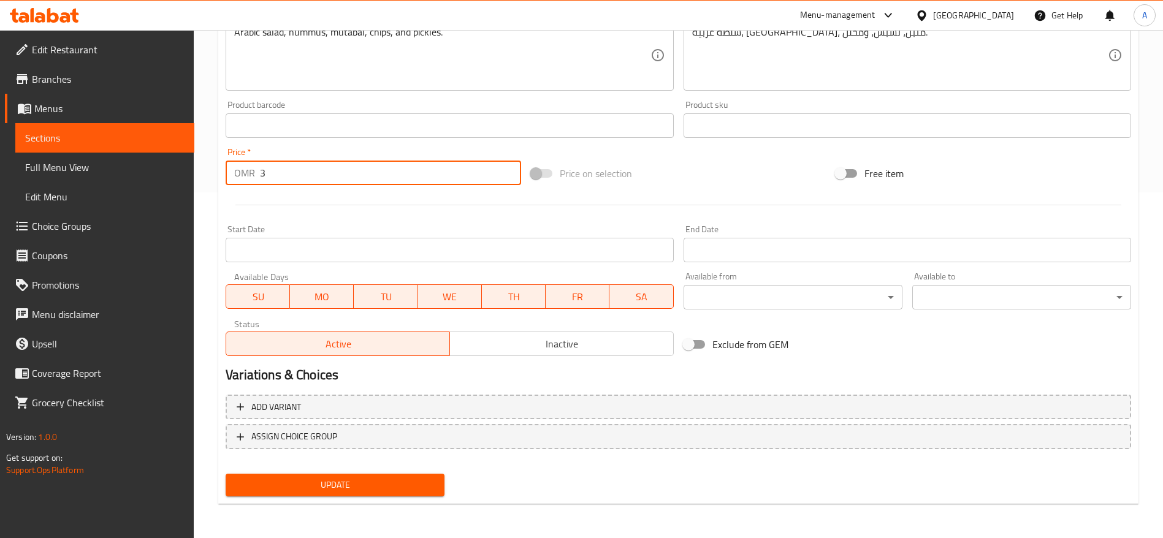
click at [319, 172] on input "3" at bounding box center [390, 173] width 261 height 25
type input "3.5"
click at [374, 476] on button "Update" at bounding box center [335, 485] width 219 height 23
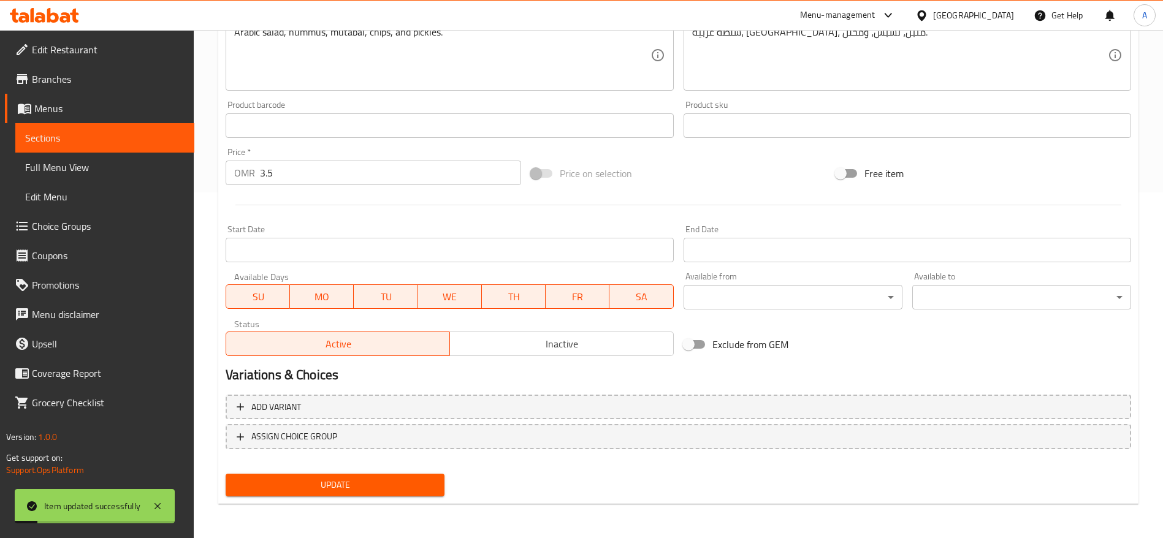
click at [121, 149] on link "Sections" at bounding box center [104, 137] width 179 height 29
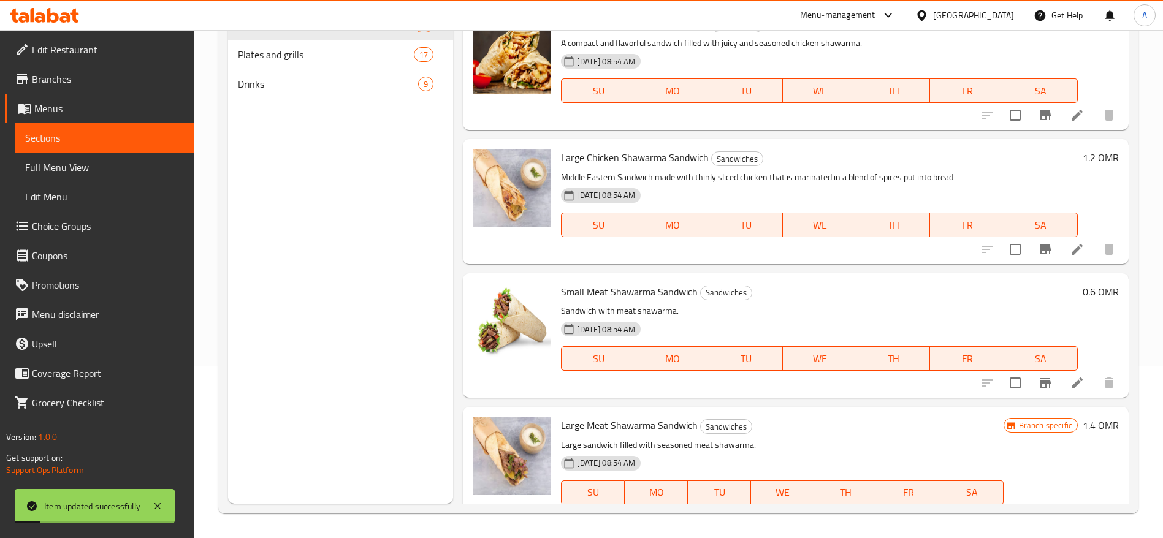
scroll to position [172, 0]
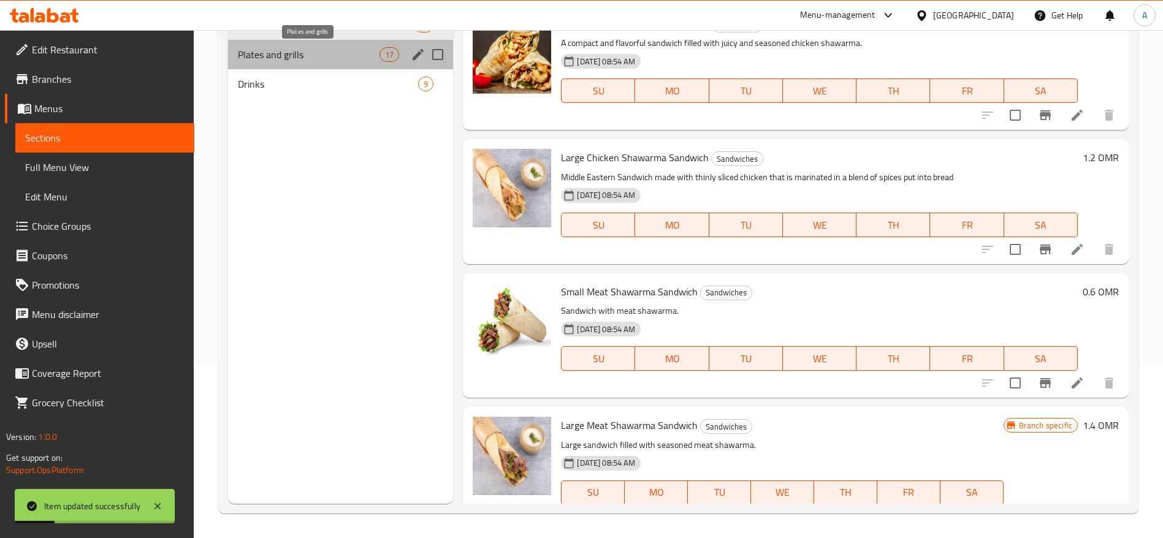
click at [287, 47] on span "Plates and grills" at bounding box center [309, 54] width 142 height 15
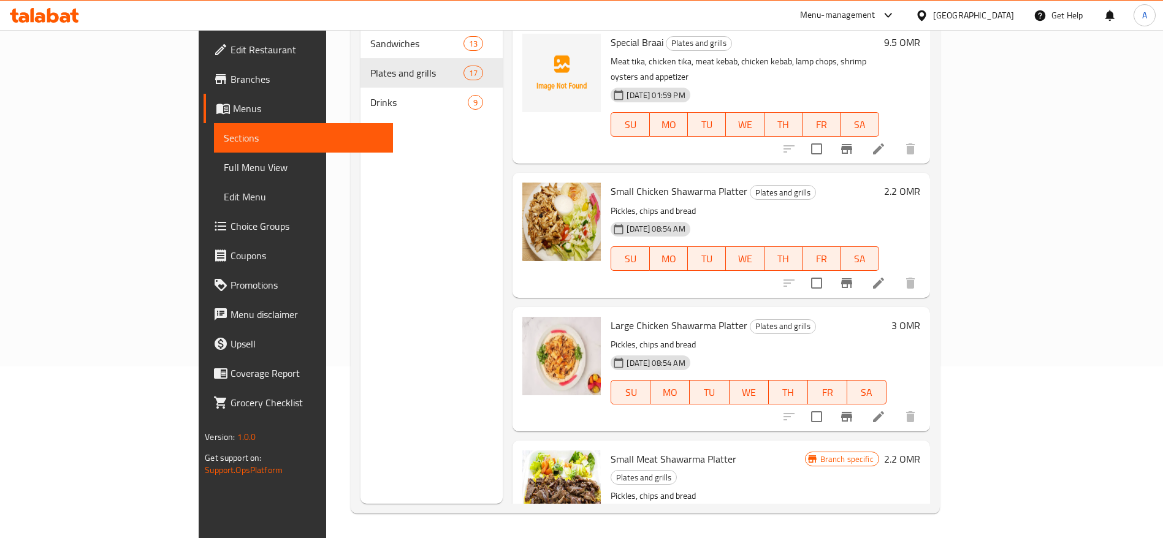
scroll to position [842, 0]
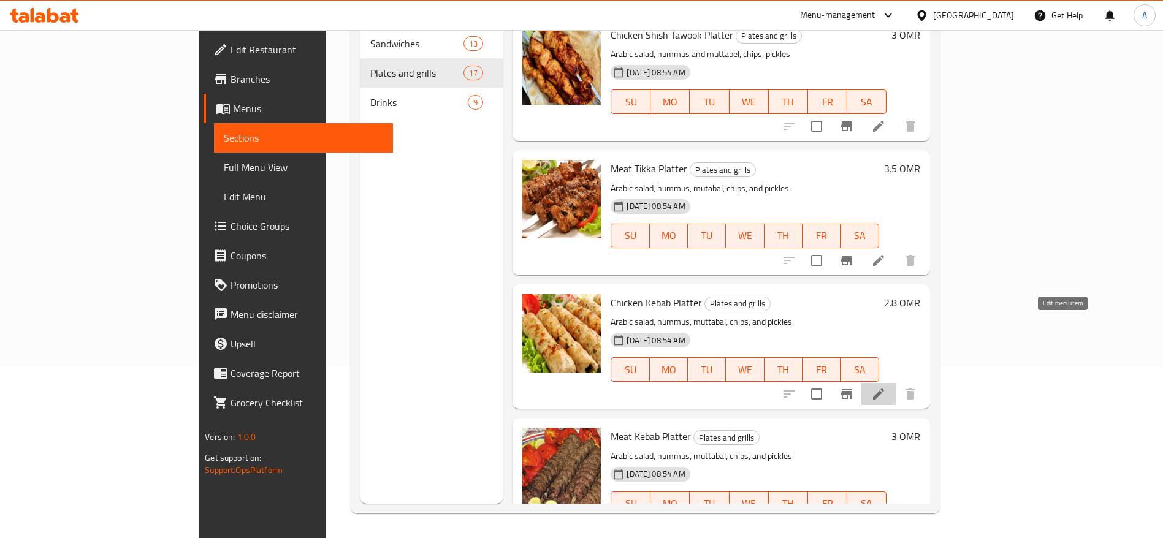
click at [886, 387] on icon at bounding box center [878, 394] width 15 height 15
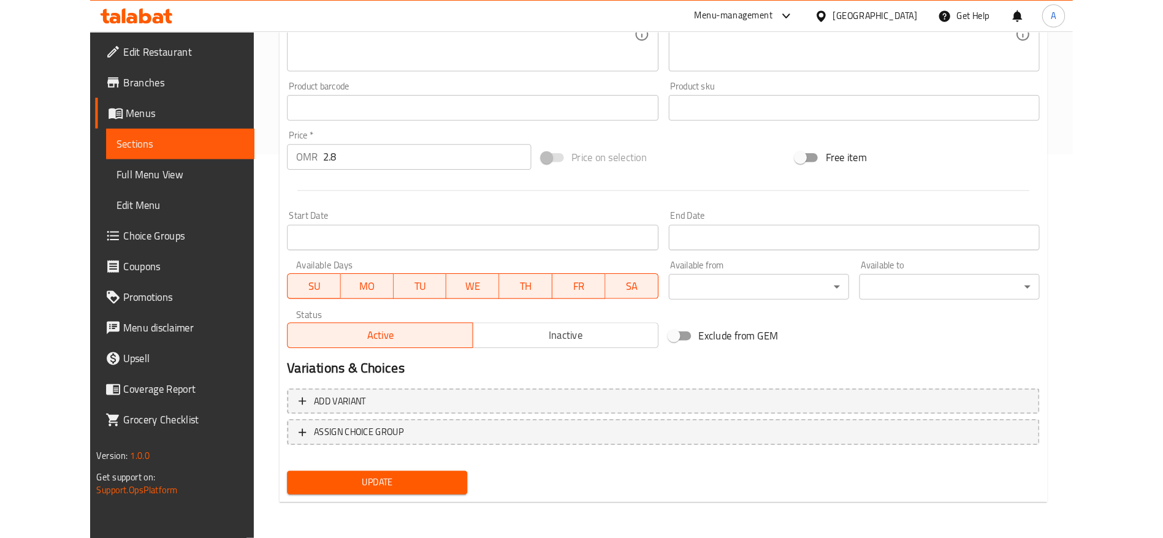
scroll to position [346, 0]
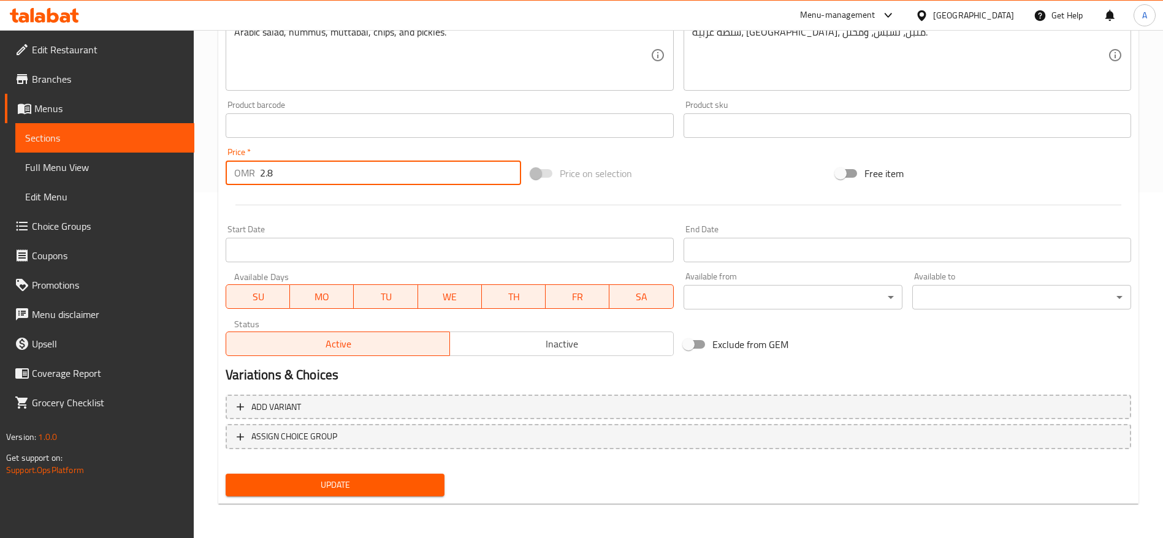
drag, startPoint x: 293, startPoint y: 169, endPoint x: 50, endPoint y: 190, distance: 243.6
click at [50, 190] on div "Edit Restaurant Branches Menus Sections Full Menu View Edit Menu Choice Groups …" at bounding box center [581, 111] width 1163 height 854
type input "3"
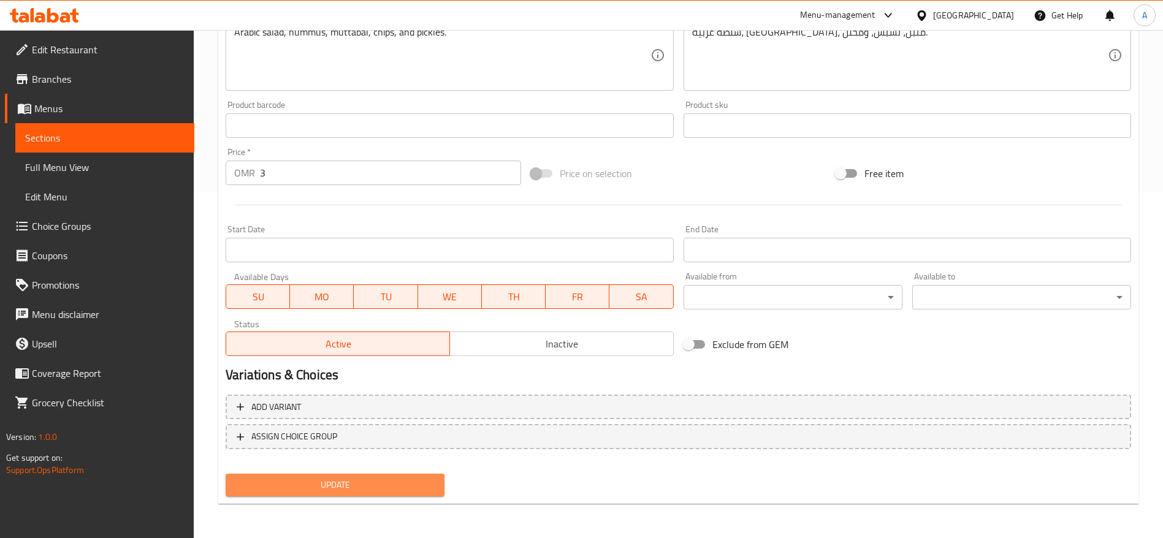
click at [340, 489] on span "Update" at bounding box center [334, 484] width 199 height 15
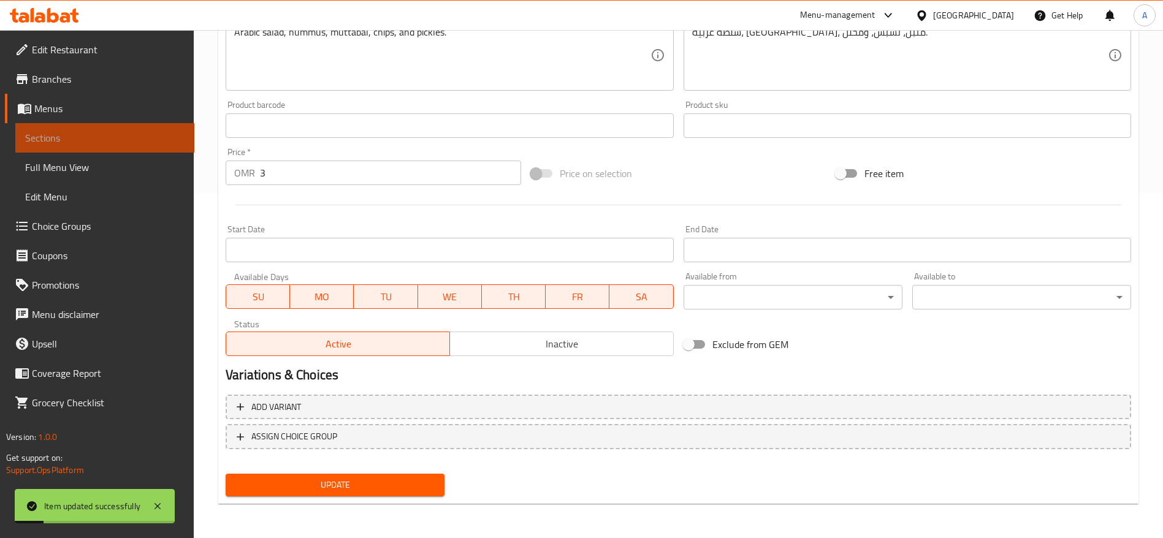
click at [75, 127] on link "Sections" at bounding box center [104, 137] width 179 height 29
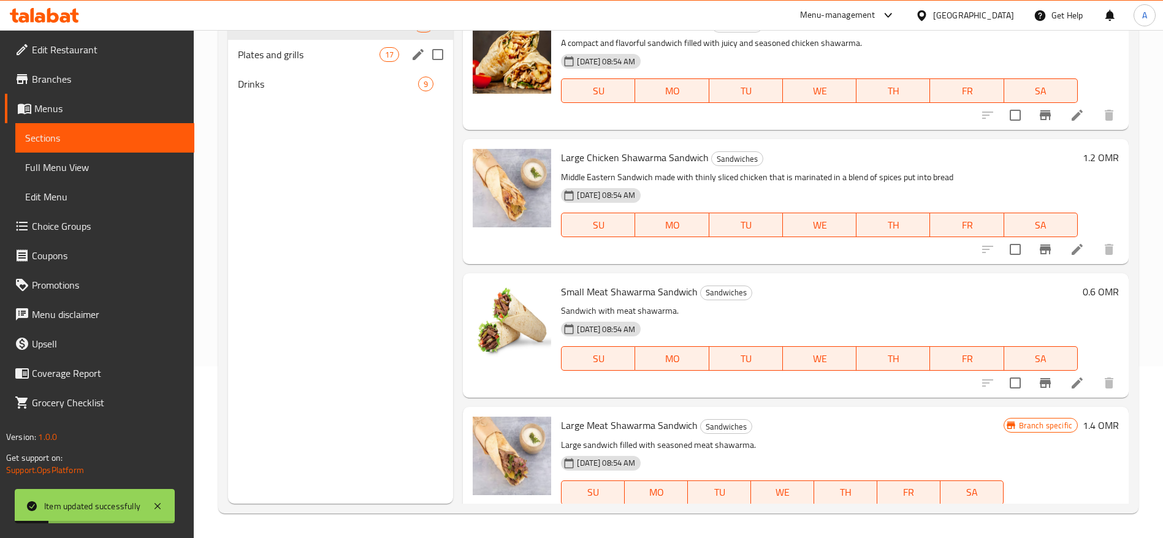
scroll to position [172, 0]
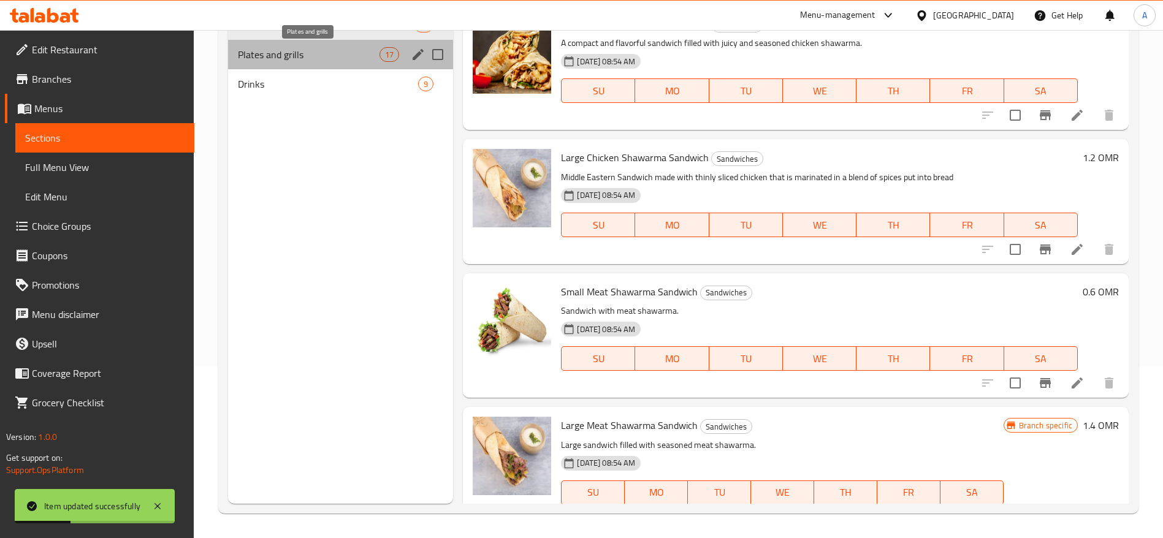
click at [336, 61] on span "Plates and grills" at bounding box center [309, 54] width 142 height 15
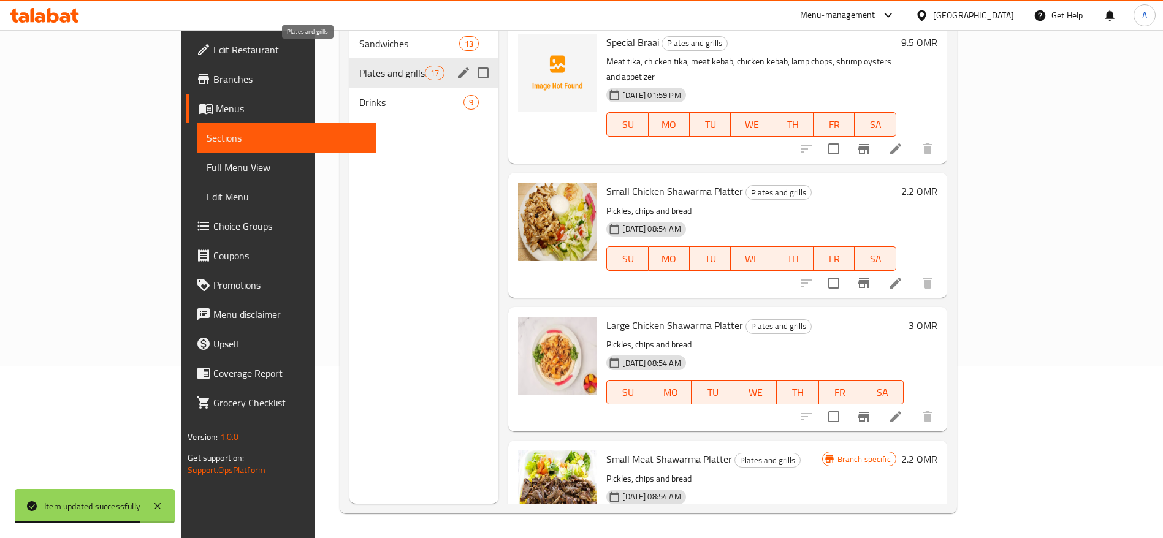
scroll to position [976, 0]
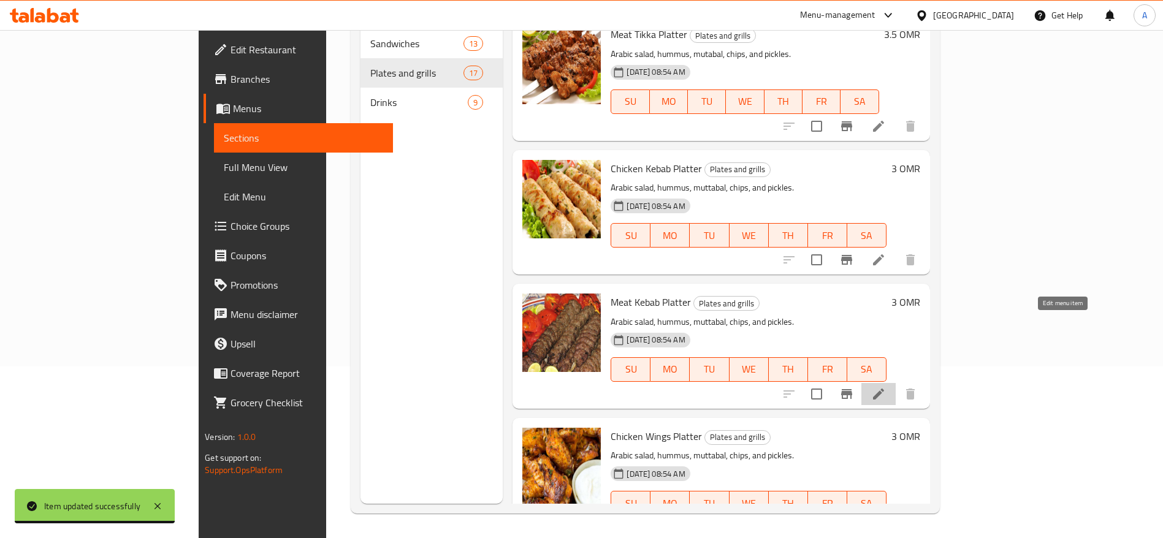
click at [884, 389] on icon at bounding box center [878, 394] width 11 height 11
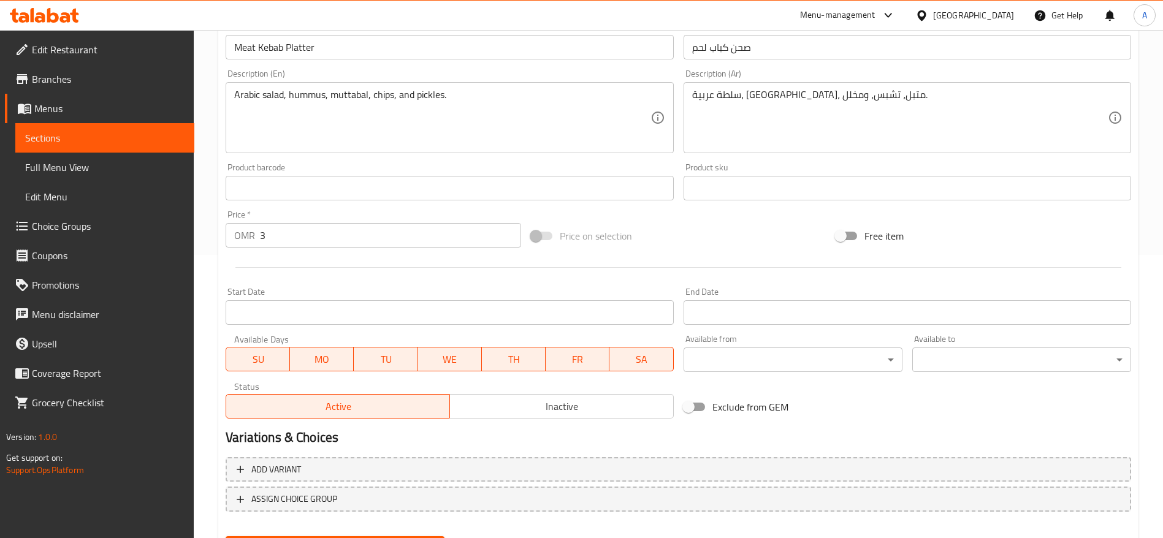
scroll to position [346, 0]
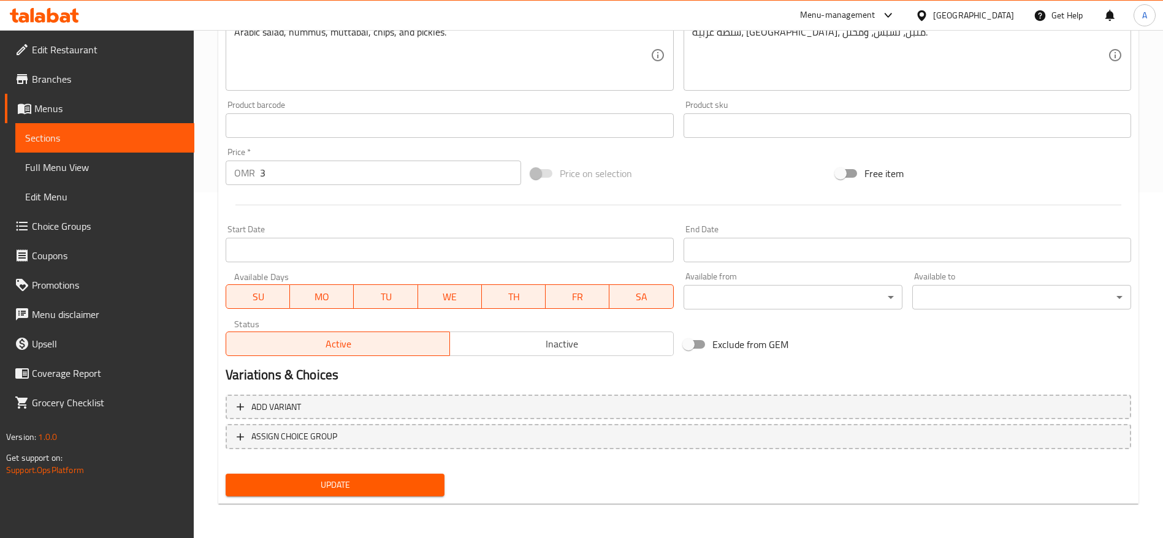
click at [308, 170] on input "3" at bounding box center [390, 173] width 261 height 25
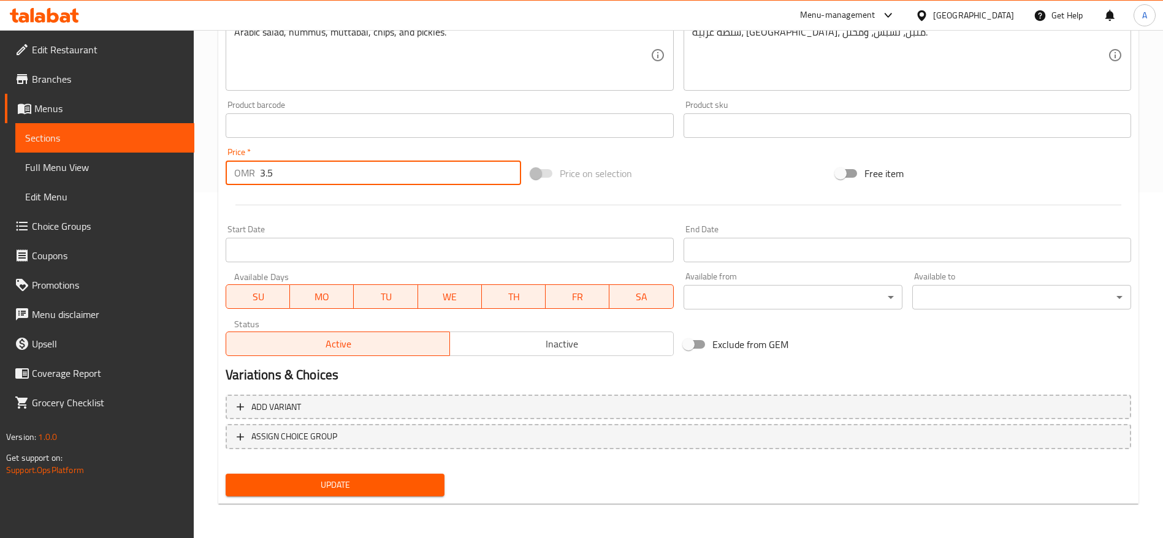
type input "3.5"
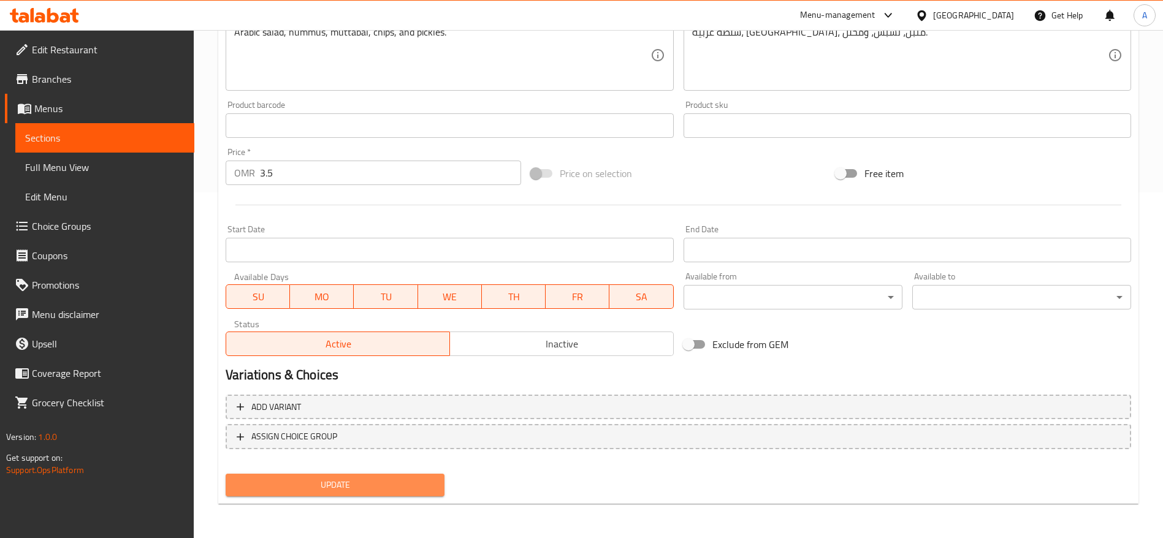
click at [365, 489] on span "Update" at bounding box center [334, 484] width 199 height 15
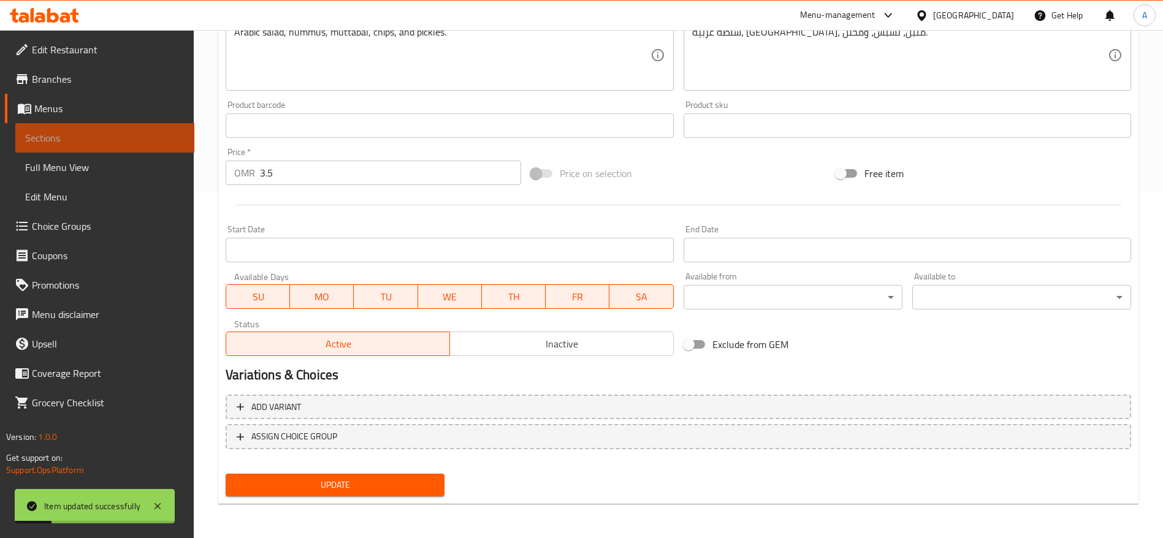
click at [56, 131] on span "Sections" at bounding box center [104, 138] width 159 height 15
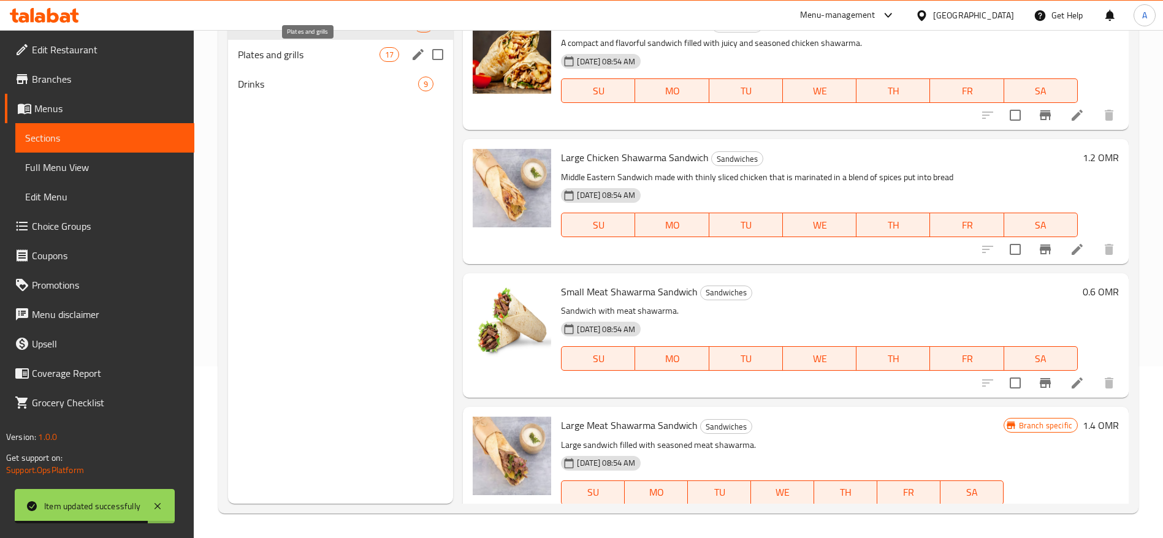
click at [324, 53] on span "Plates and grills" at bounding box center [309, 54] width 142 height 15
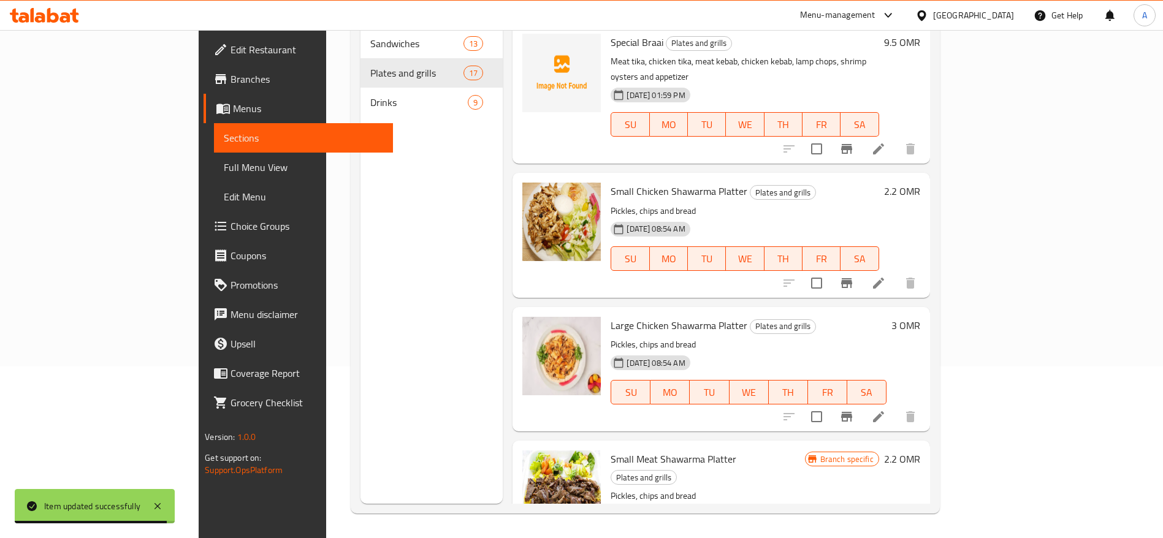
scroll to position [1110, 0]
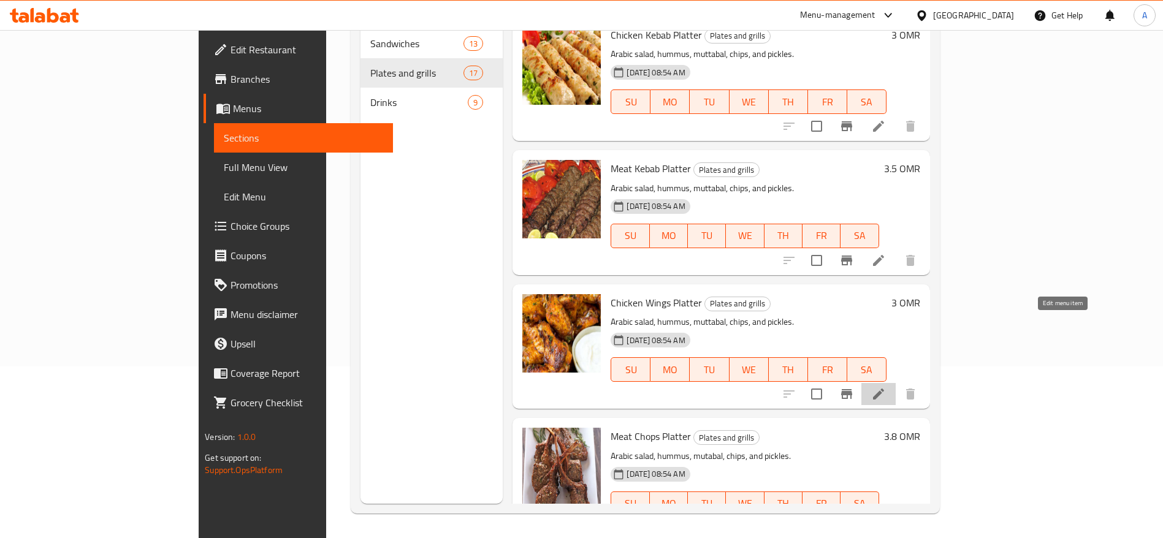
click at [886, 387] on icon at bounding box center [878, 394] width 15 height 15
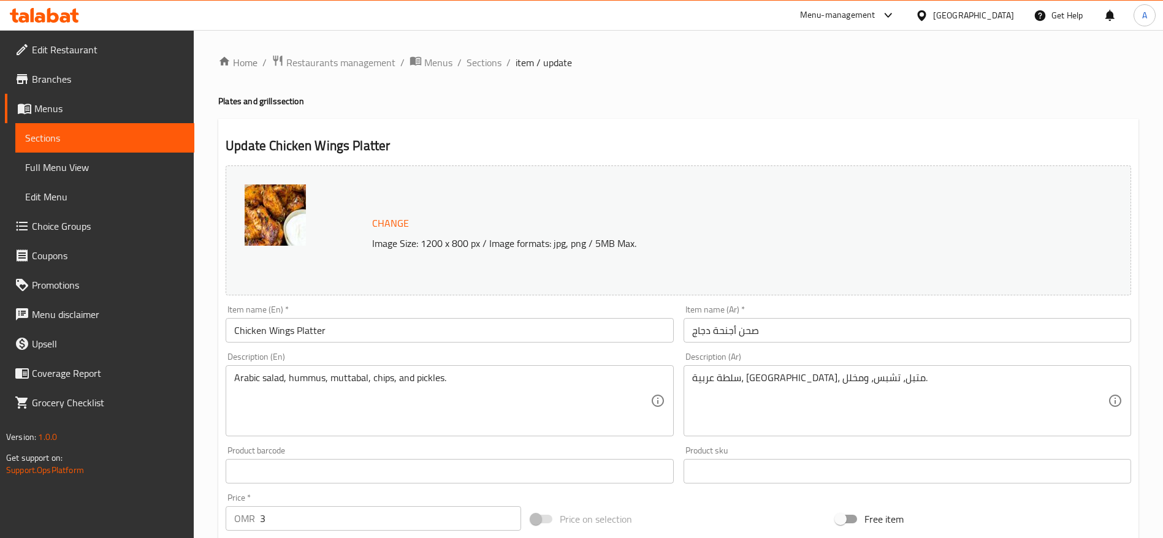
scroll to position [346, 0]
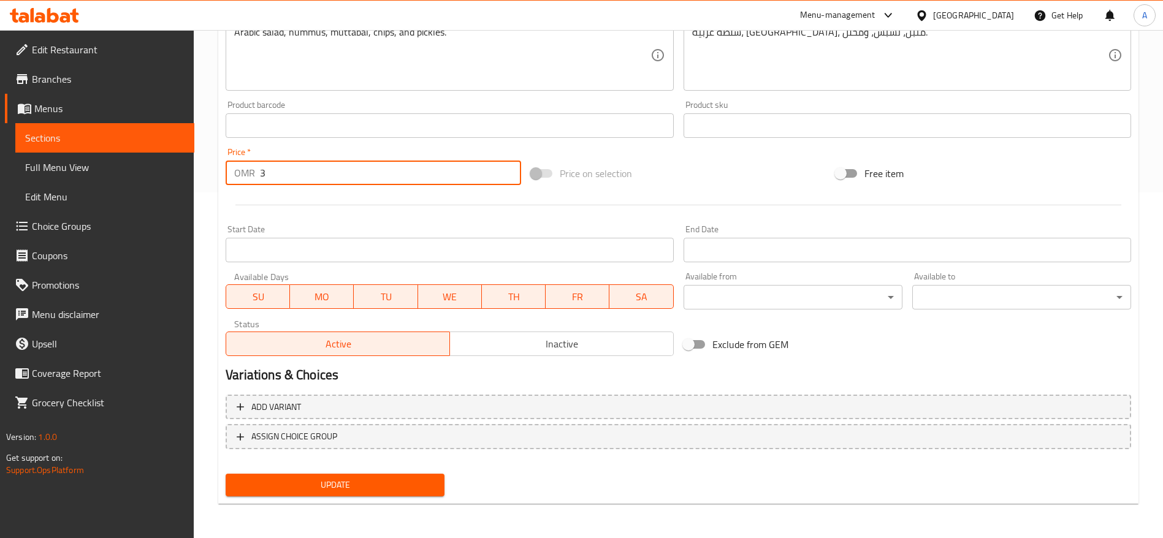
click at [317, 167] on input "3" at bounding box center [390, 173] width 261 height 25
type input "3.5"
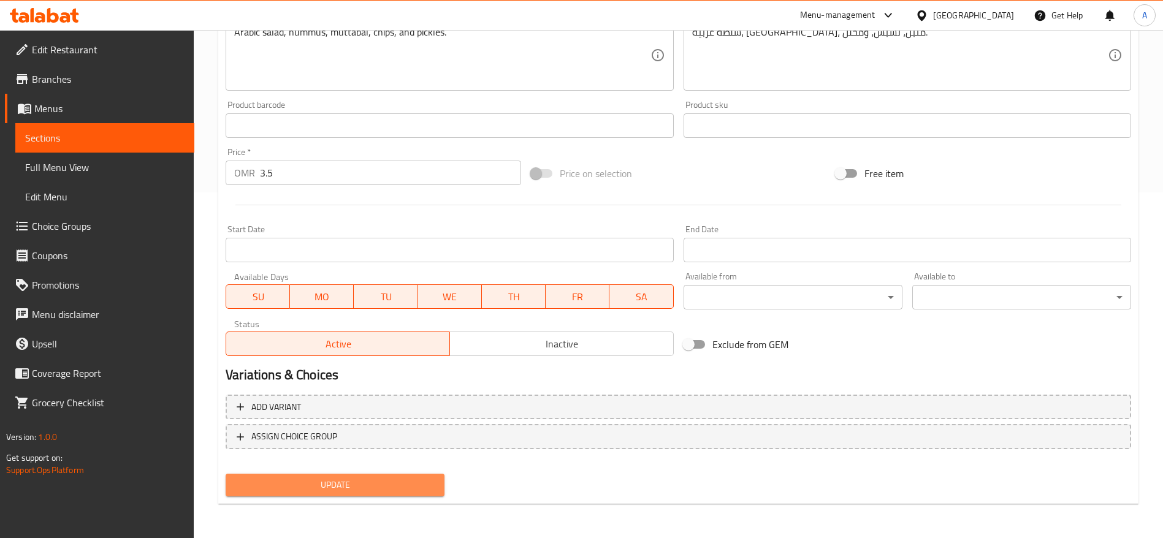
click at [375, 484] on span "Update" at bounding box center [334, 484] width 199 height 15
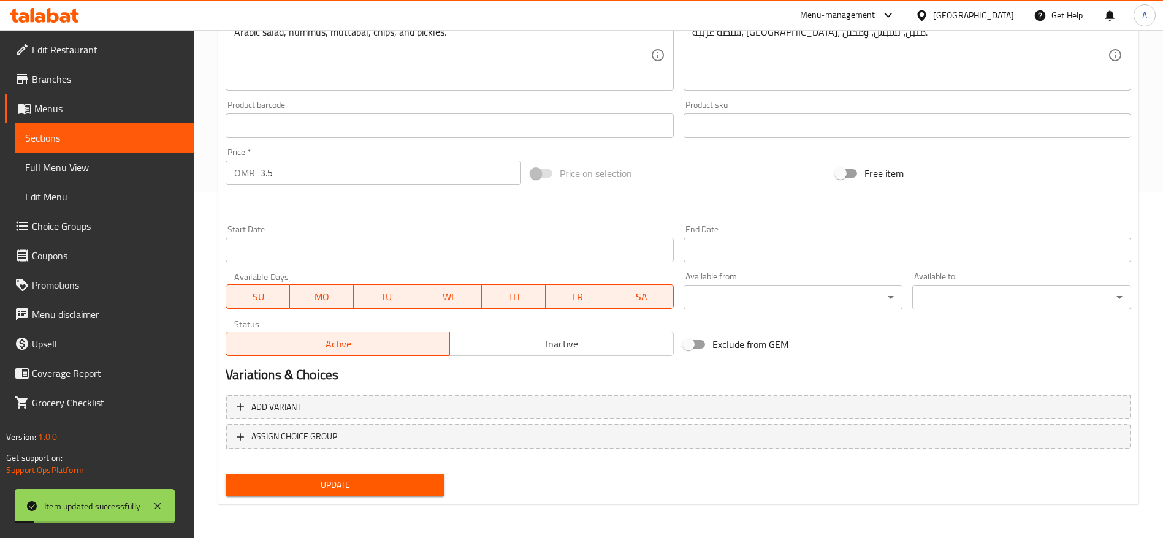
click at [94, 135] on span "Sections" at bounding box center [104, 138] width 159 height 15
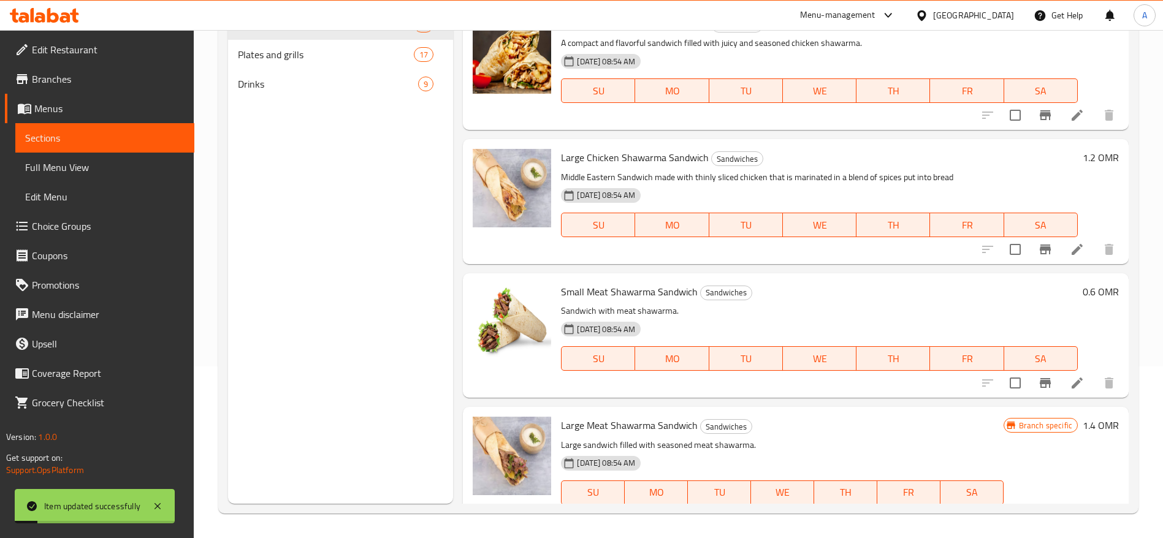
scroll to position [172, 0]
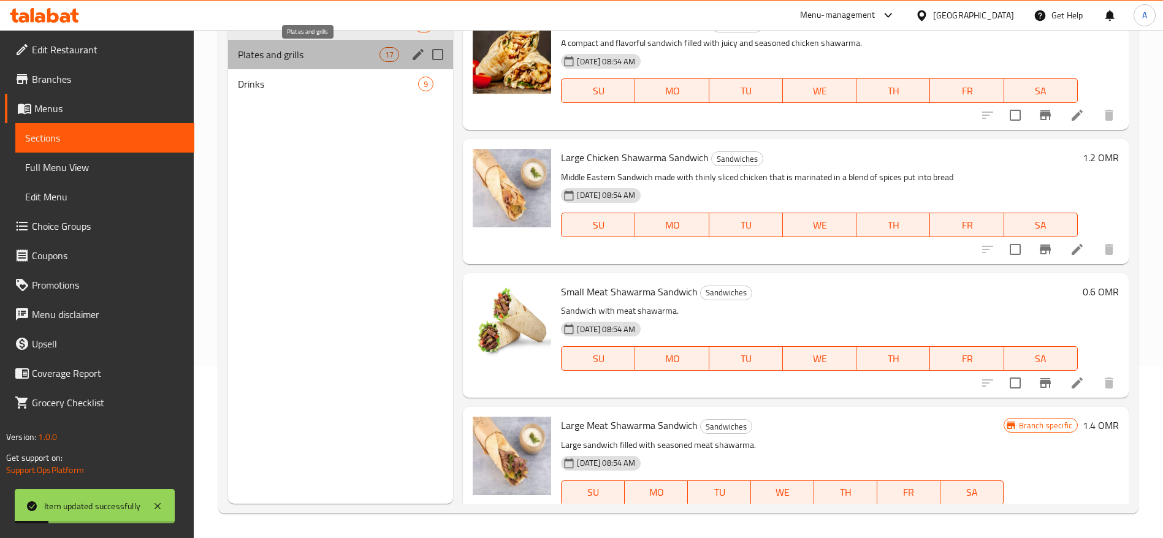
click at [273, 59] on span "Plates and grills" at bounding box center [309, 54] width 142 height 15
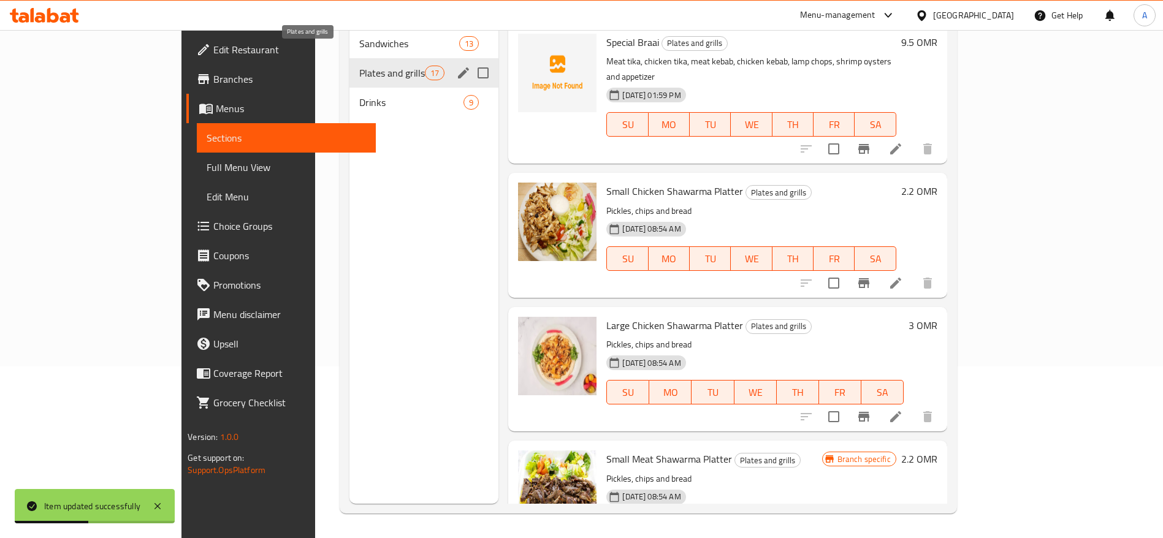
scroll to position [1244, 0]
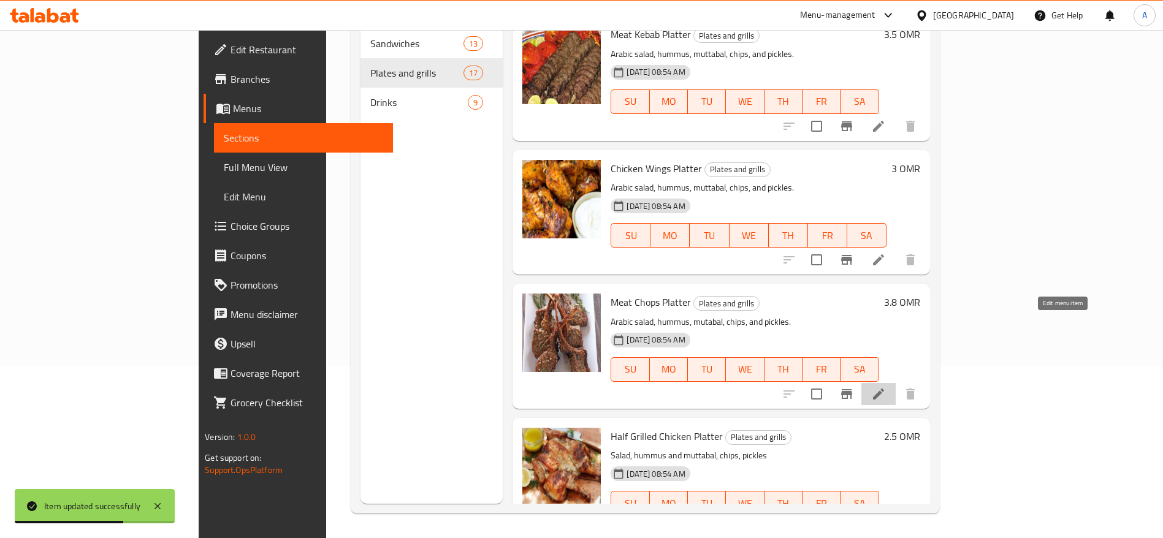
click at [886, 387] on icon at bounding box center [878, 394] width 15 height 15
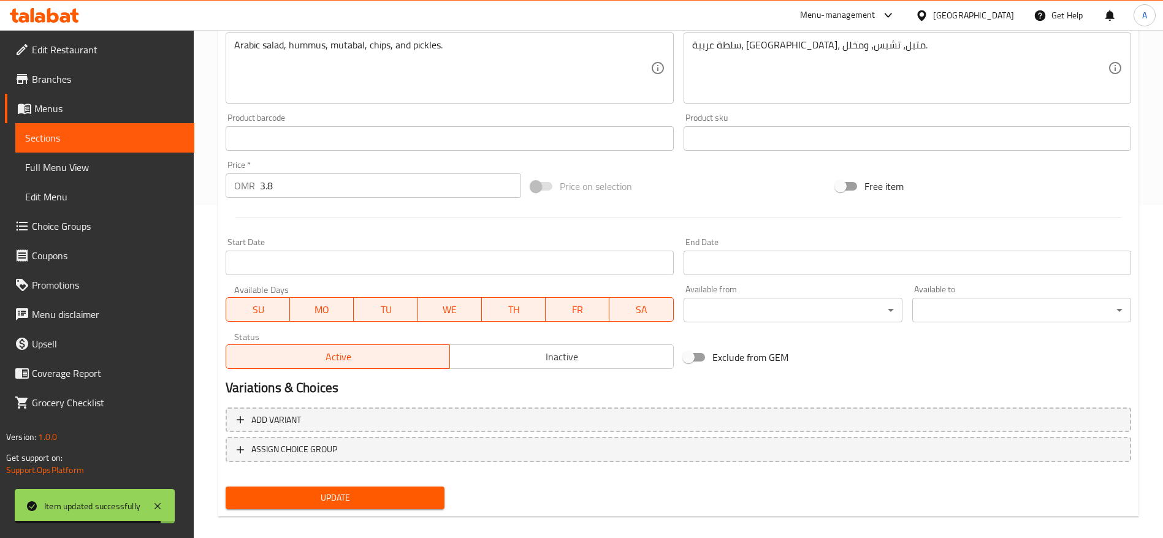
scroll to position [346, 0]
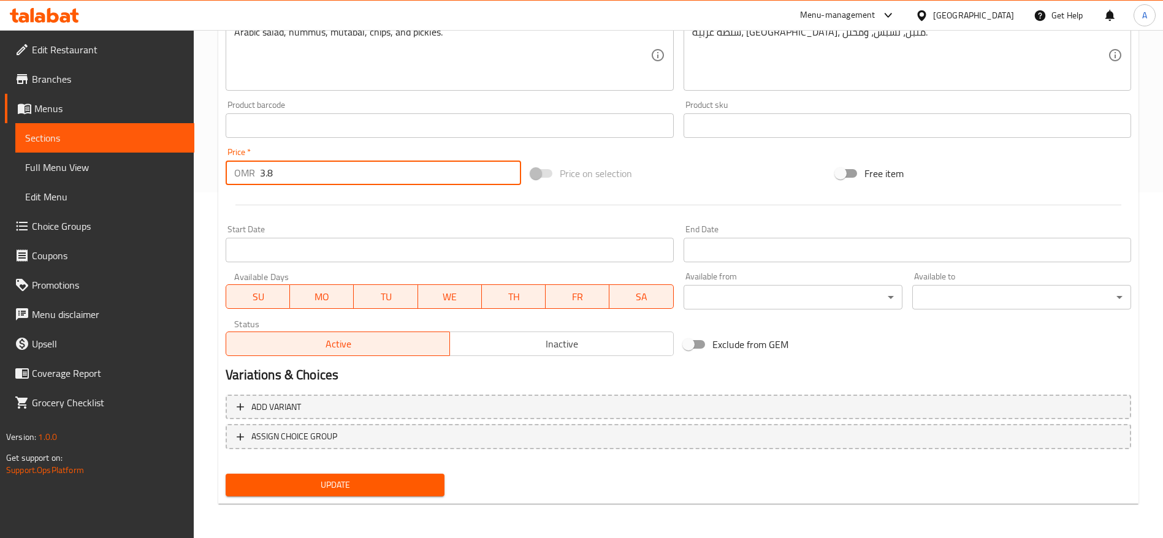
drag, startPoint x: 297, startPoint y: 175, endPoint x: 132, endPoint y: 185, distance: 165.2
click at [132, 185] on div "Edit Restaurant Branches Menus Sections Full Menu View Edit Menu Choice Groups …" at bounding box center [581, 111] width 1163 height 854
type input "4"
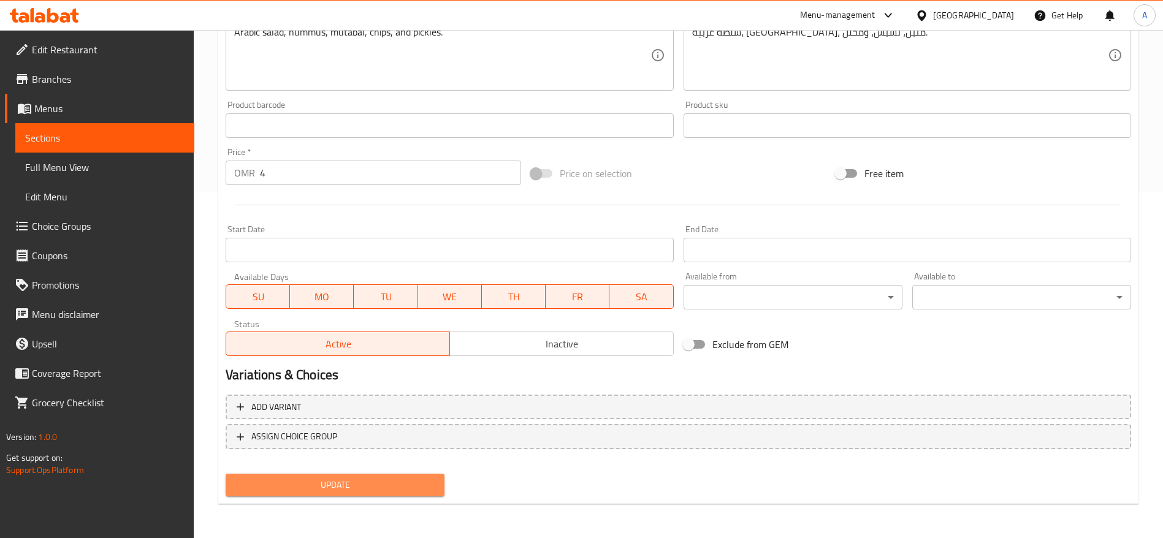
click at [407, 492] on span "Update" at bounding box center [334, 484] width 199 height 15
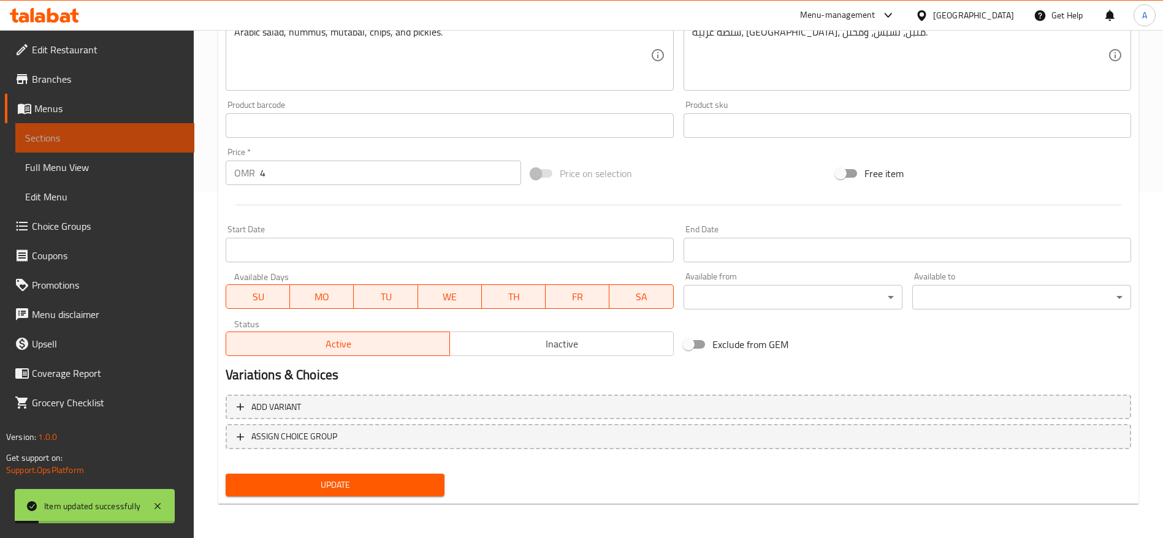
click at [91, 146] on link "Sections" at bounding box center [104, 137] width 179 height 29
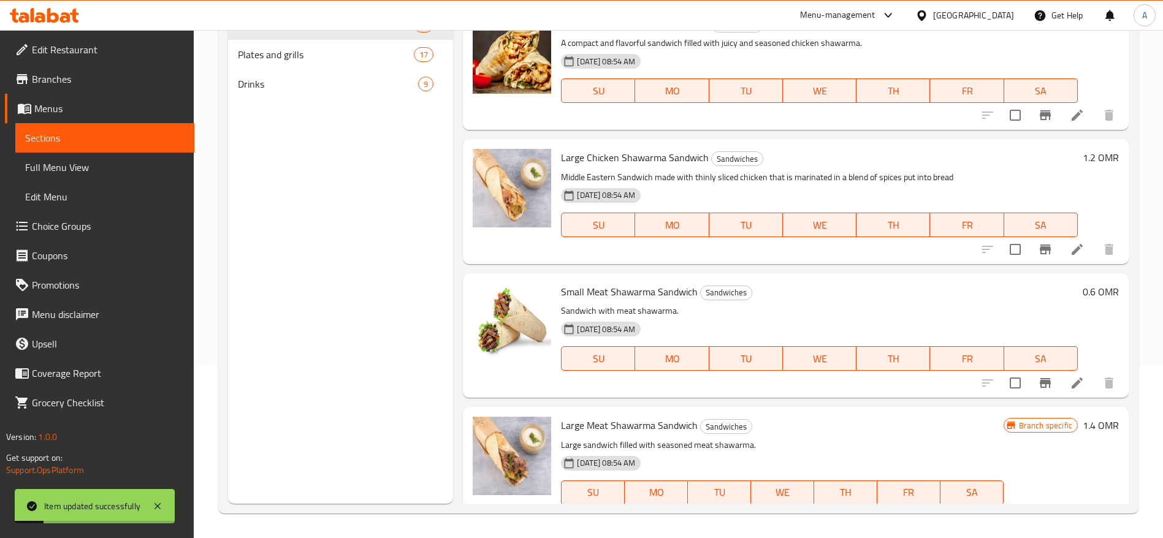
scroll to position [172, 0]
click at [270, 64] on div "Plates and grills 17" at bounding box center [340, 54] width 225 height 29
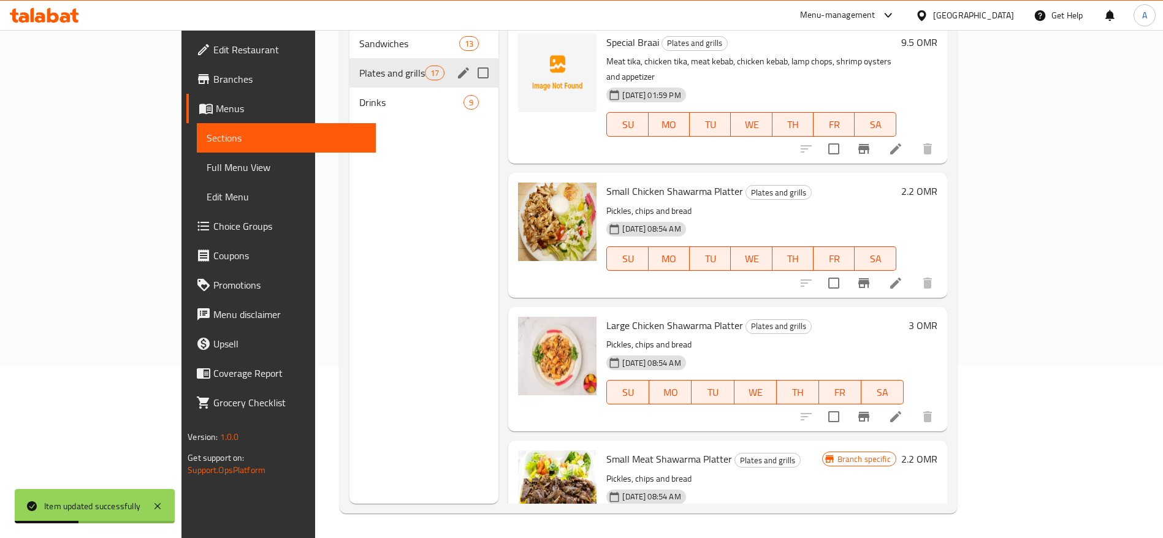
scroll to position [1378, 0]
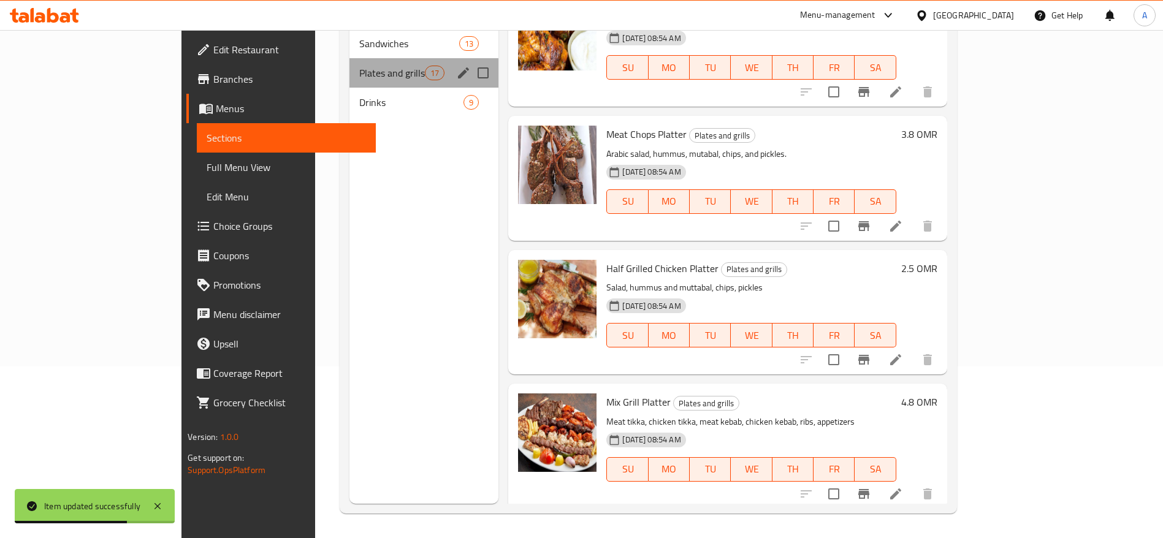
click at [349, 64] on div "Plates and grills 17" at bounding box center [424, 72] width 150 height 29
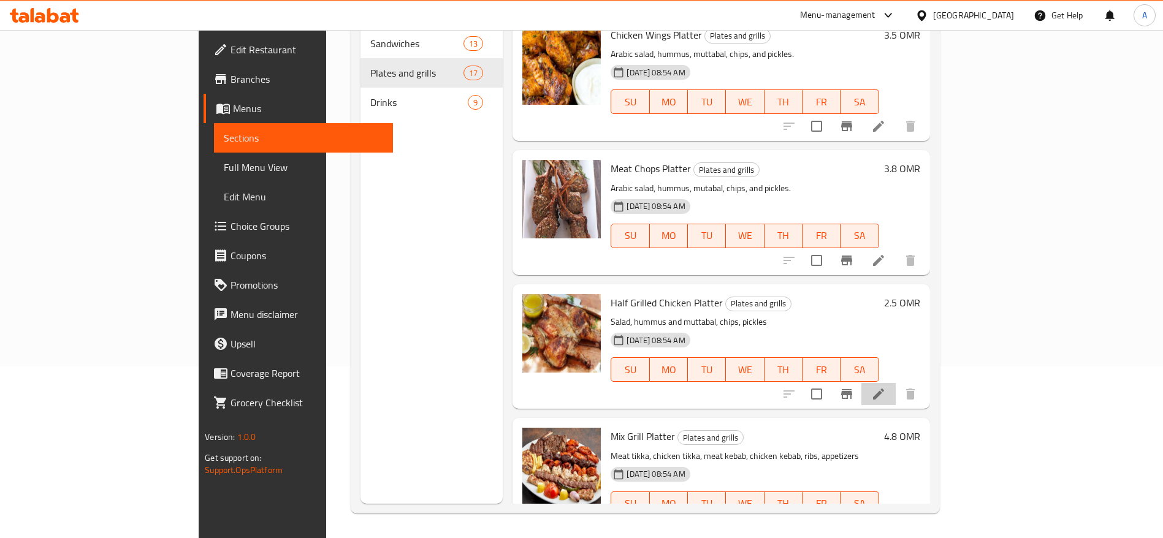
click at [895, 383] on li at bounding box center [878, 394] width 34 height 22
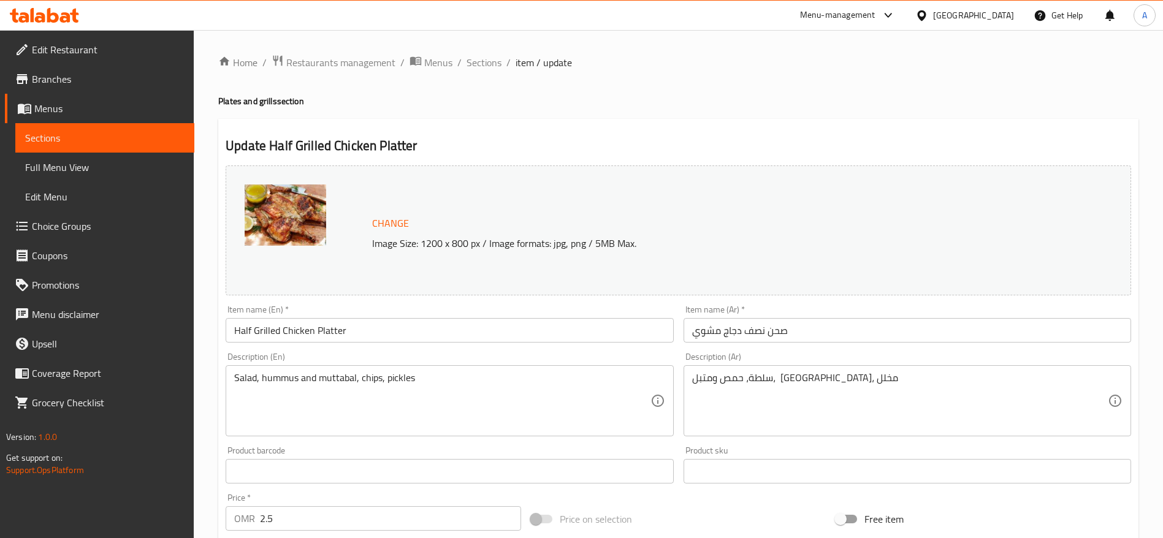
scroll to position [251, 0]
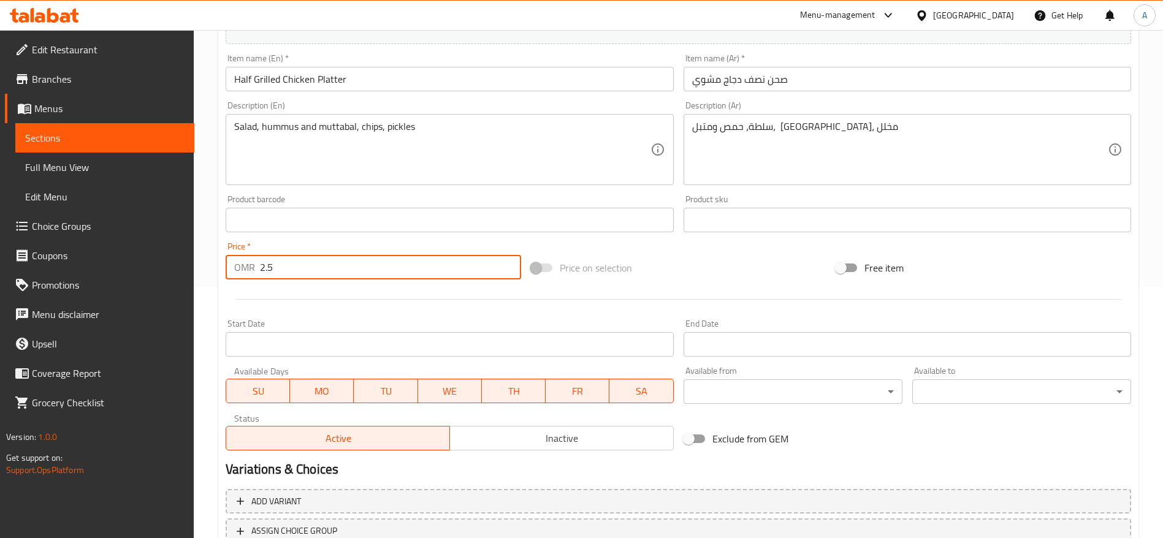
click at [362, 268] on input "2.5" at bounding box center [390, 267] width 261 height 25
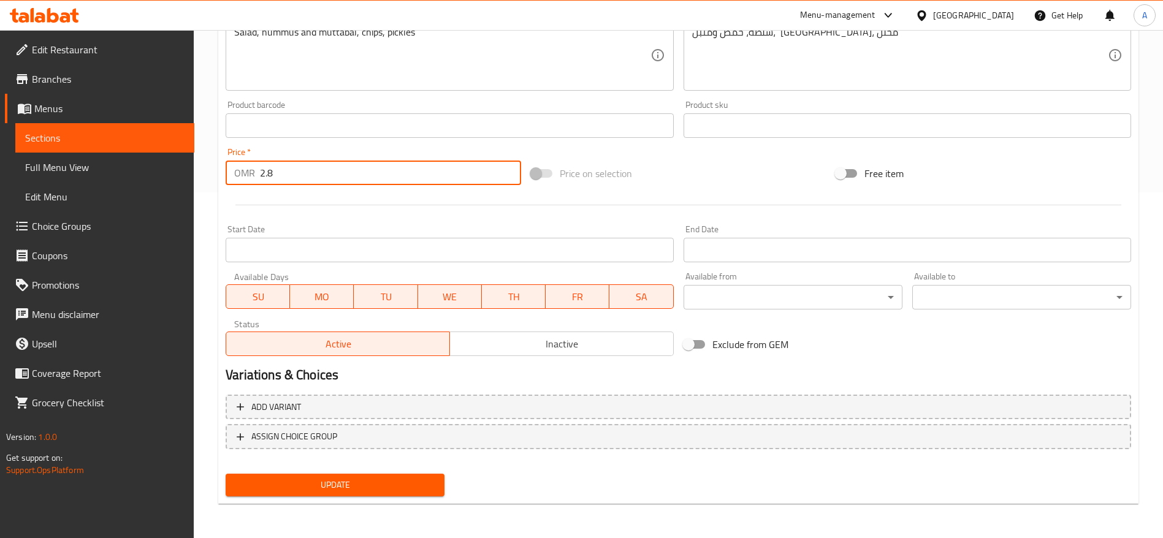
type input "2.8"
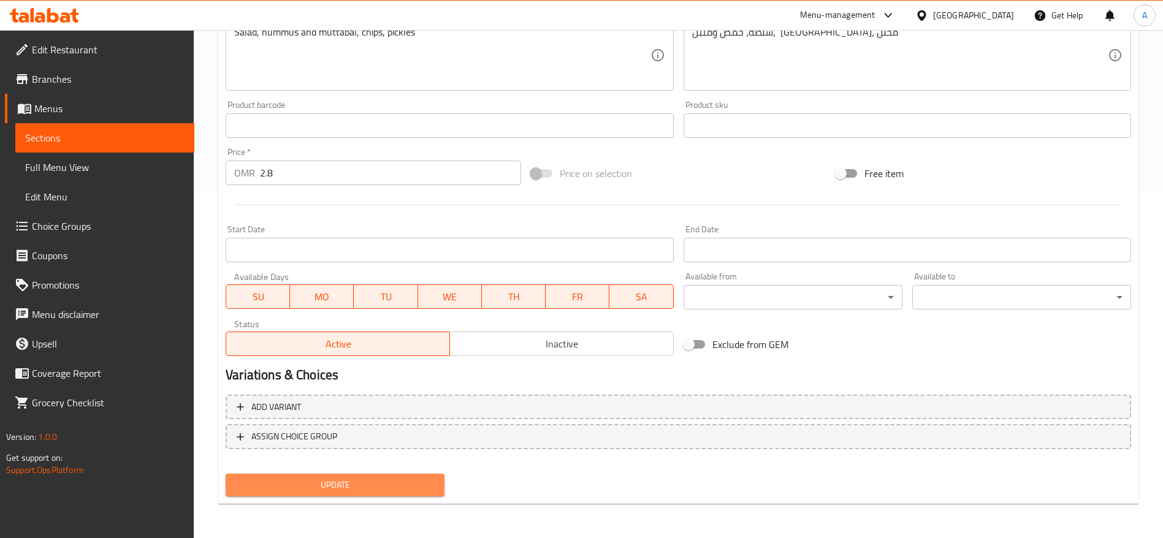
click at [355, 476] on button "Update" at bounding box center [335, 485] width 219 height 23
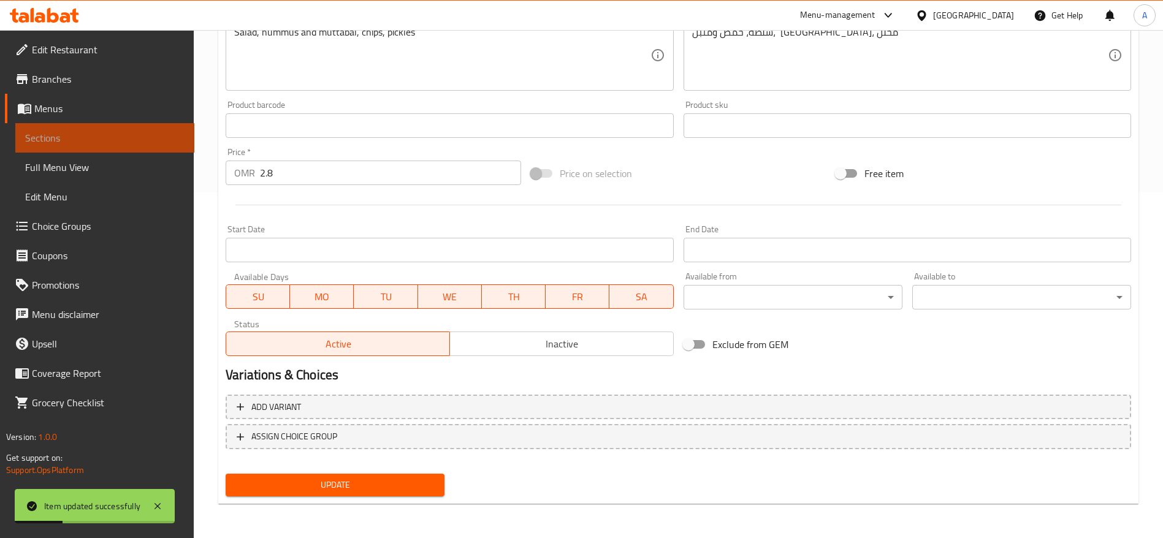
click at [102, 126] on link "Sections" at bounding box center [104, 137] width 179 height 29
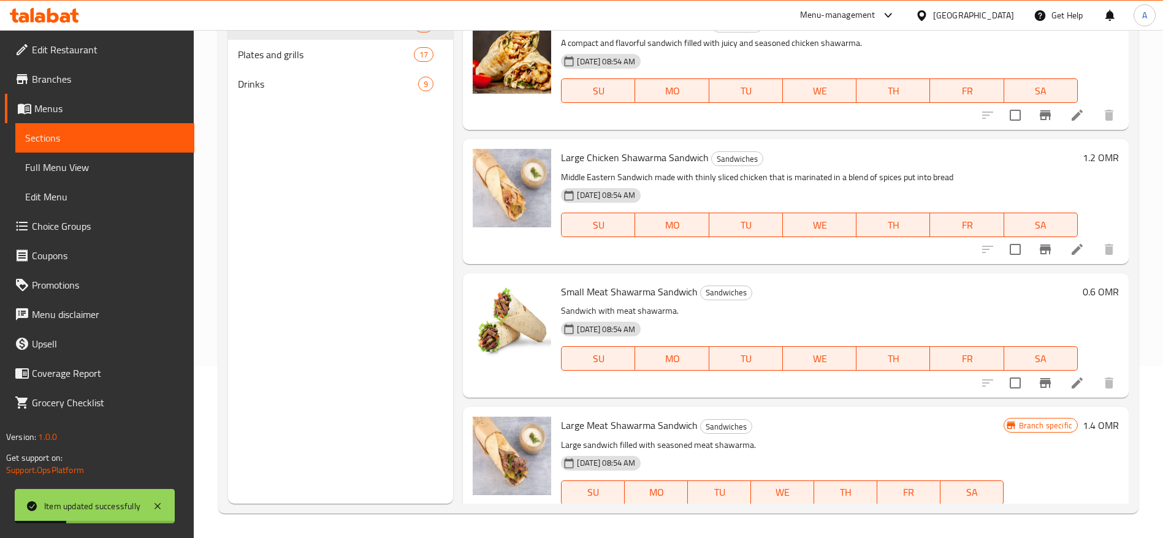
scroll to position [172, 0]
click at [291, 66] on div "Plates and grills 17" at bounding box center [340, 54] width 225 height 29
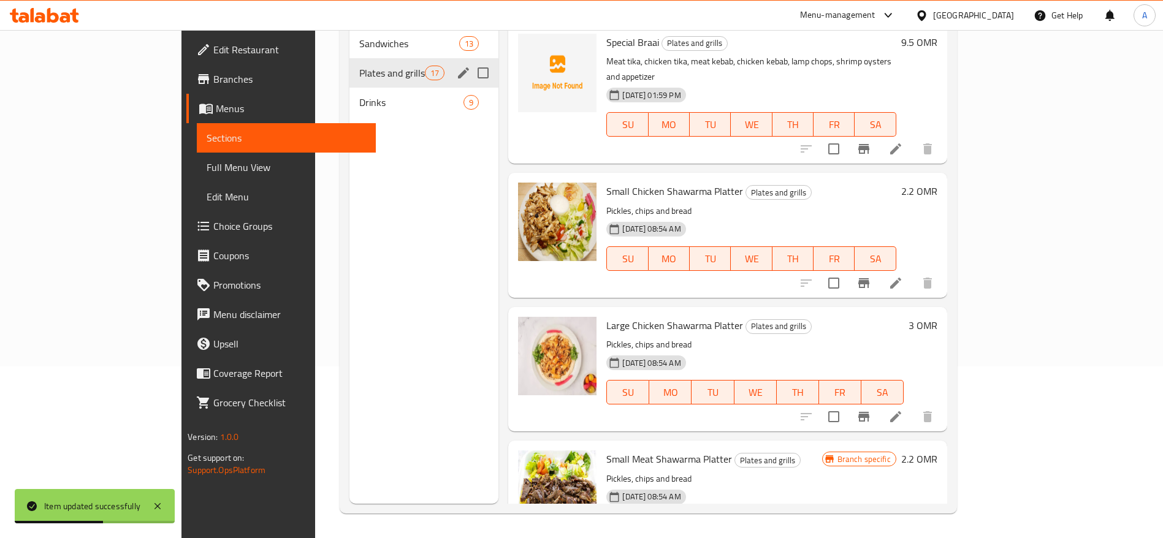
scroll to position [1512, 0]
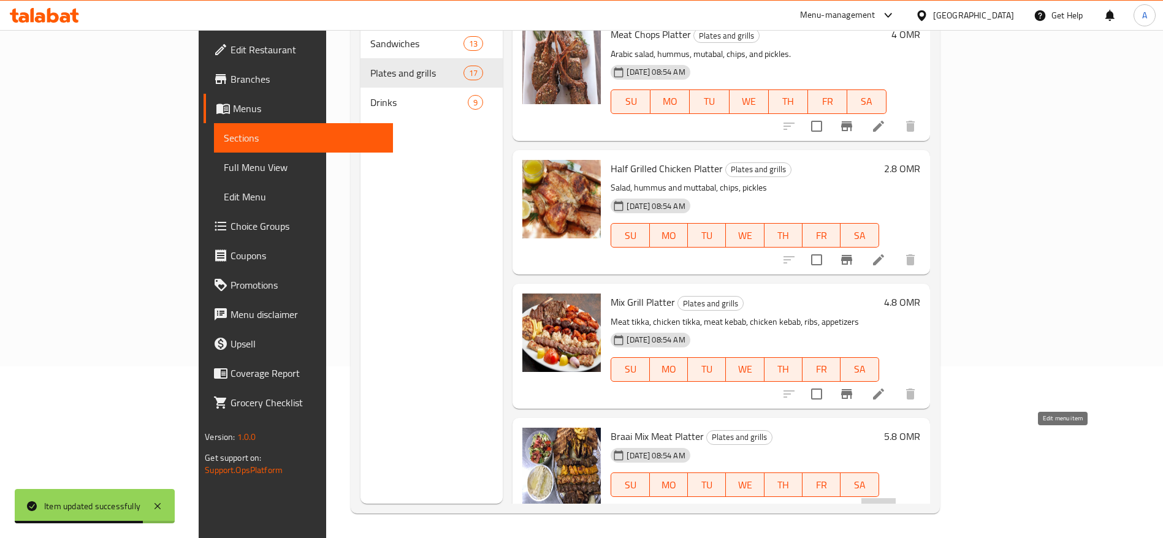
click at [886, 502] on icon at bounding box center [878, 509] width 15 height 15
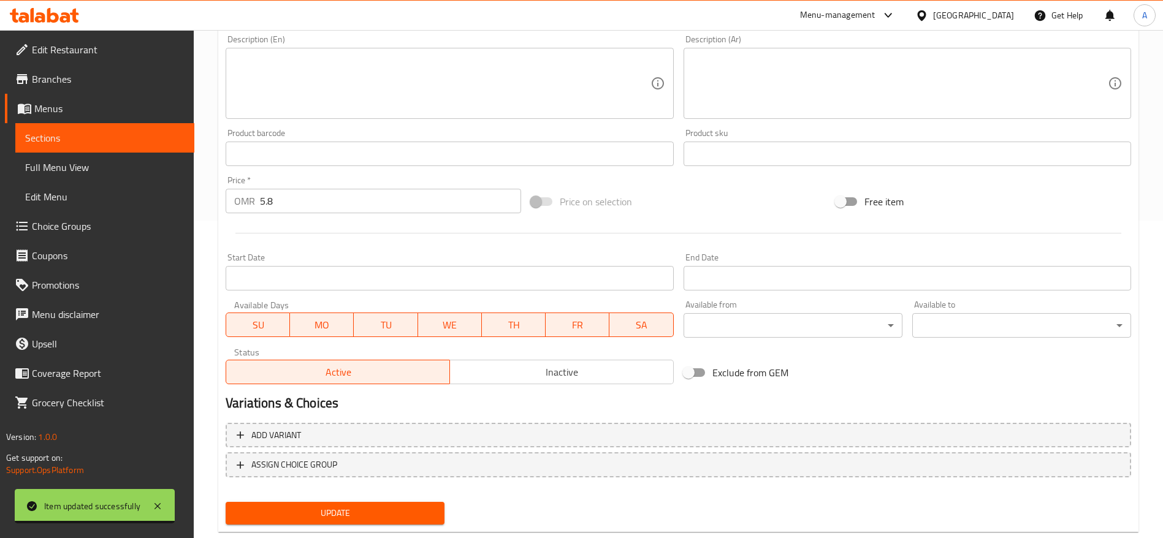
scroll to position [346, 0]
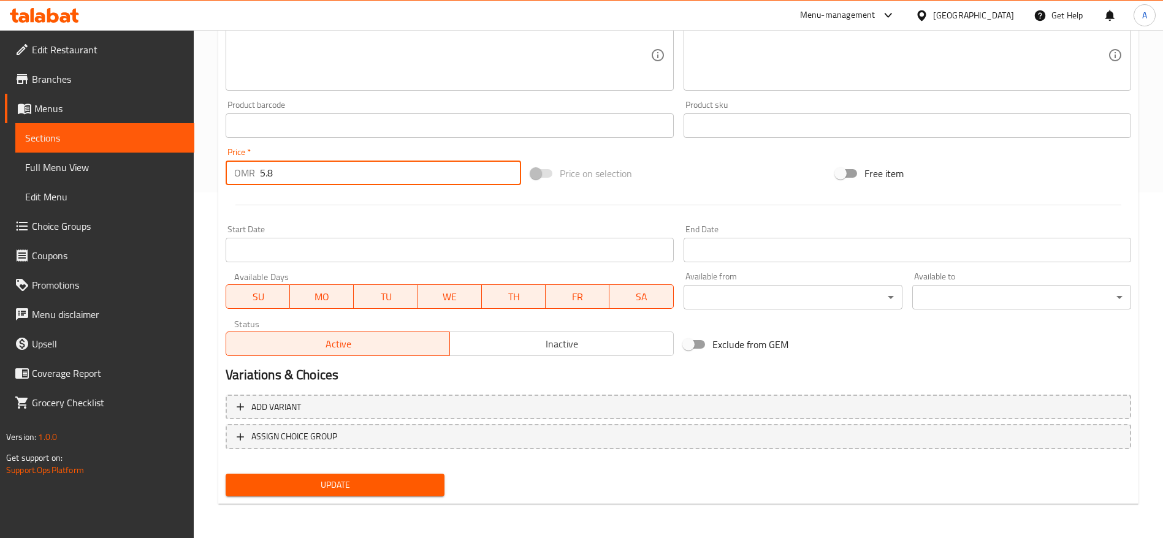
drag, startPoint x: 306, startPoint y: 172, endPoint x: 124, endPoint y: 210, distance: 186.0
click at [124, 210] on div "Edit Restaurant Branches Menus Sections Full Menu View Edit Menu Choice Groups …" at bounding box center [581, 111] width 1163 height 854
type input "6"
click at [318, 490] on span "Update" at bounding box center [334, 484] width 199 height 15
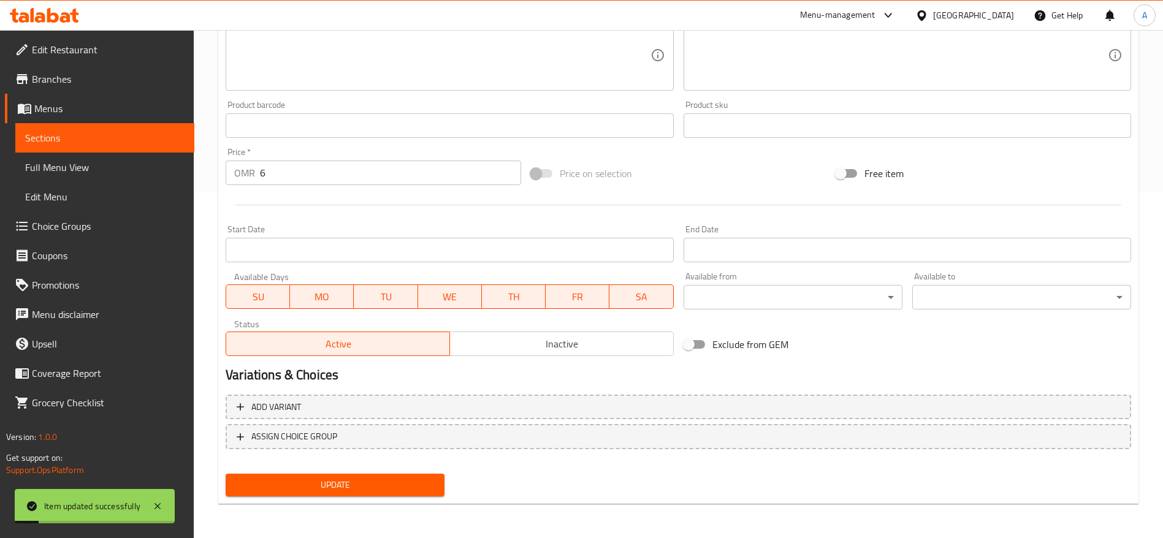
click at [115, 134] on span "Sections" at bounding box center [104, 138] width 159 height 15
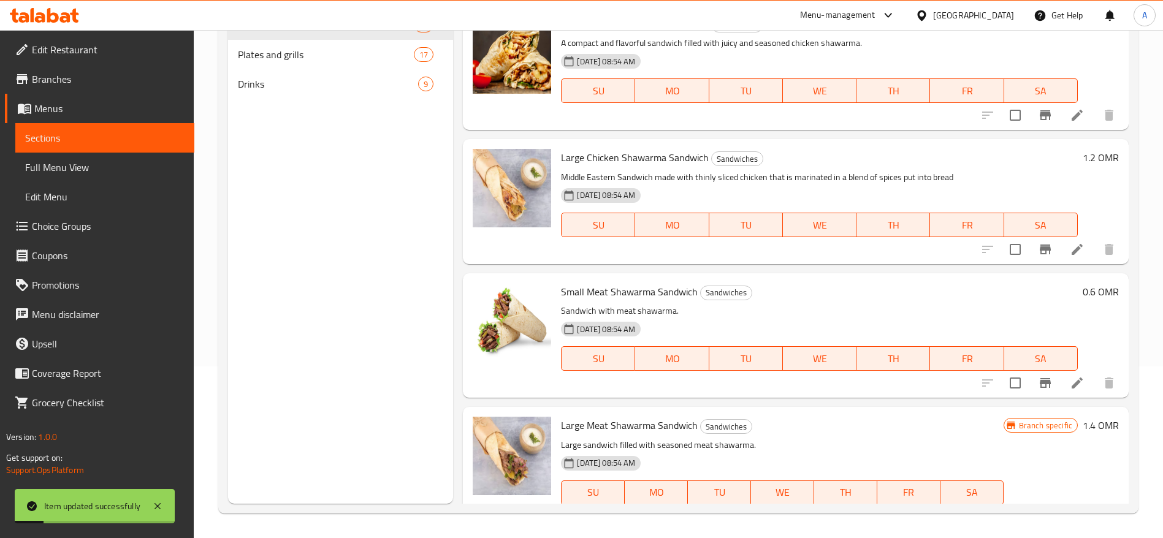
scroll to position [172, 0]
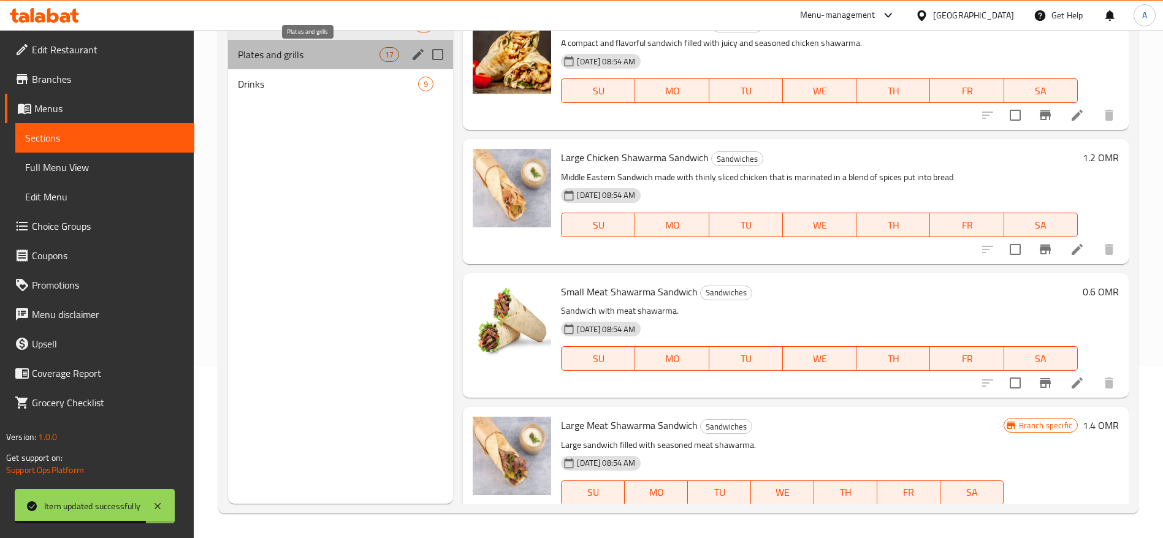
click at [368, 58] on span "Plates and grills" at bounding box center [309, 54] width 142 height 15
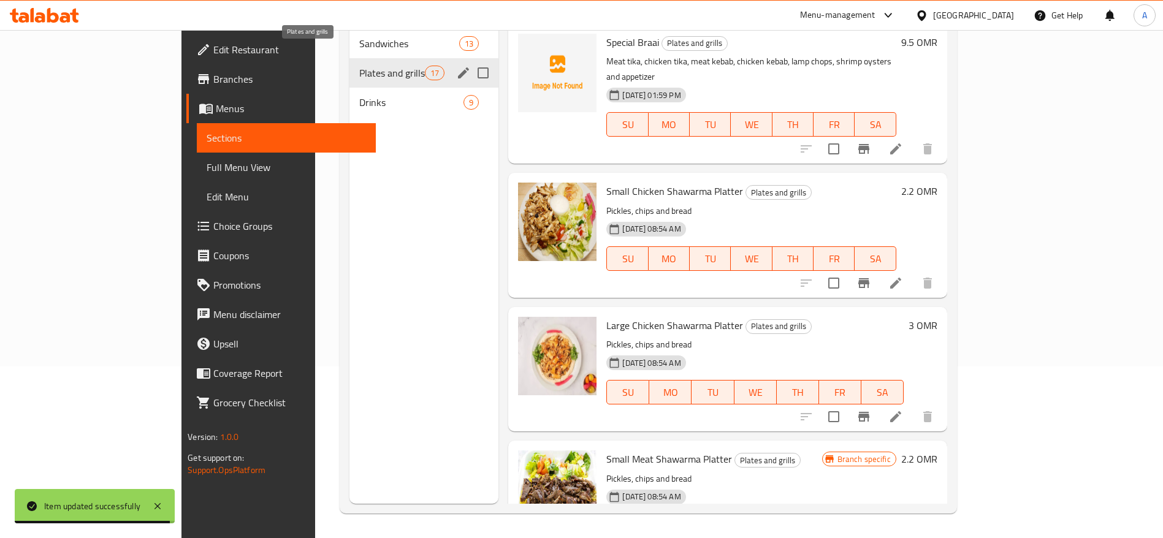
scroll to position [1732, 0]
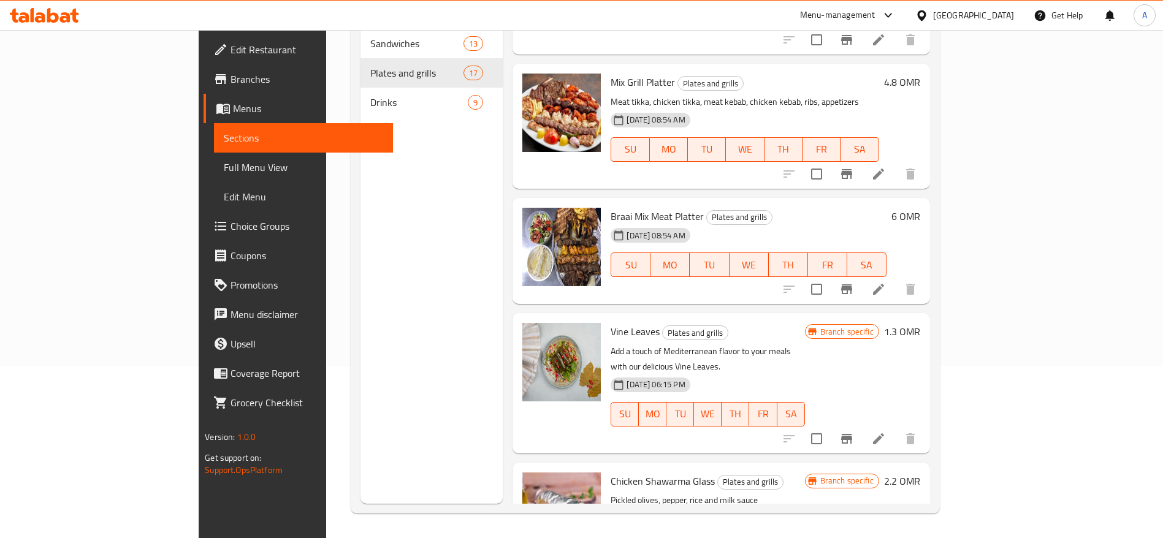
click at [925, 424] on div at bounding box center [849, 438] width 151 height 29
click at [884, 433] on icon at bounding box center [878, 438] width 11 height 11
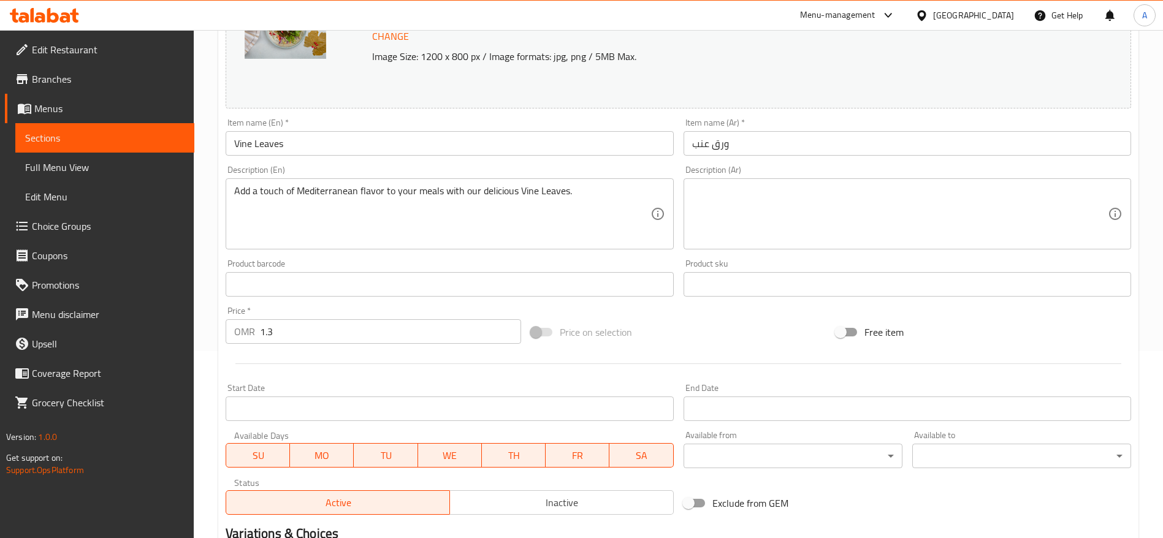
scroll to position [188, 0]
click at [312, 332] on input "1.3" at bounding box center [390, 331] width 261 height 25
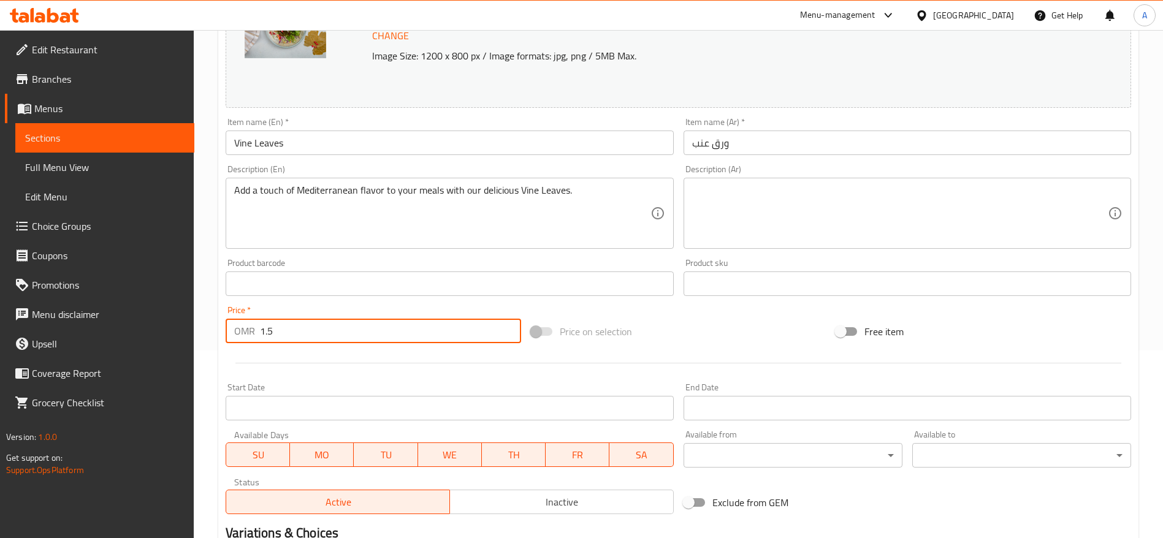
scroll to position [346, 0]
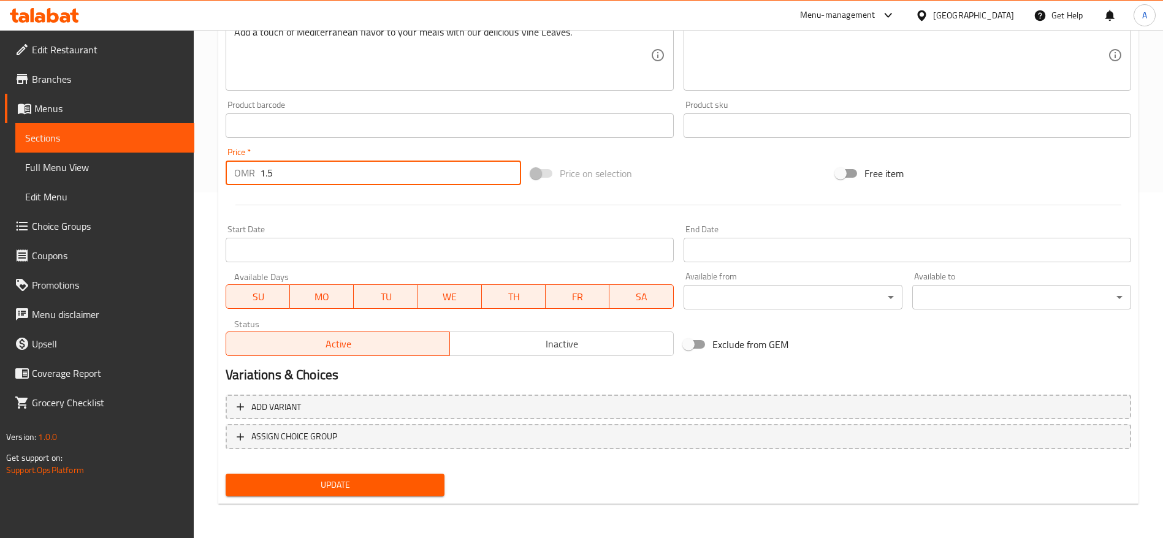
type input "1.5"
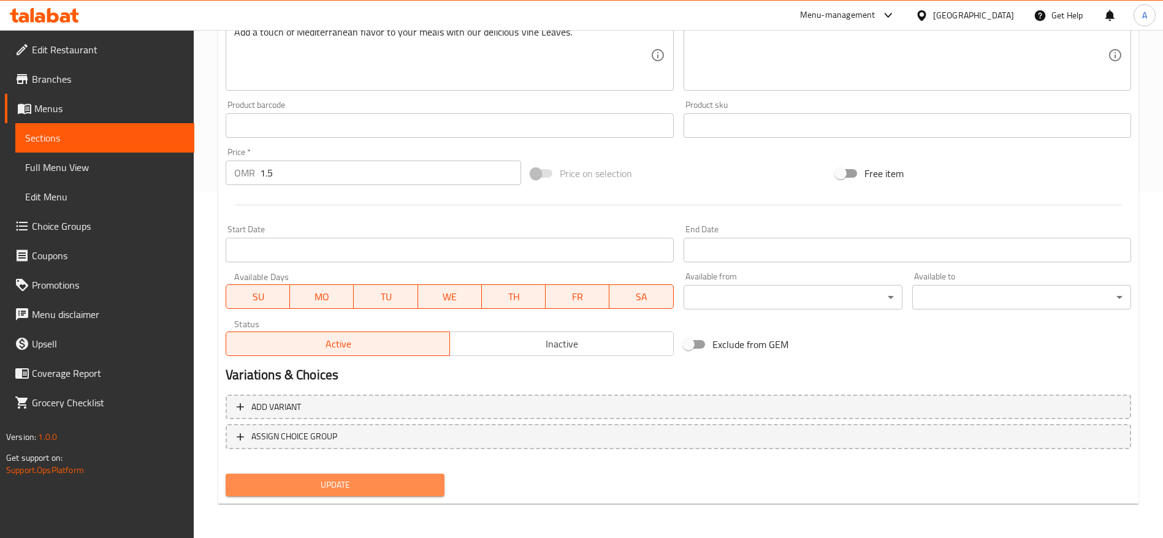
click at [330, 482] on span "Update" at bounding box center [334, 484] width 199 height 15
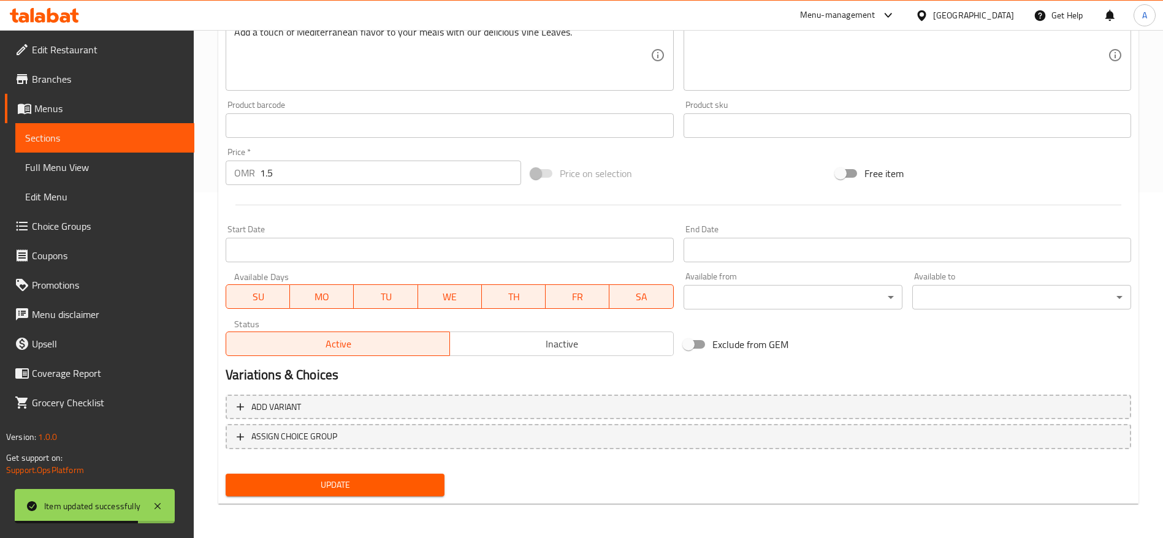
click at [115, 131] on span "Sections" at bounding box center [104, 138] width 159 height 15
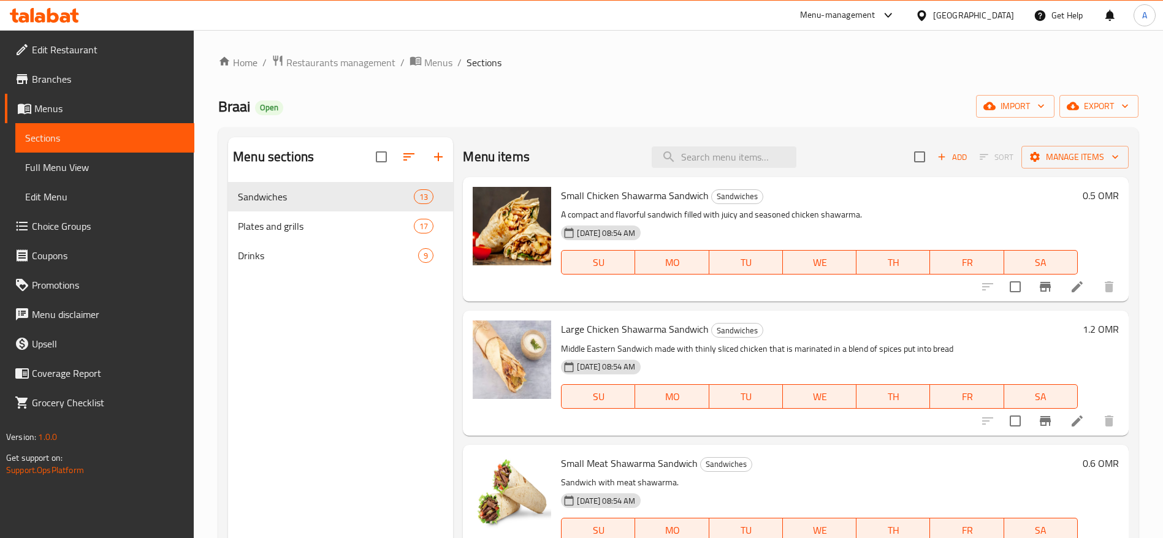
scroll to position [325, 0]
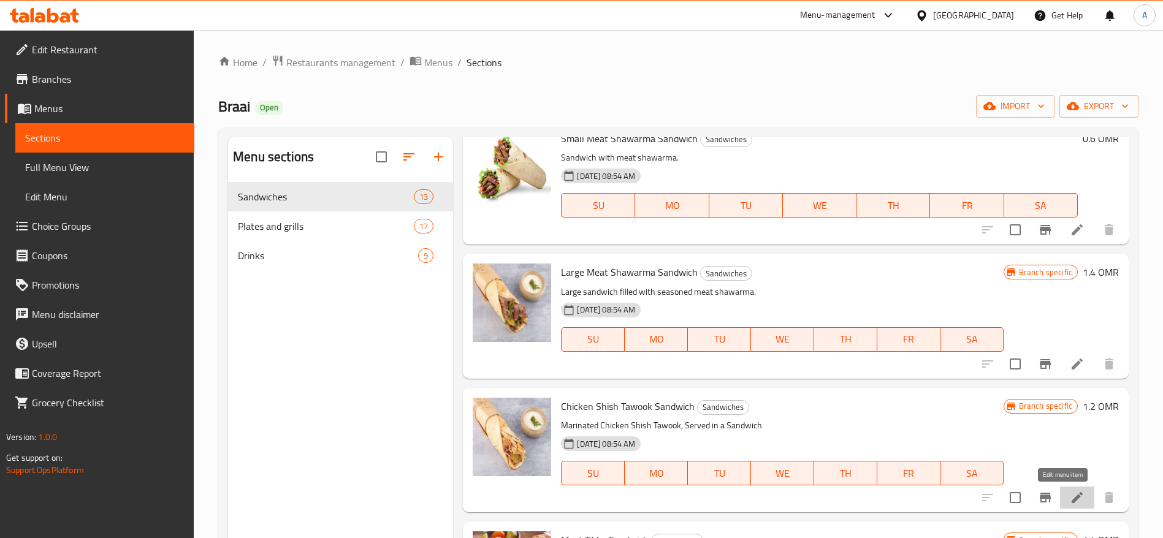
click at [1070, 501] on icon at bounding box center [1077, 497] width 15 height 15
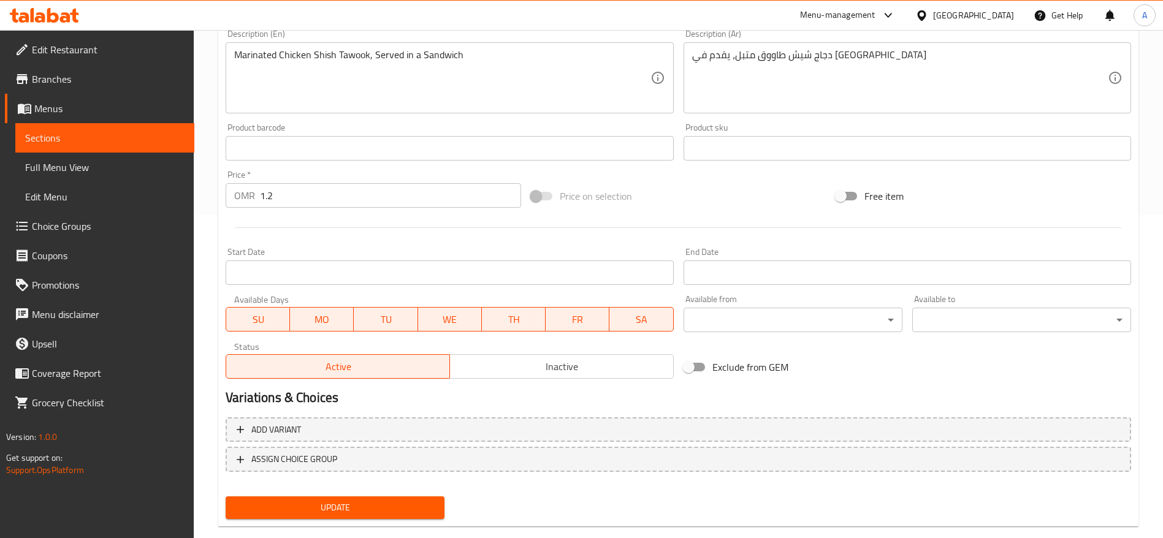
scroll to position [322, 0]
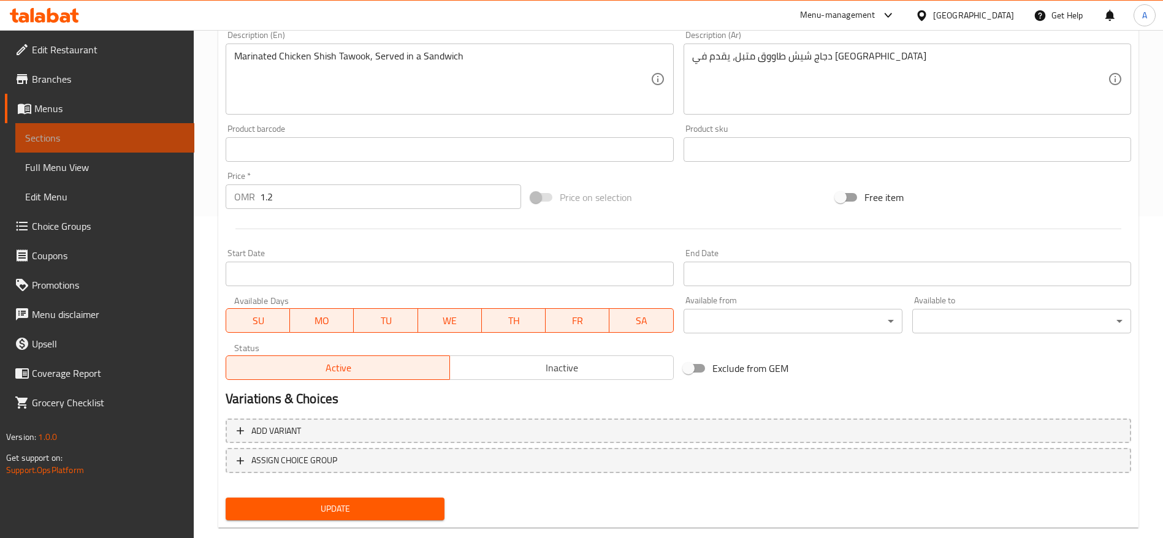
click at [127, 137] on span "Sections" at bounding box center [104, 138] width 159 height 15
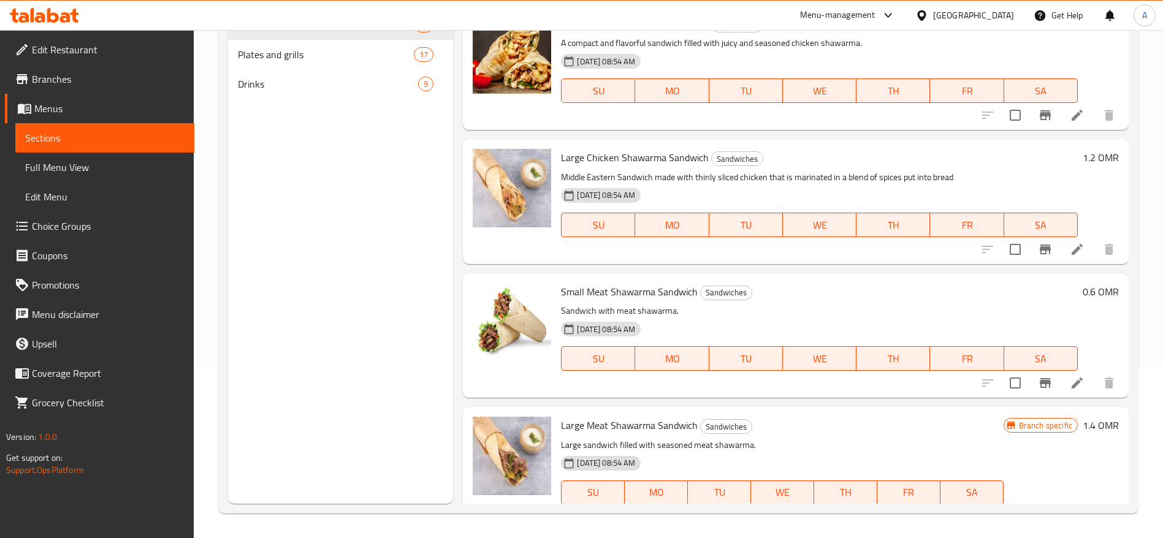
scroll to position [172, 0]
click at [1043, 245] on button "Branch-specific-item" at bounding box center [1044, 249] width 29 height 29
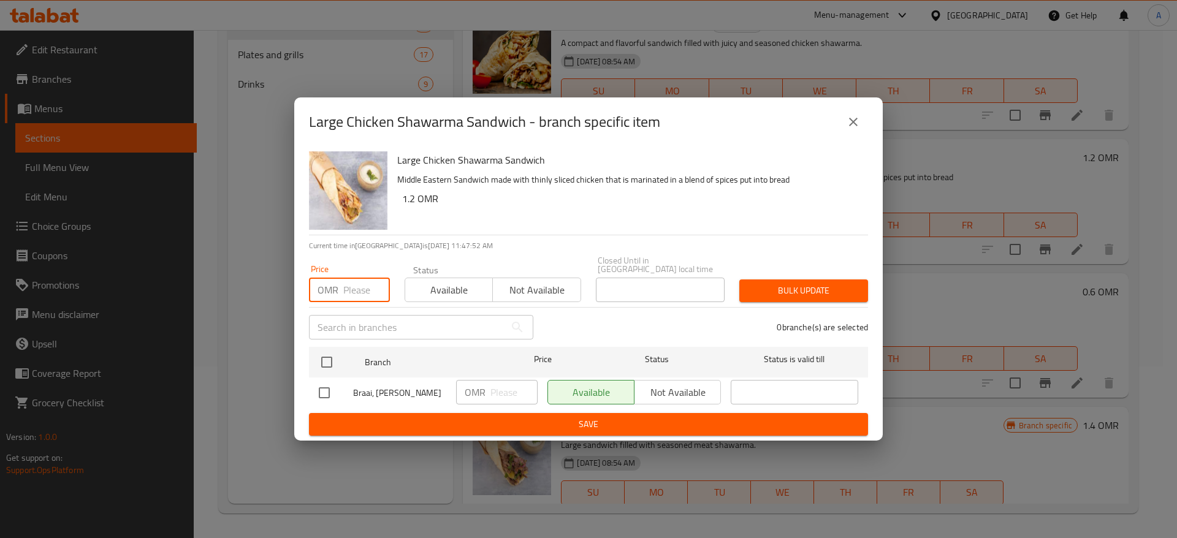
click at [352, 283] on input "number" at bounding box center [366, 290] width 47 height 25
type input "1.2"
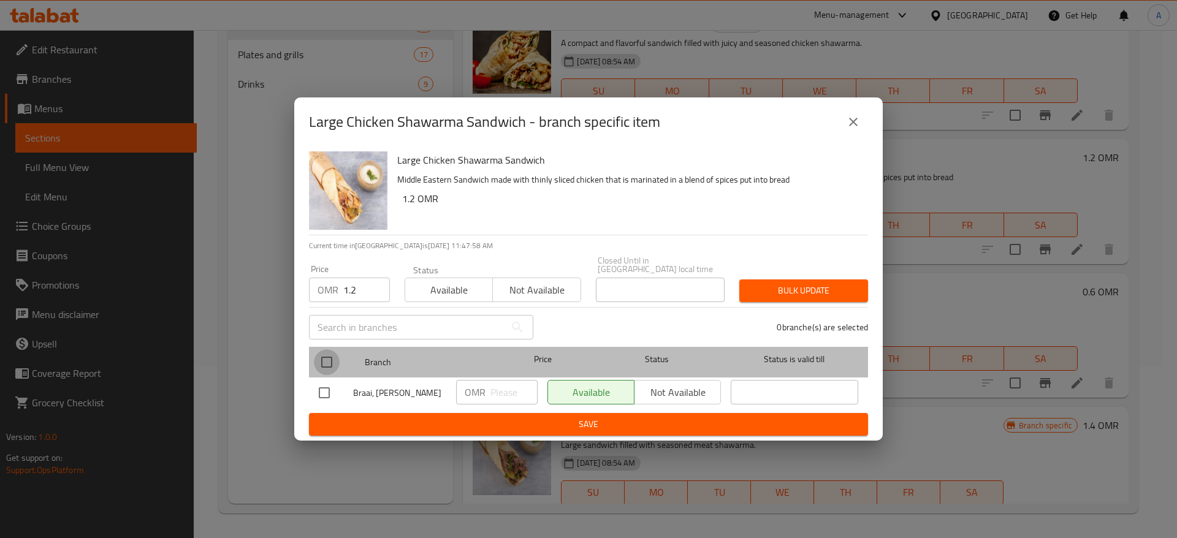
click at [328, 354] on input "checkbox" at bounding box center [327, 362] width 26 height 26
checkbox input "true"
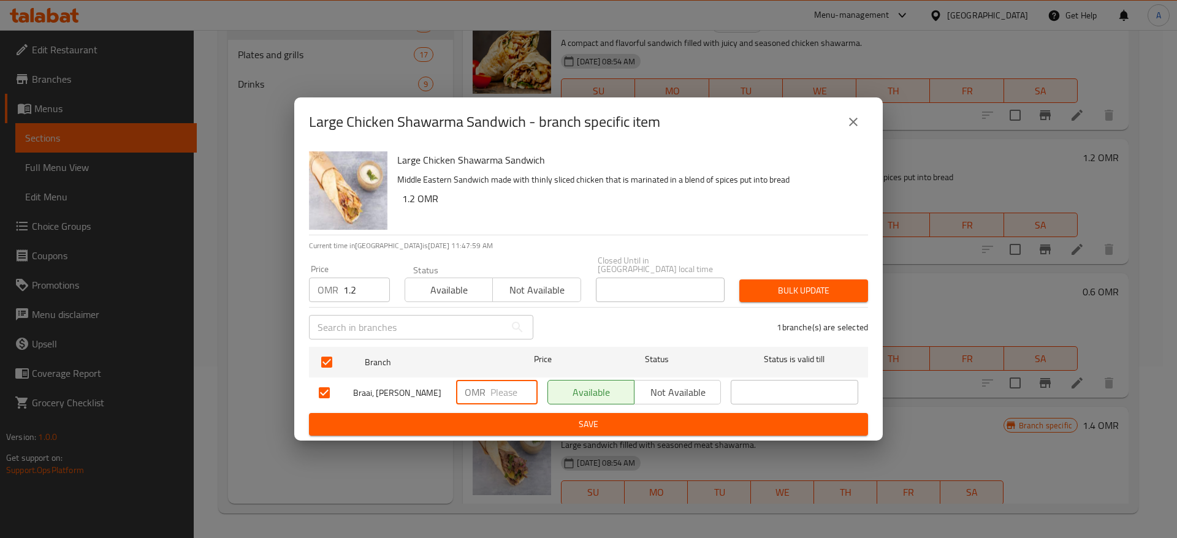
paste input "1.2"
click at [497, 380] on input "1.2" at bounding box center [513, 392] width 47 height 25
type input "1.2"
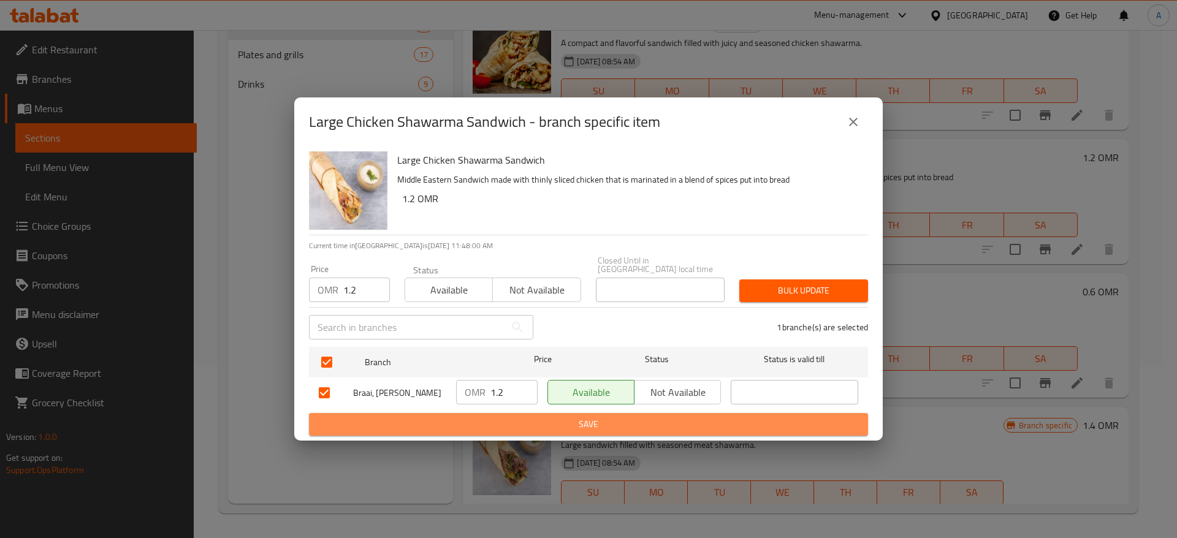
click at [499, 425] on span "Save" at bounding box center [588, 424] width 539 height 15
